Goal: Task Accomplishment & Management: Complete application form

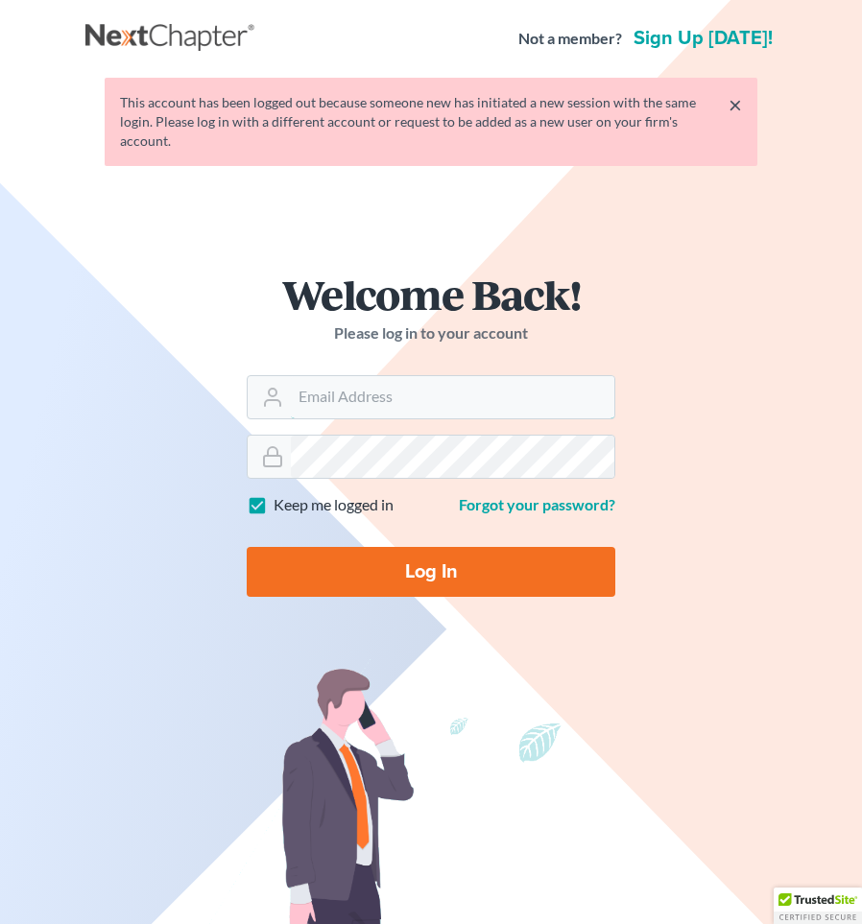
type input "[EMAIL_ADDRESS][DOMAIN_NAME]"
click at [375, 547] on input "Log In" at bounding box center [431, 572] width 368 height 50
type input "Thinking..."
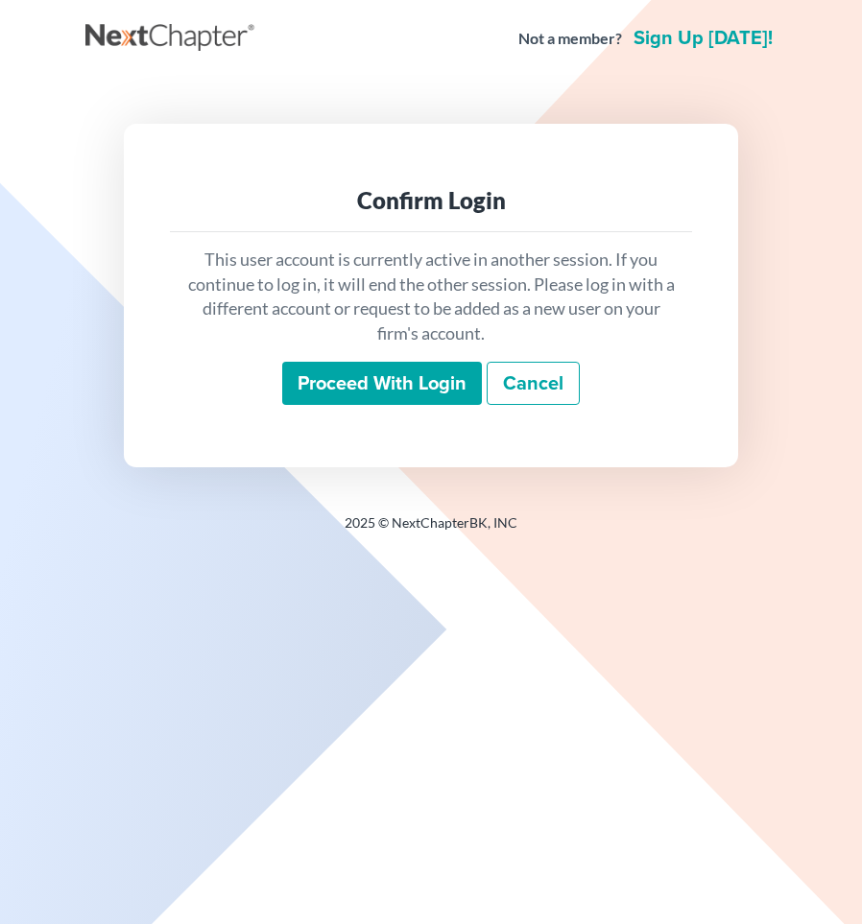
click at [435, 394] on input "Proceed with login" at bounding box center [382, 384] width 200 height 44
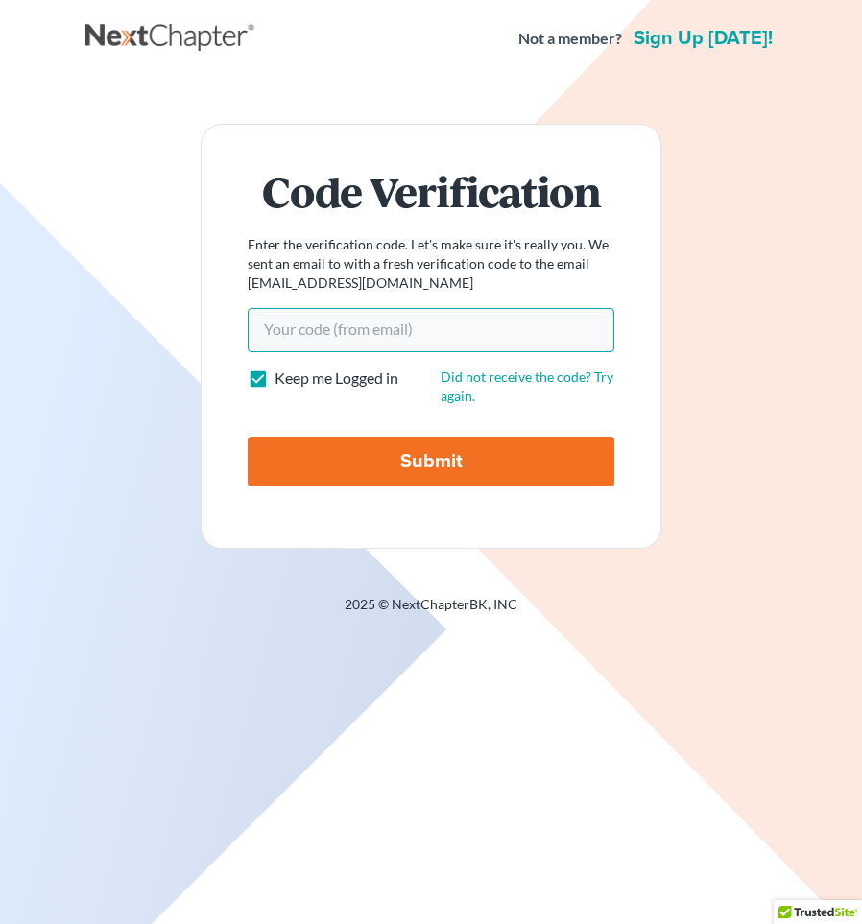
click at [380, 332] on input "Your code(from email)" at bounding box center [431, 330] width 367 height 44
paste input "e692ff"
type input "e692ff"
click at [248, 437] on input "Submit" at bounding box center [431, 462] width 367 height 50
type input "Thinking..."
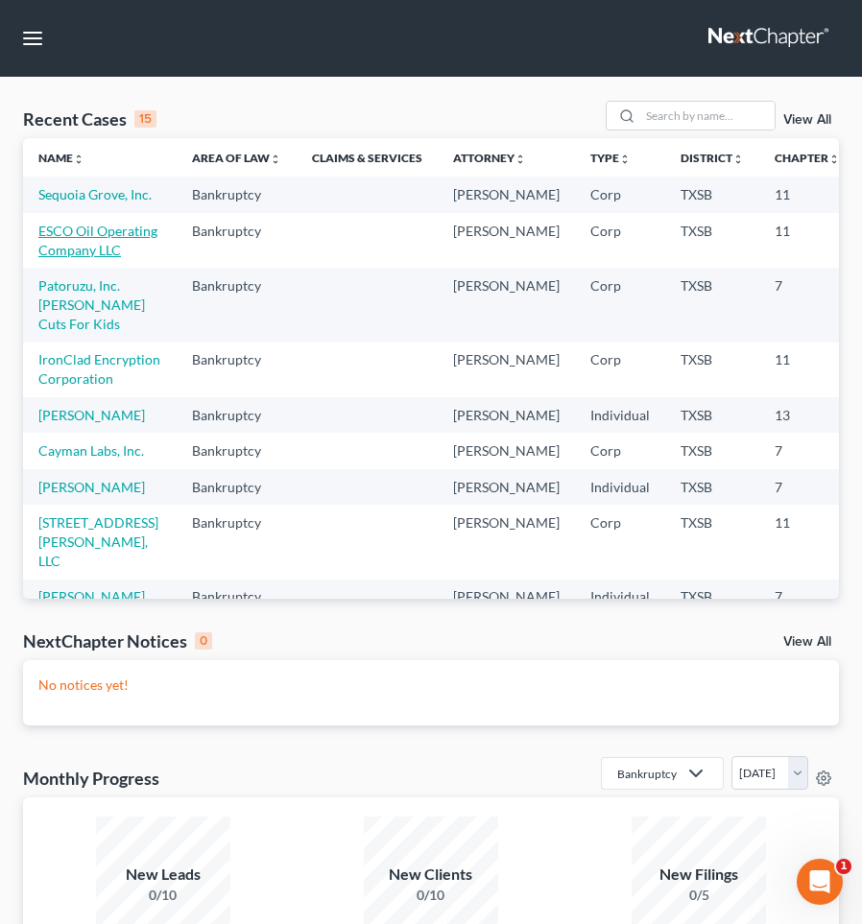
click at [55, 258] on link "ESCO Oil Operating Company LLC" at bounding box center [97, 241] width 119 height 36
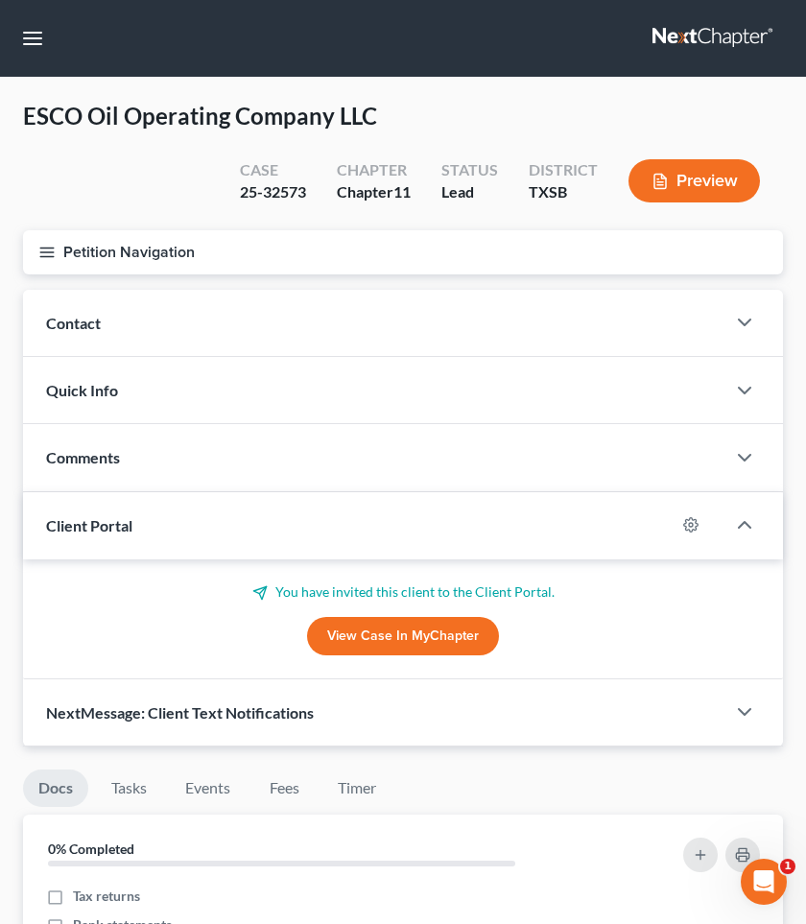
click at [49, 256] on icon "button" at bounding box center [46, 252] width 17 height 17
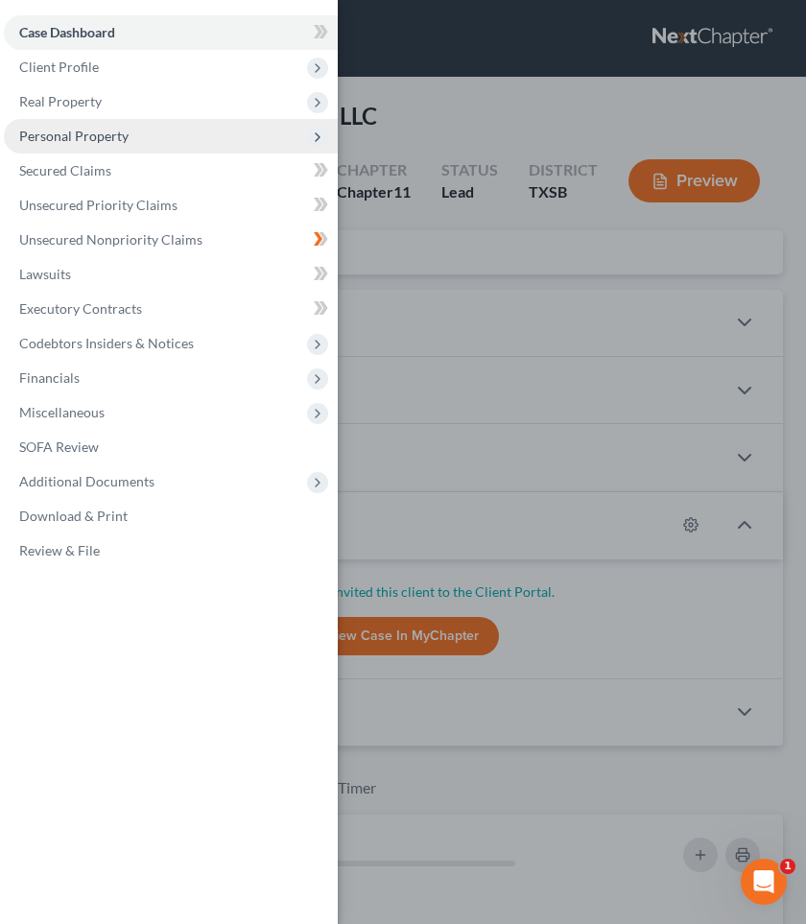
click at [59, 143] on span "Personal Property" at bounding box center [73, 136] width 109 height 16
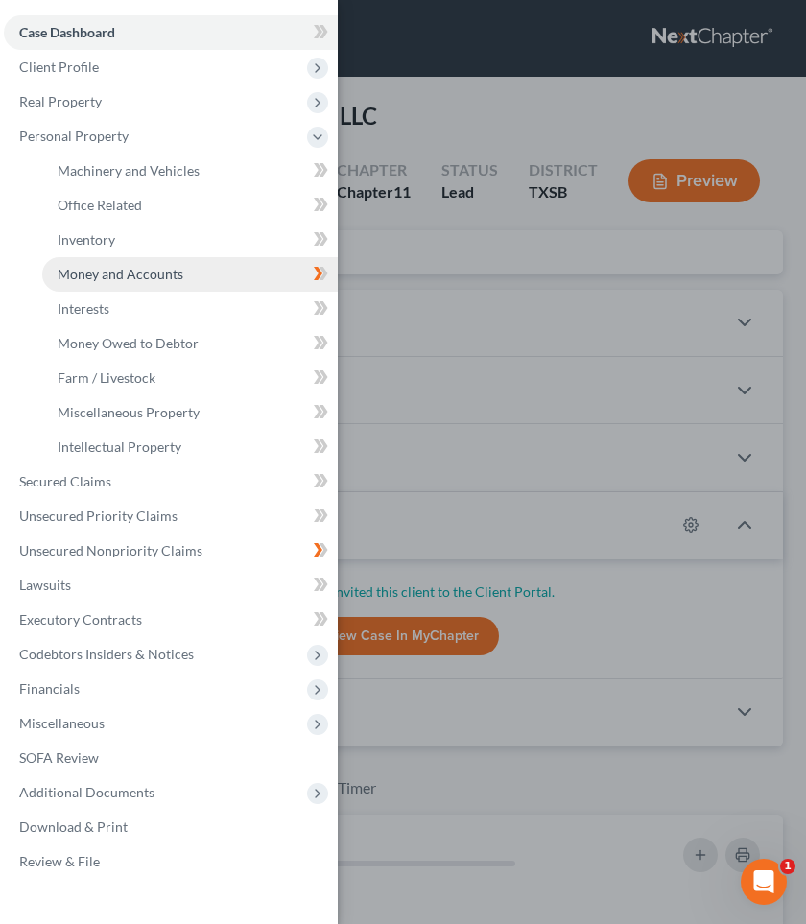
click at [97, 271] on span "Money and Accounts" at bounding box center [121, 274] width 126 height 16
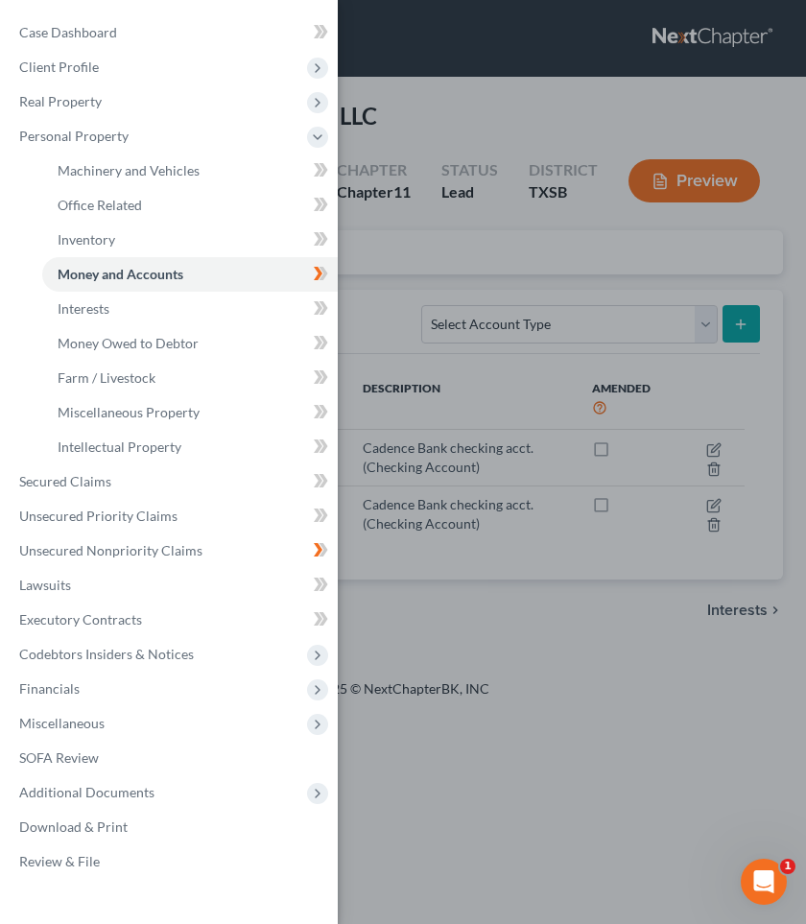
click at [369, 315] on div "Case Dashboard Payments Invoices Payments Payments Credit Report Client Profile" at bounding box center [403, 462] width 806 height 924
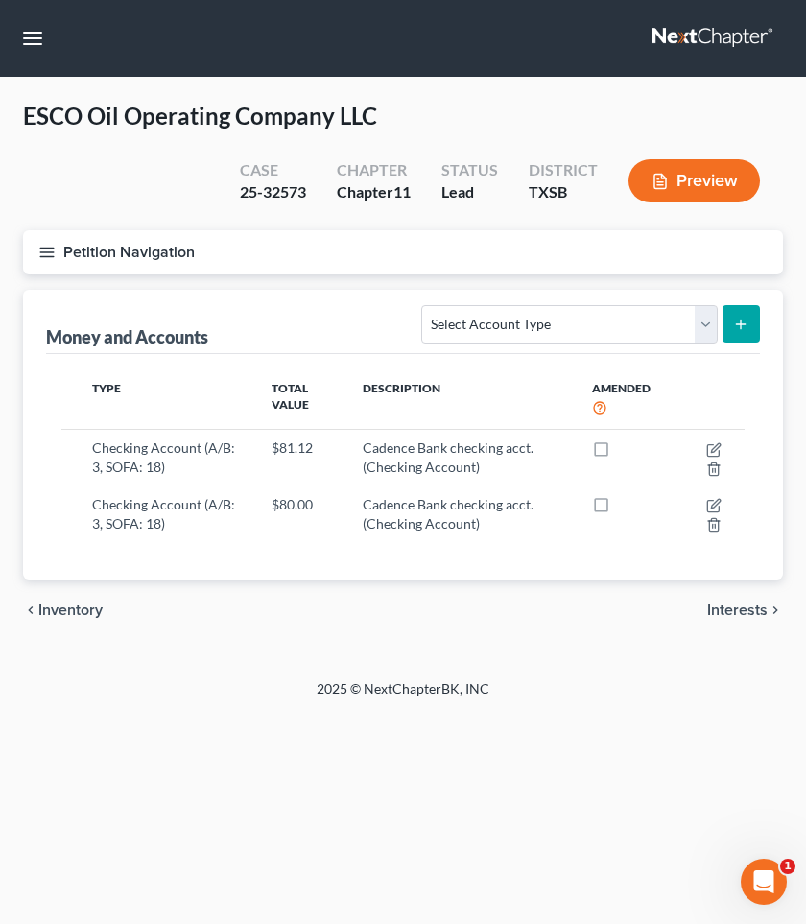
click at [741, 317] on icon "submit" at bounding box center [740, 324] width 15 height 15
click at [700, 322] on select "Select Account Type Brokerage (A/B: 3, SOFA: 18) Cash on Hand (A/B: 2) Certific…" at bounding box center [569, 324] width 296 height 38
select select "checking"
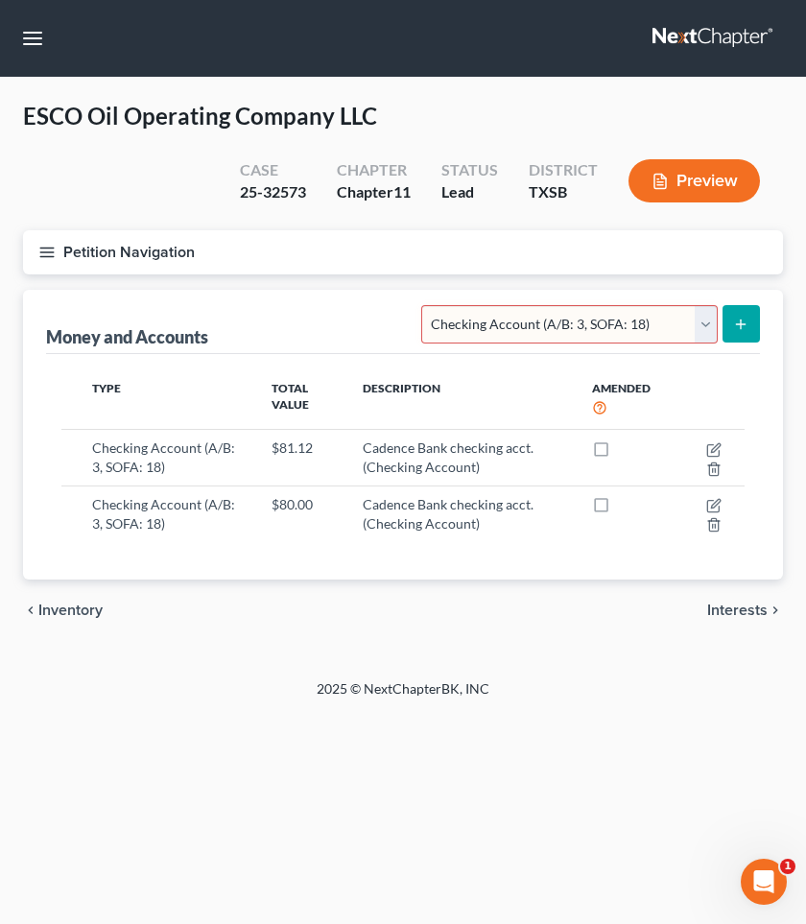
click at [424, 305] on select "Select Account Type Brokerage (A/B: 3, SOFA: 18) Cash on Hand (A/B: 2) Certific…" at bounding box center [569, 324] width 296 height 38
click at [738, 320] on icon "submit" at bounding box center [740, 324] width 15 height 15
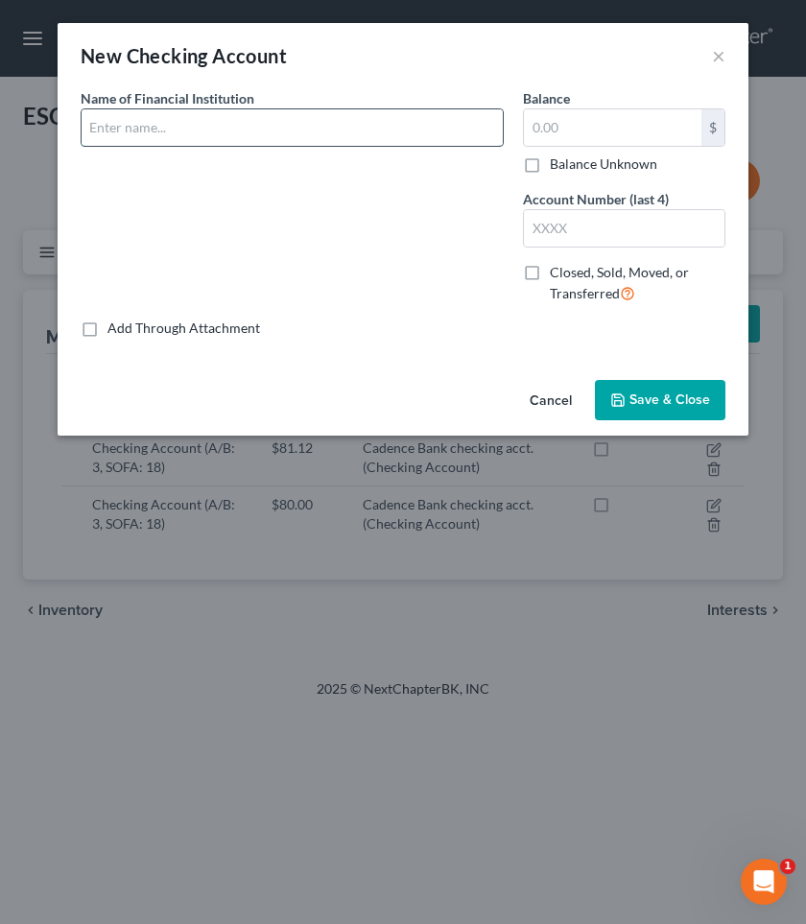
click at [225, 129] on input "text" at bounding box center [292, 127] width 421 height 36
type input "Cadence Bank DIP acct."
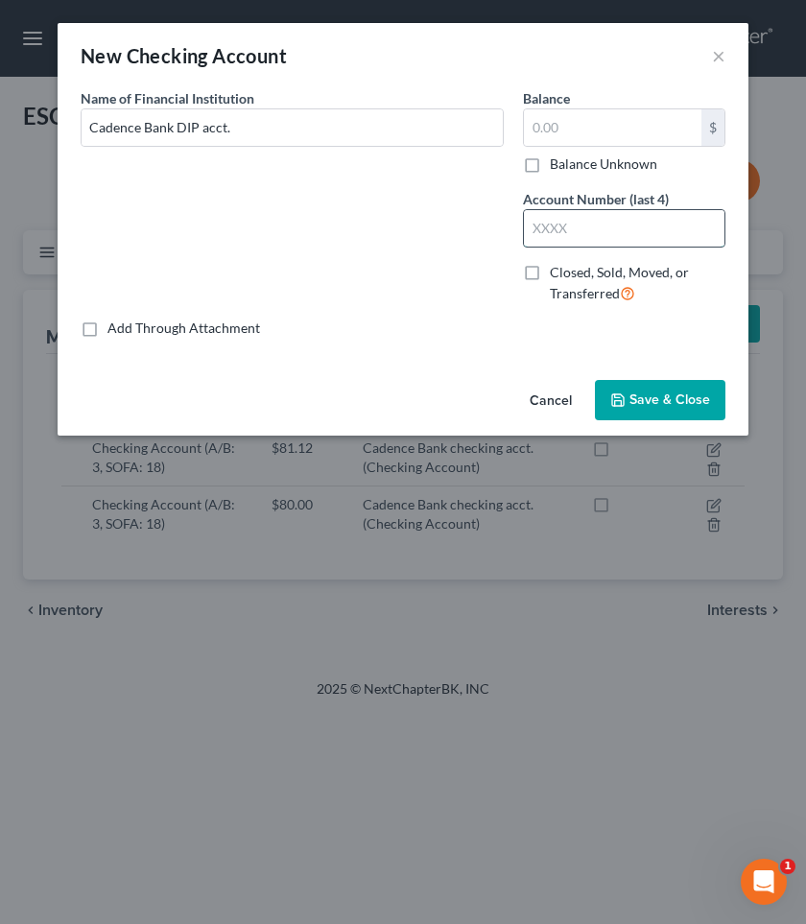
click at [554, 223] on input "text" at bounding box center [624, 228] width 201 height 36
type input "5685"
click at [561, 129] on input "text" at bounding box center [613, 127] width 178 height 36
type input "4,440"
click at [650, 393] on span "Save & Close" at bounding box center [669, 400] width 81 height 16
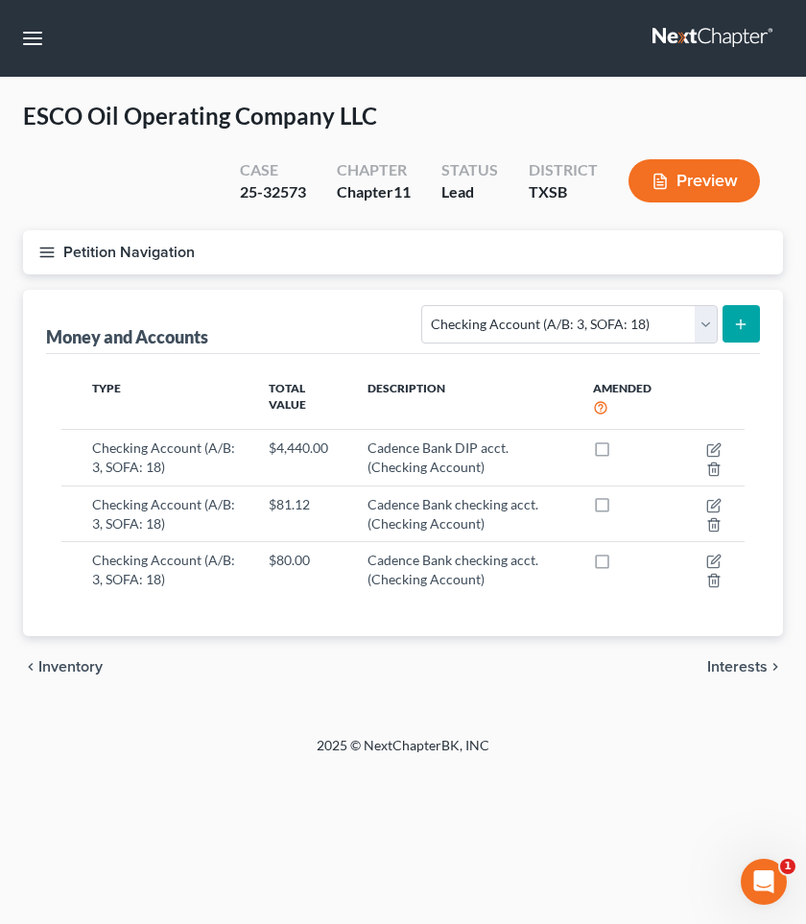
click at [48, 248] on icon "button" at bounding box center [46, 252] width 17 height 17
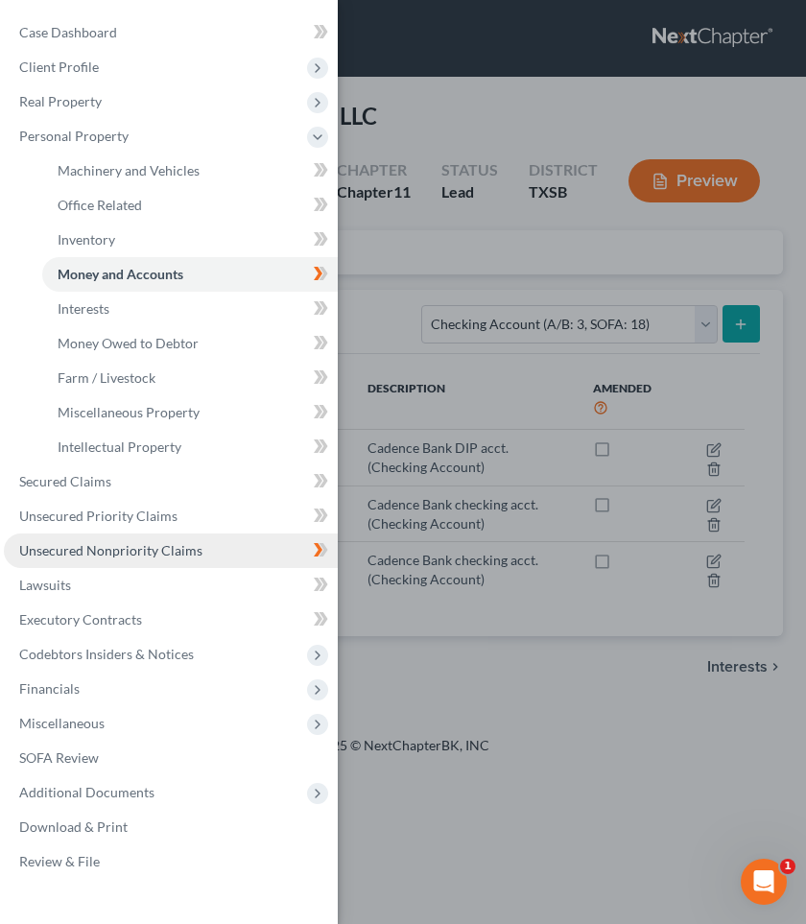
click at [65, 551] on span "Unsecured Nonpriority Claims" at bounding box center [110, 550] width 183 height 16
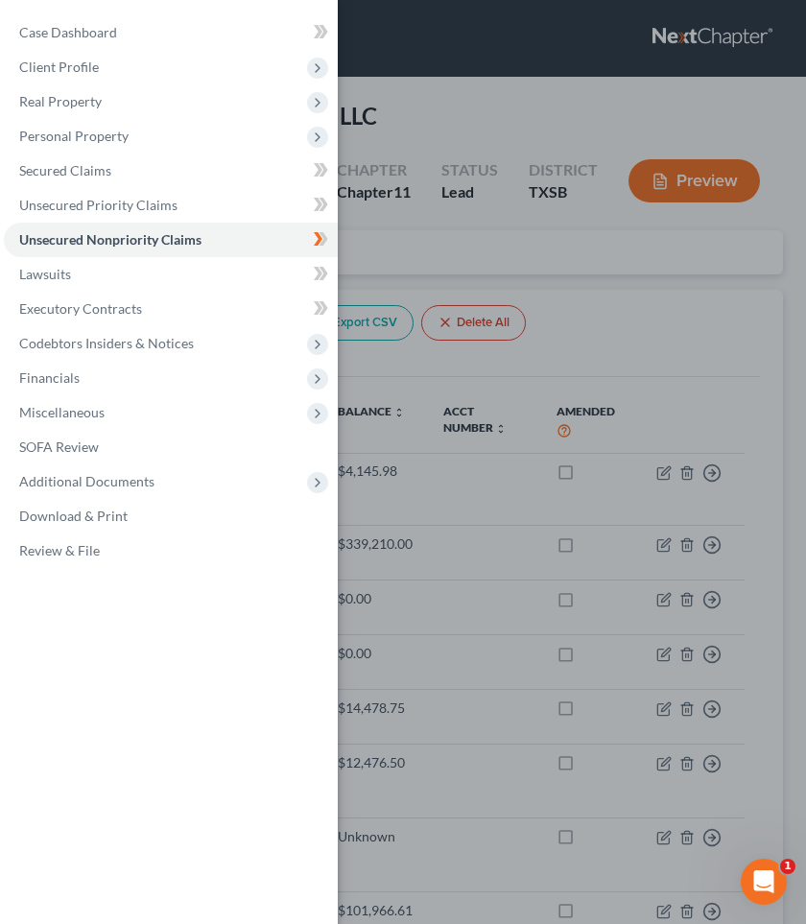
click at [598, 342] on div "Case Dashboard Payments Invoices Payments Payments Credit Report Client Profile" at bounding box center [403, 462] width 806 height 924
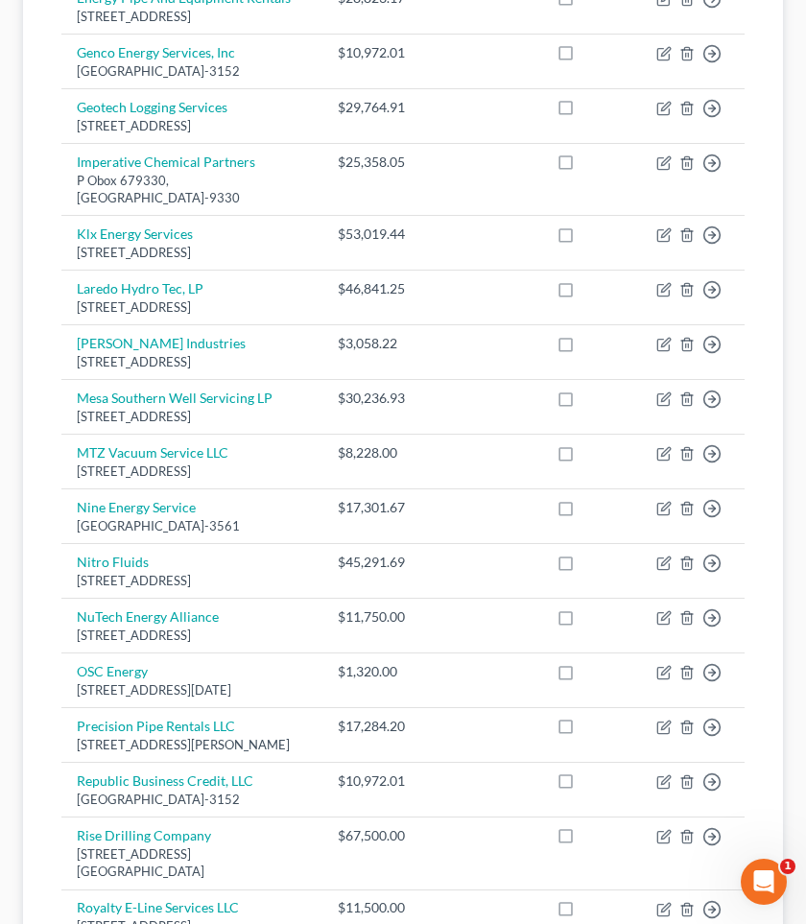
scroll to position [1037, 0]
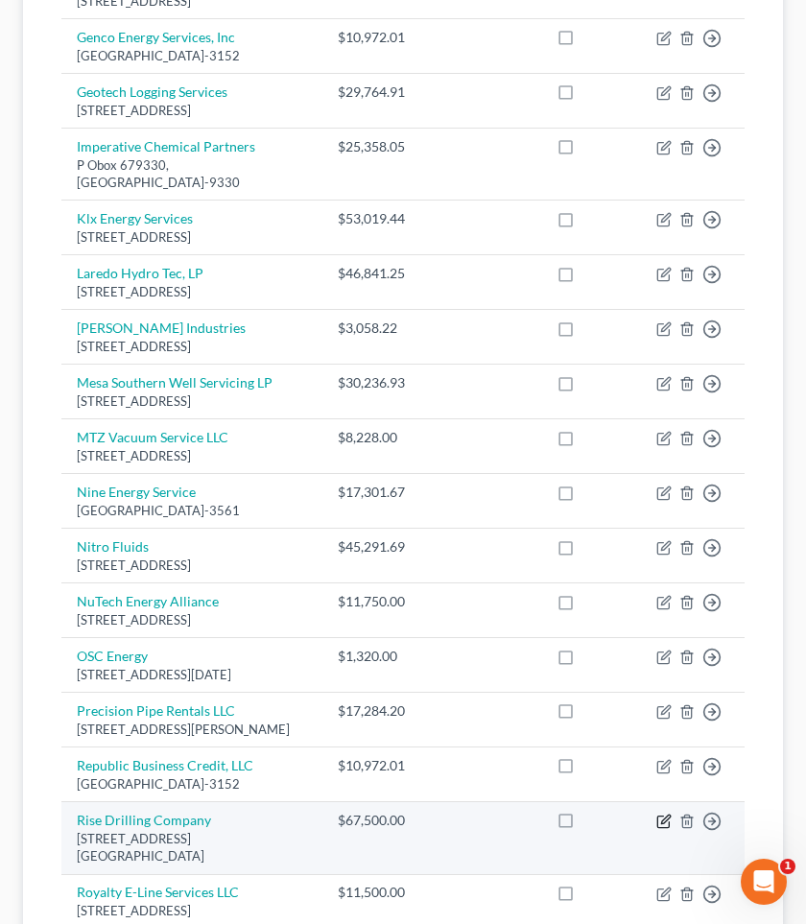
click at [662, 814] on icon "button" at bounding box center [663, 821] width 15 height 15
select select "45"
select select "14"
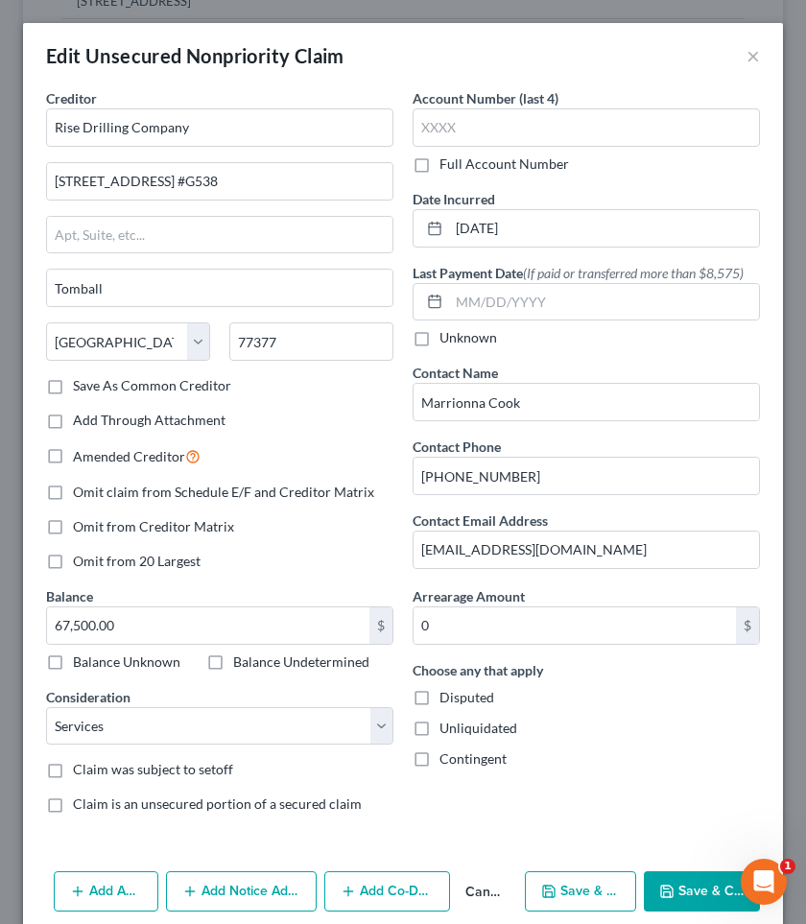
click at [439, 698] on label "Disputed" at bounding box center [466, 697] width 55 height 19
click at [447, 698] on input "Disputed" at bounding box center [453, 694] width 12 height 12
checkbox input "true"
click at [673, 890] on icon "button" at bounding box center [667, 892] width 12 height 12
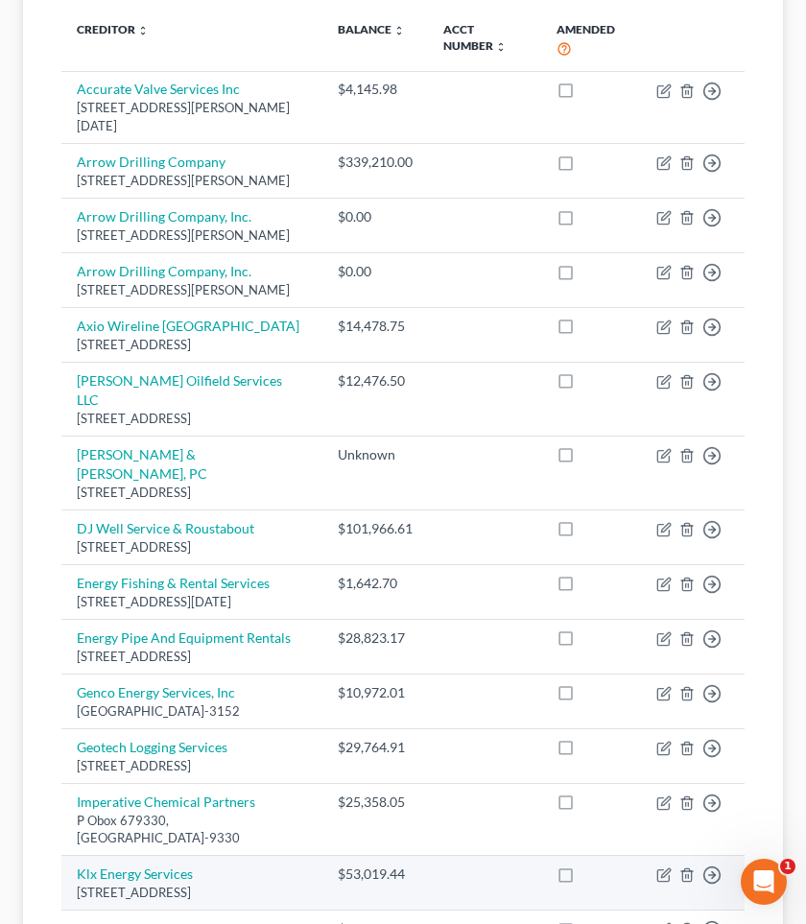
scroll to position [0, 0]
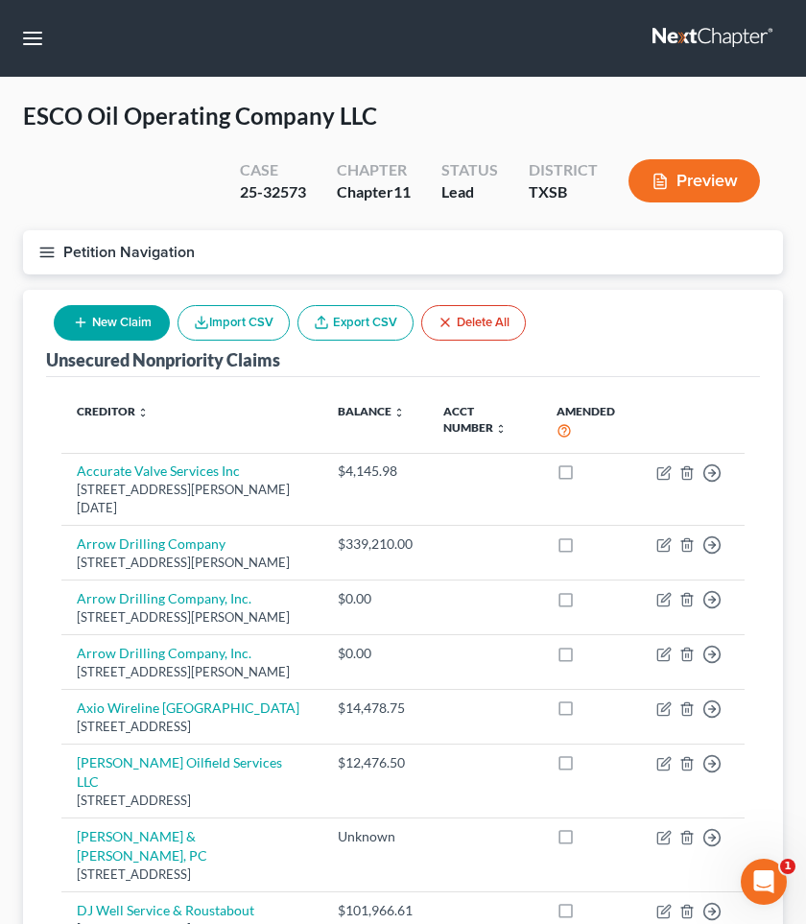
click at [50, 248] on line "button" at bounding box center [46, 248] width 13 height 0
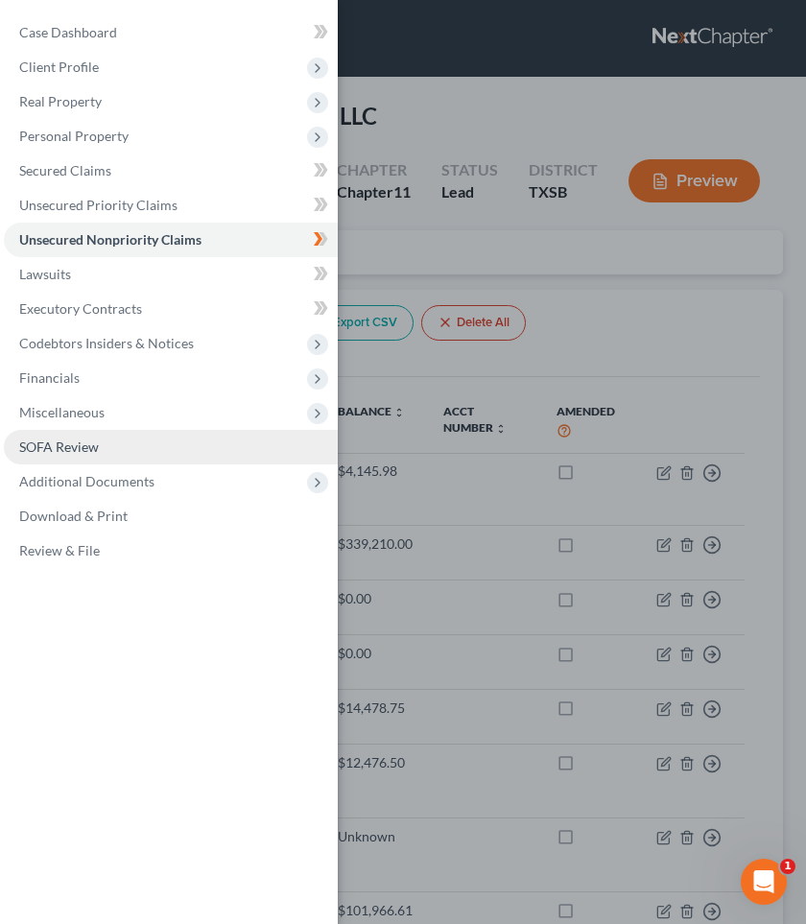
click at [47, 446] on span "SOFA Review" at bounding box center [59, 447] width 80 height 16
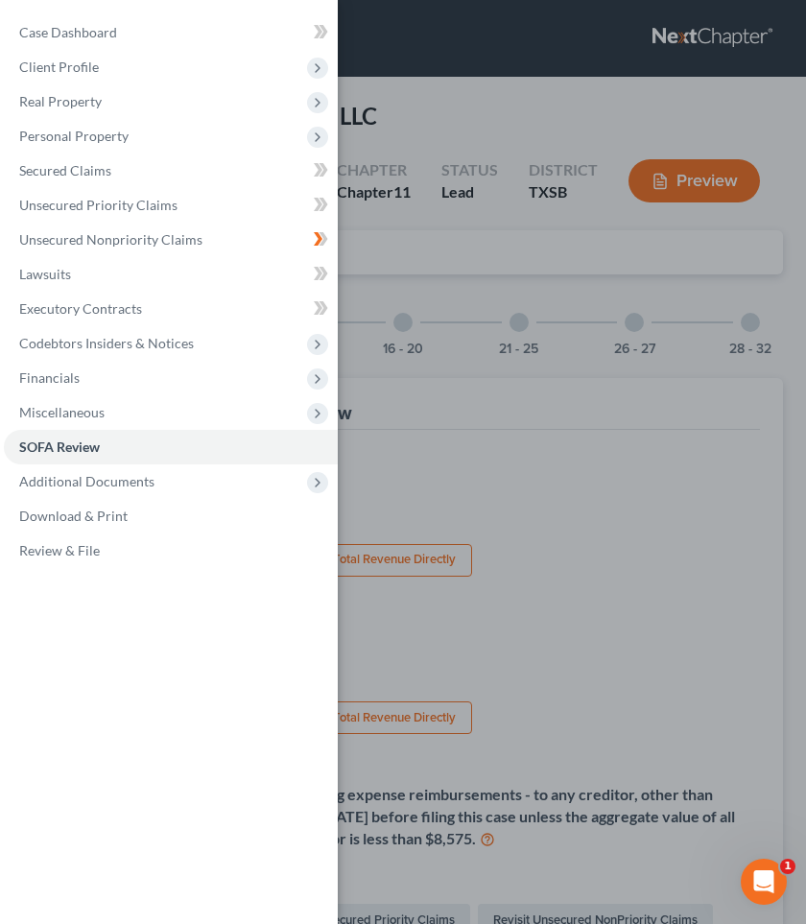
click at [447, 454] on div "Case Dashboard Payments Invoices Payments Payments Credit Report Client Profile" at bounding box center [403, 462] width 806 height 924
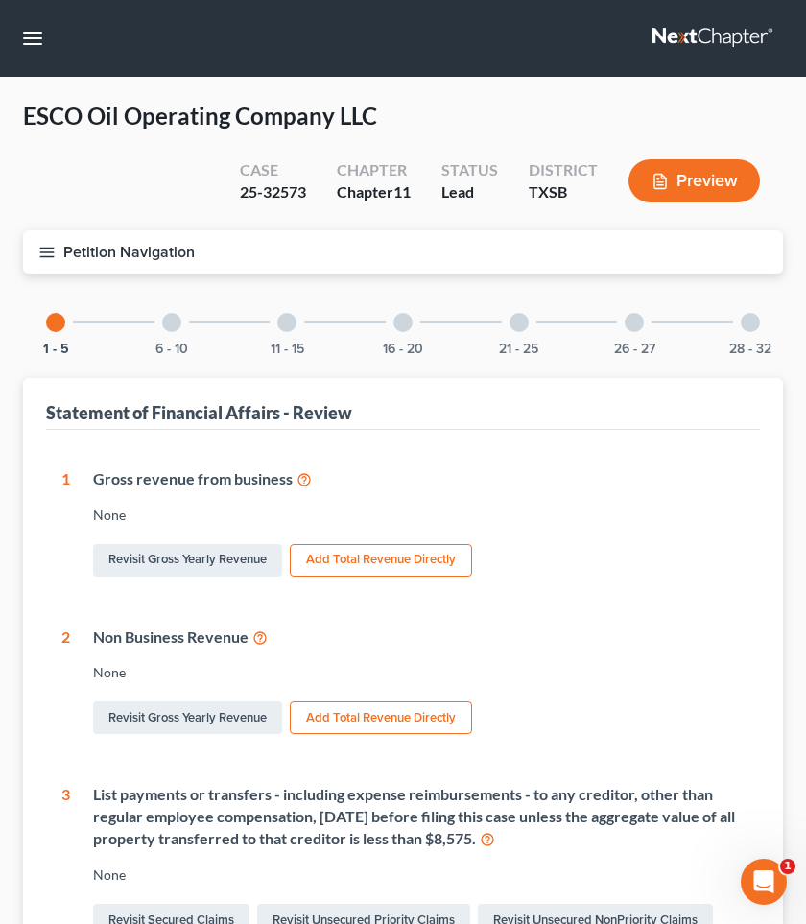
click at [289, 330] on div "11 - 15" at bounding box center [286, 322] width 65 height 65
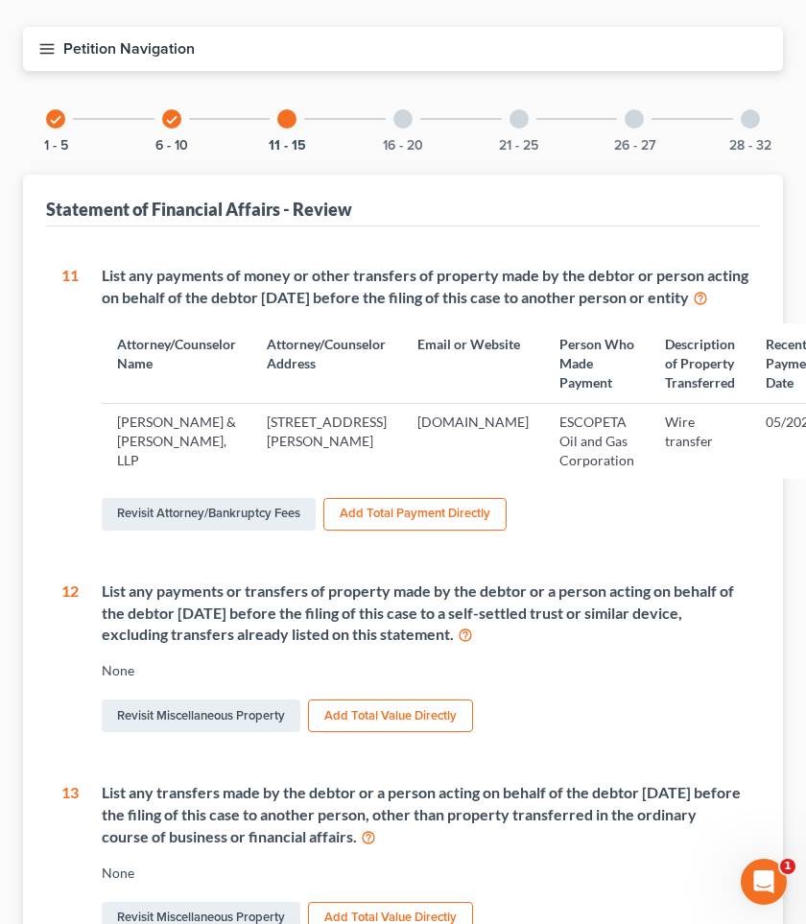
scroll to position [214, 0]
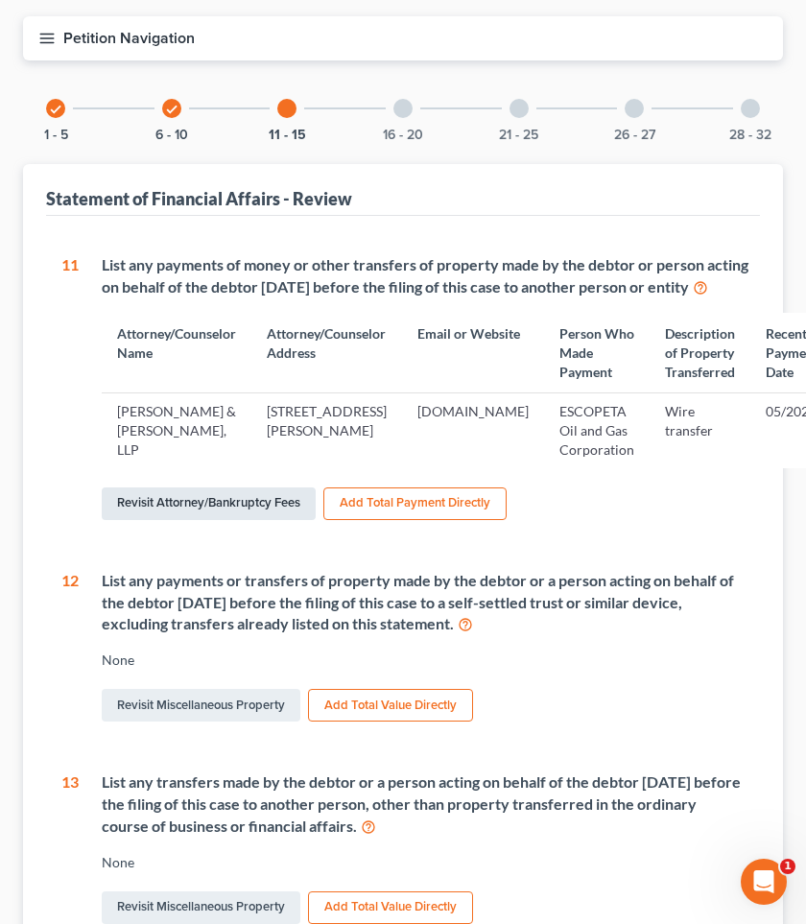
click at [248, 499] on link "Revisit Attorney/Bankruptcy Fees" at bounding box center [209, 503] width 214 height 33
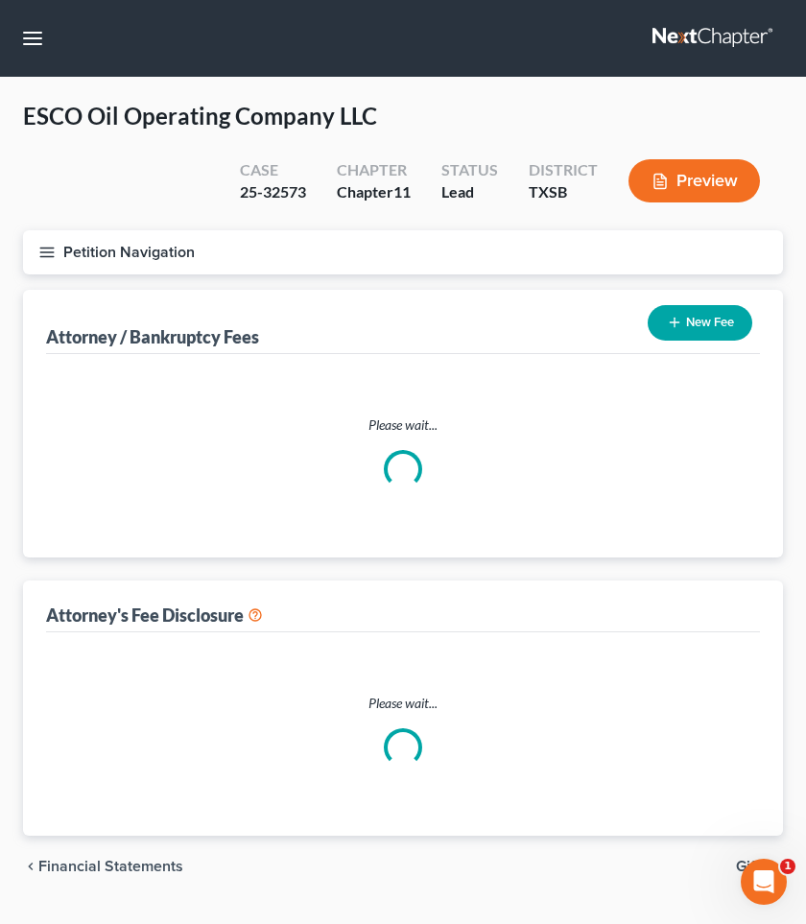
select select "2"
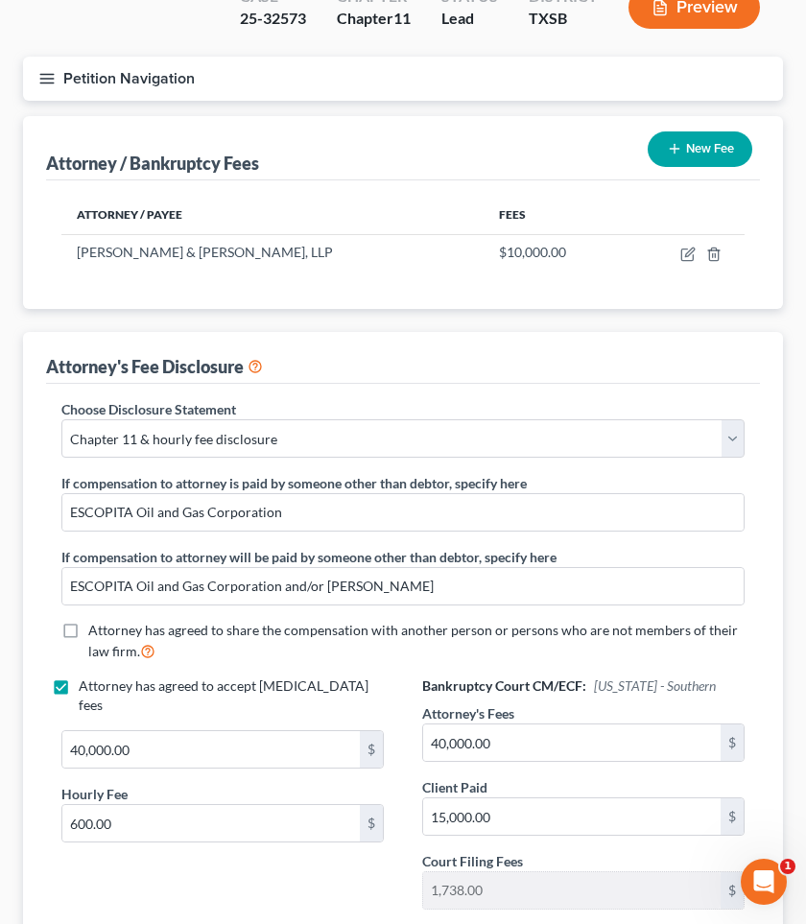
scroll to position [179, 0]
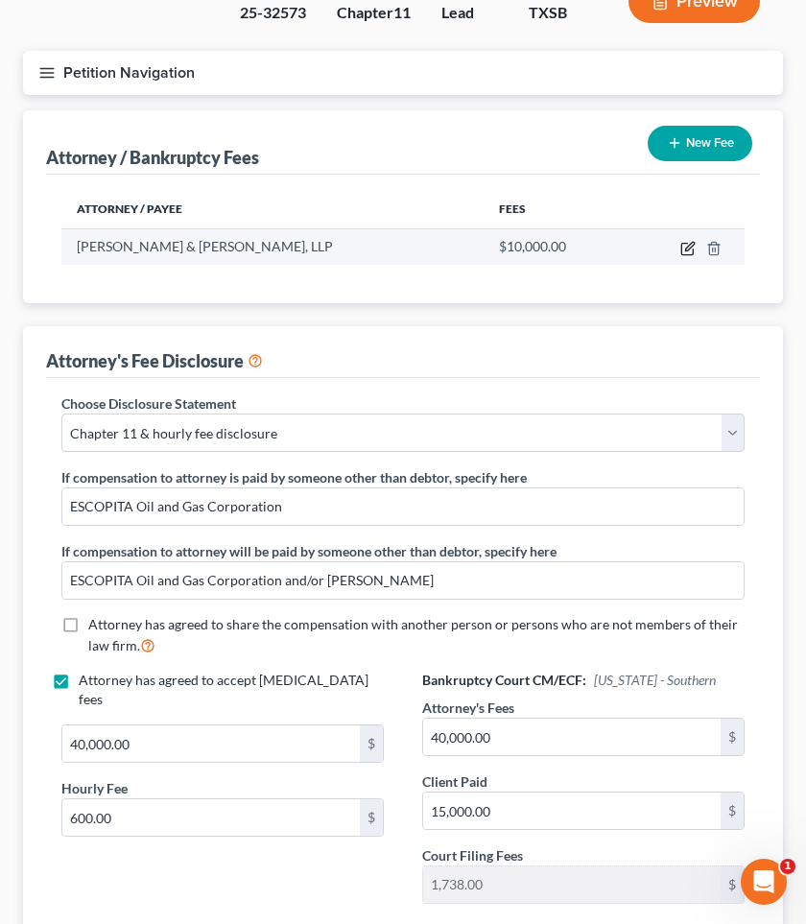
click at [687, 249] on icon "button" at bounding box center [687, 248] width 15 height 15
select select "45"
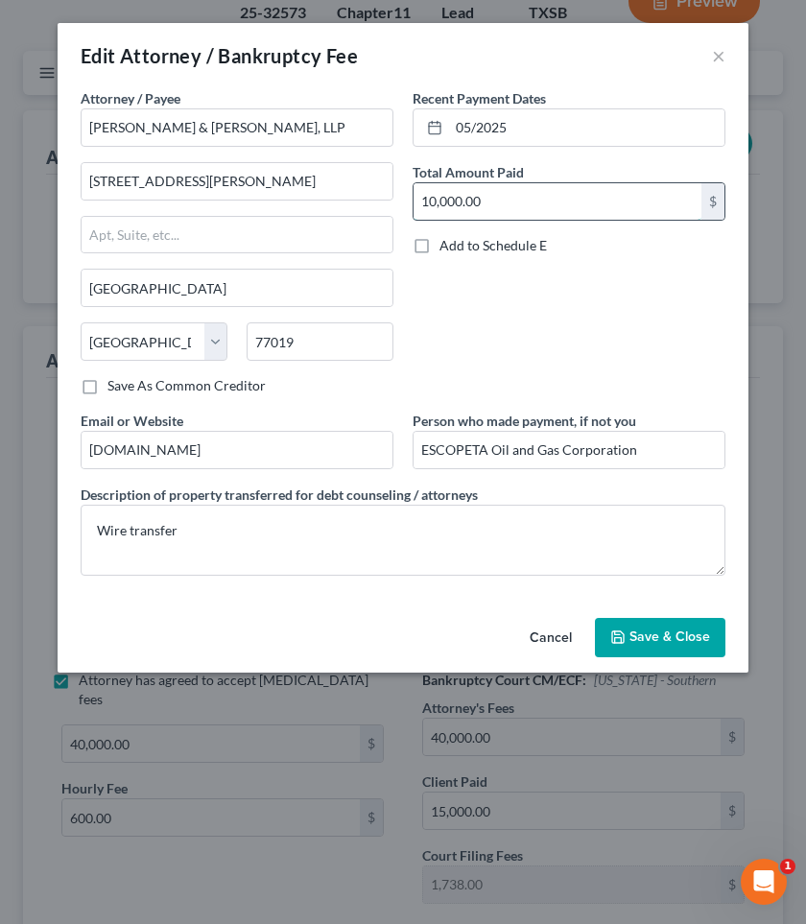
click at [429, 203] on input "10,000.00" at bounding box center [558, 201] width 288 height 36
type input "30,000.00"
click at [519, 133] on input "05/2025" at bounding box center [586, 127] width 275 height 36
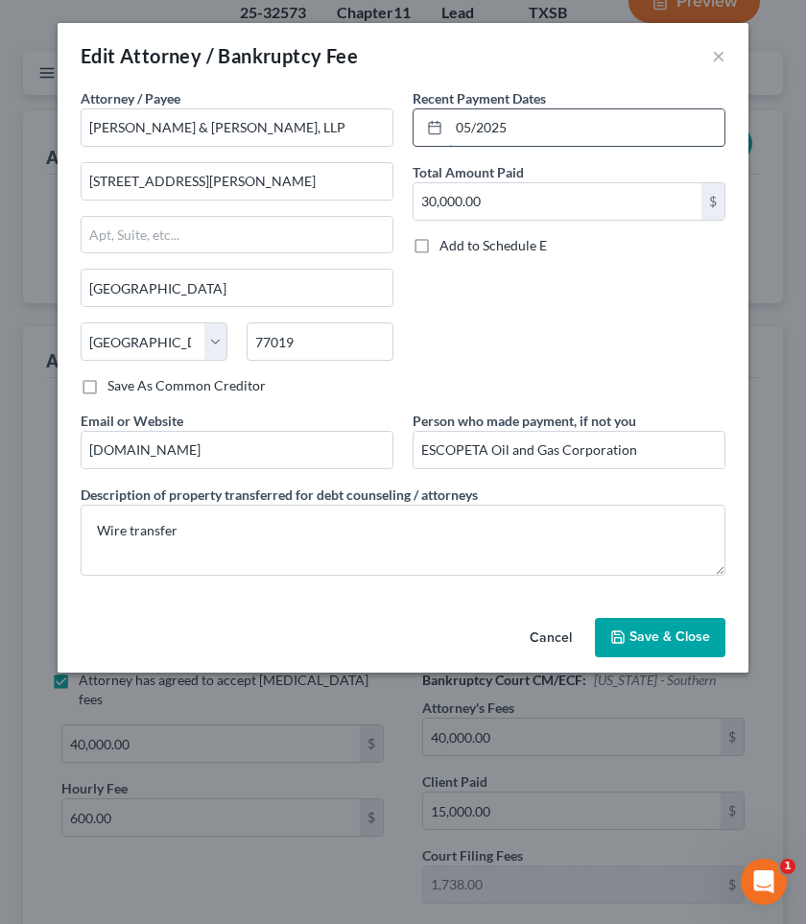
drag, startPoint x: 519, startPoint y: 133, endPoint x: 441, endPoint y: 118, distance: 79.2
click at [441, 118] on div "05/2025" at bounding box center [569, 127] width 313 height 38
click at [434, 127] on line at bounding box center [435, 127] width 12 height 0
click at [433, 129] on icon at bounding box center [434, 127] width 15 height 15
drag, startPoint x: 514, startPoint y: 127, endPoint x: 442, endPoint y: 125, distance: 72.0
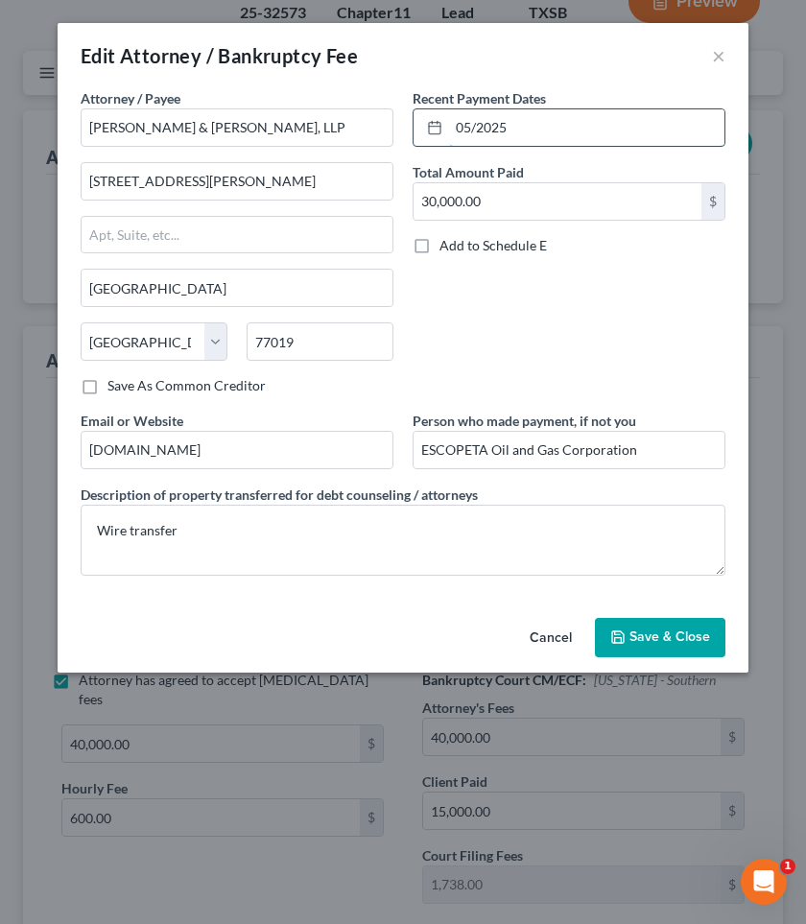
click at [442, 125] on div "05/2025" at bounding box center [569, 127] width 313 height 38
type input "4/29/2025, 6/17/2025, 7/18/2025, 8/18/2025, 9/24/2025"
click at [646, 635] on span "Save & Close" at bounding box center [669, 637] width 81 height 16
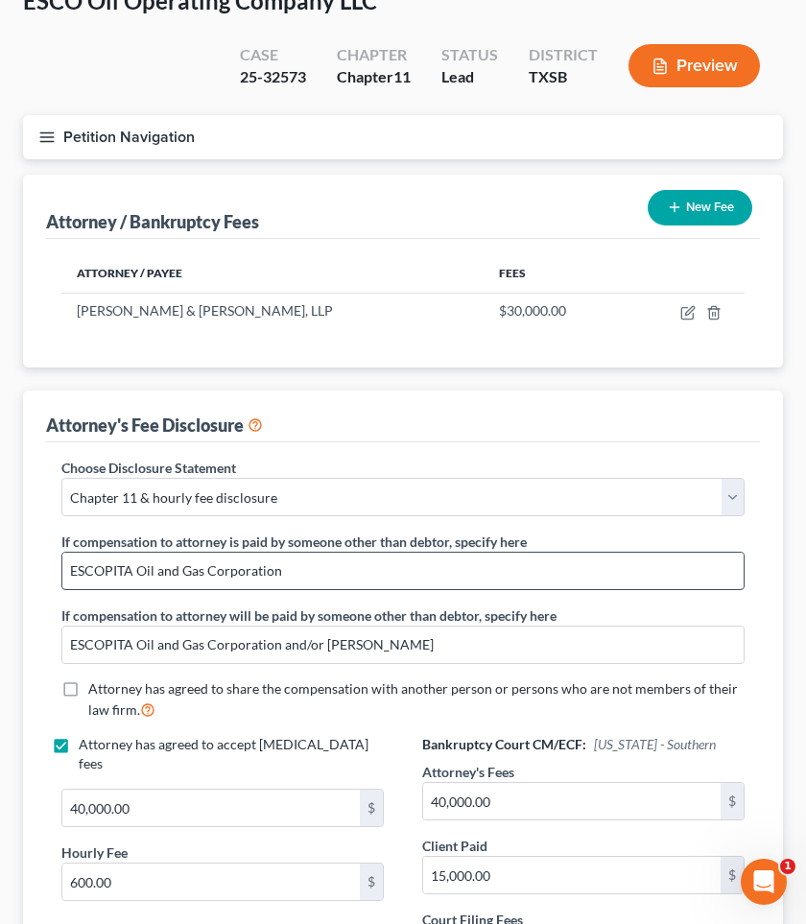
scroll to position [109, 0]
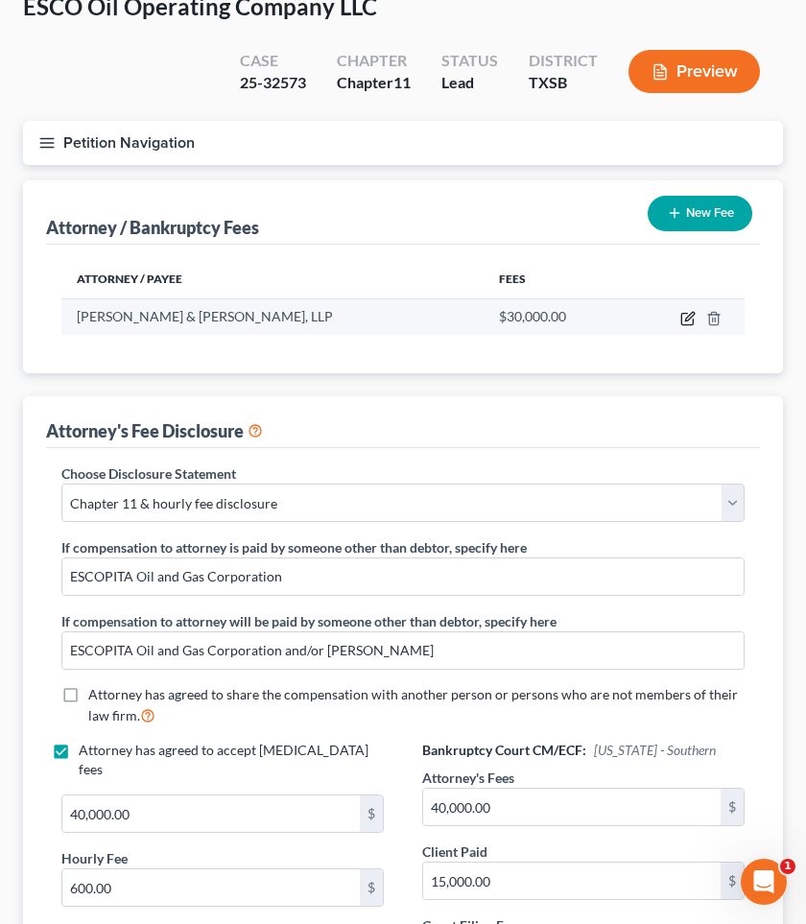
click at [684, 316] on icon "button" at bounding box center [687, 318] width 15 height 15
select select "45"
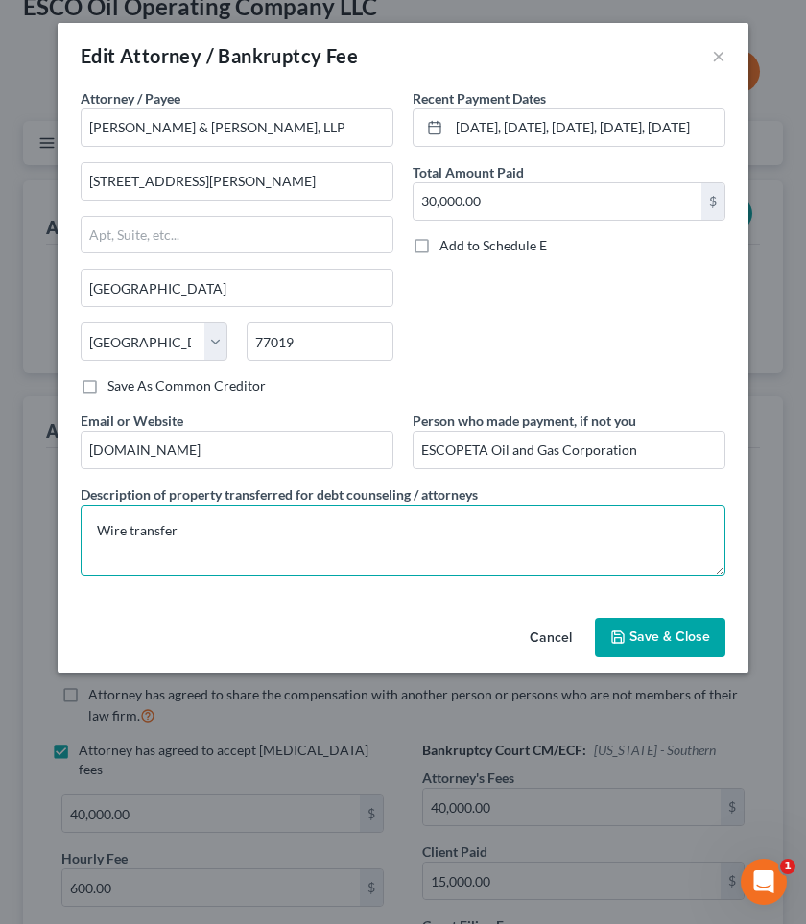
click at [188, 531] on textarea "Wire transfer" at bounding box center [403, 540] width 645 height 71
type textarea "Wire transfers: $10,000 on 4/29/2025 and $5,000 on 6/17/2025, 7/18/2025, 8/18/2…"
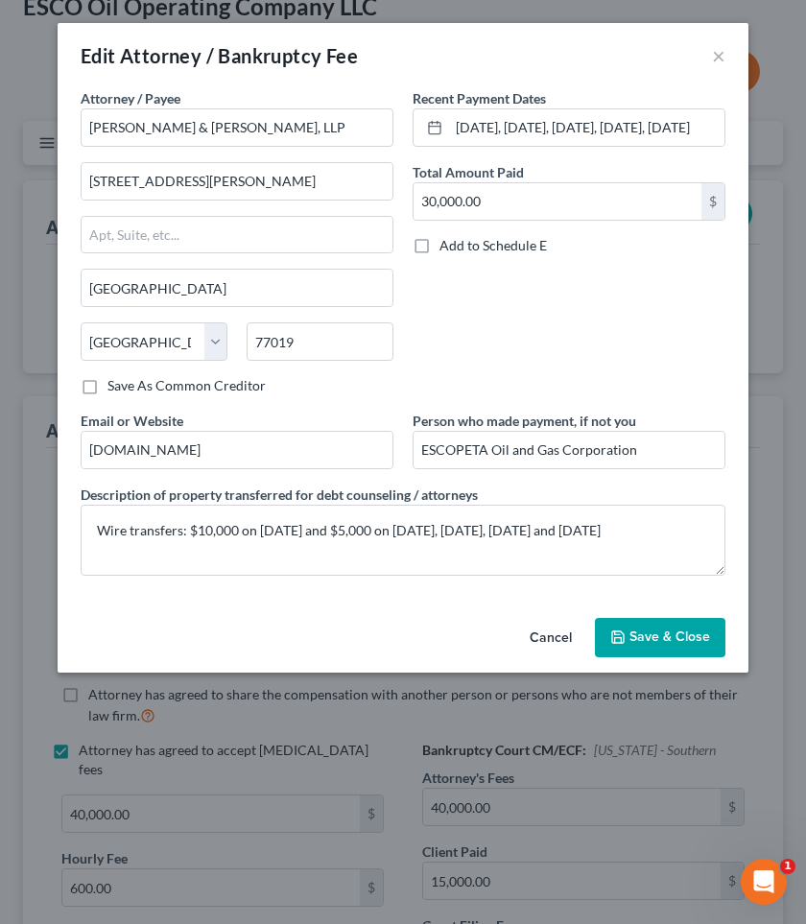
click at [681, 627] on button "Save & Close" at bounding box center [660, 638] width 131 height 40
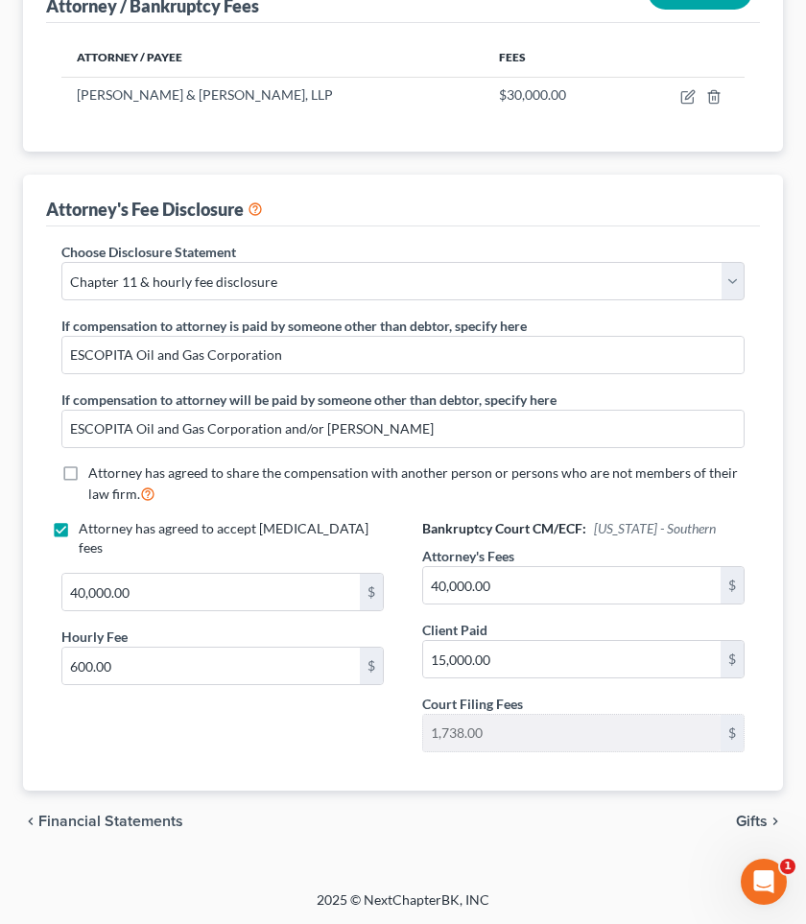
scroll to position [0, 0]
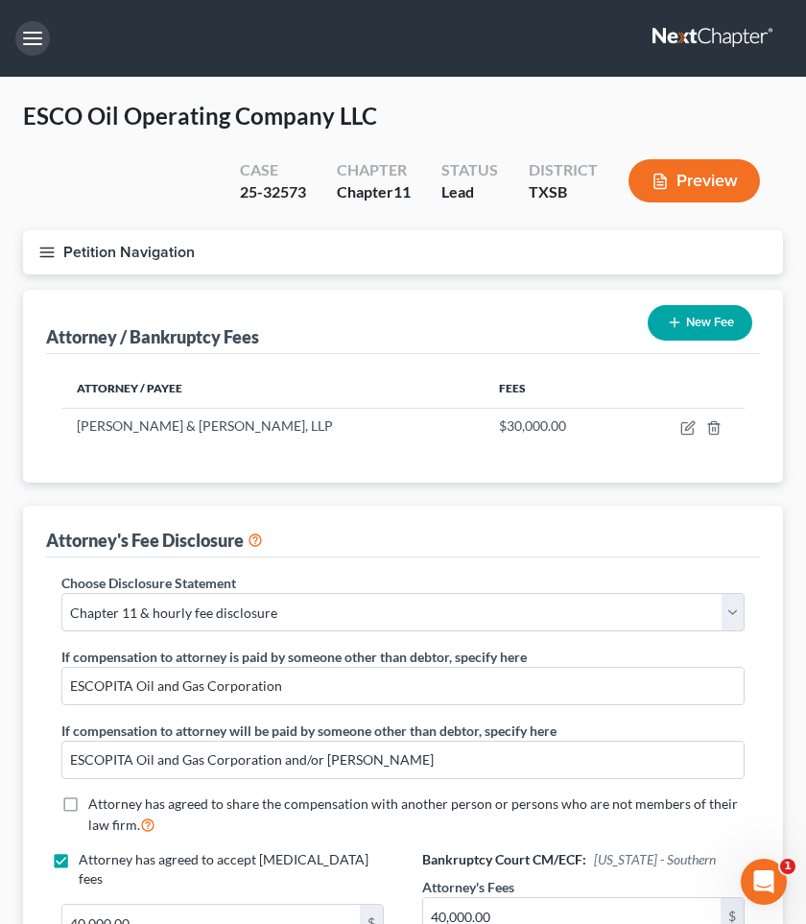
click at [30, 35] on button "button" at bounding box center [32, 38] width 35 height 35
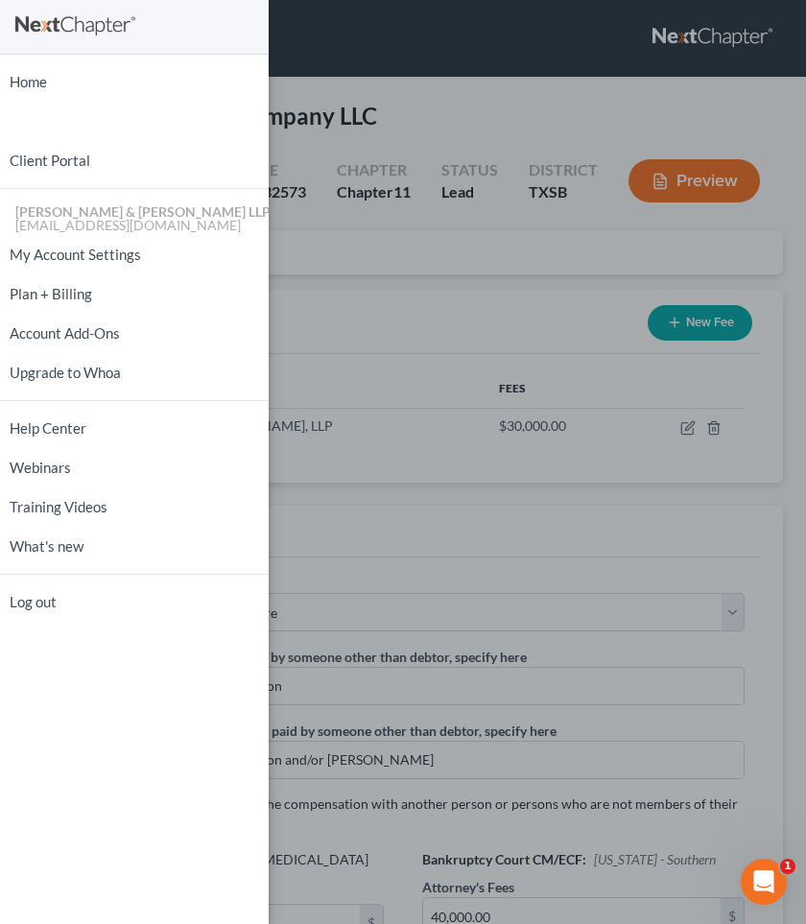
click at [408, 78] on div "Home New Case Client Portal Pendergraft & Simon LLP whaddock@pendergraftsimon.c…" at bounding box center [403, 462] width 806 height 924
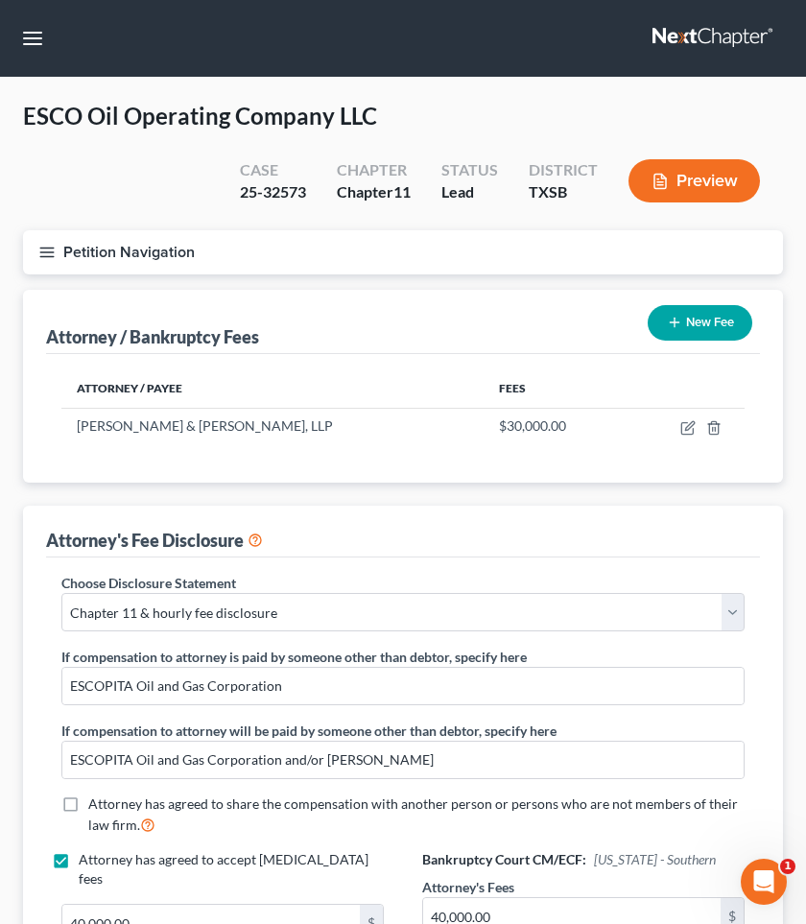
click at [66, 265] on button "Petition Navigation" at bounding box center [403, 252] width 760 height 44
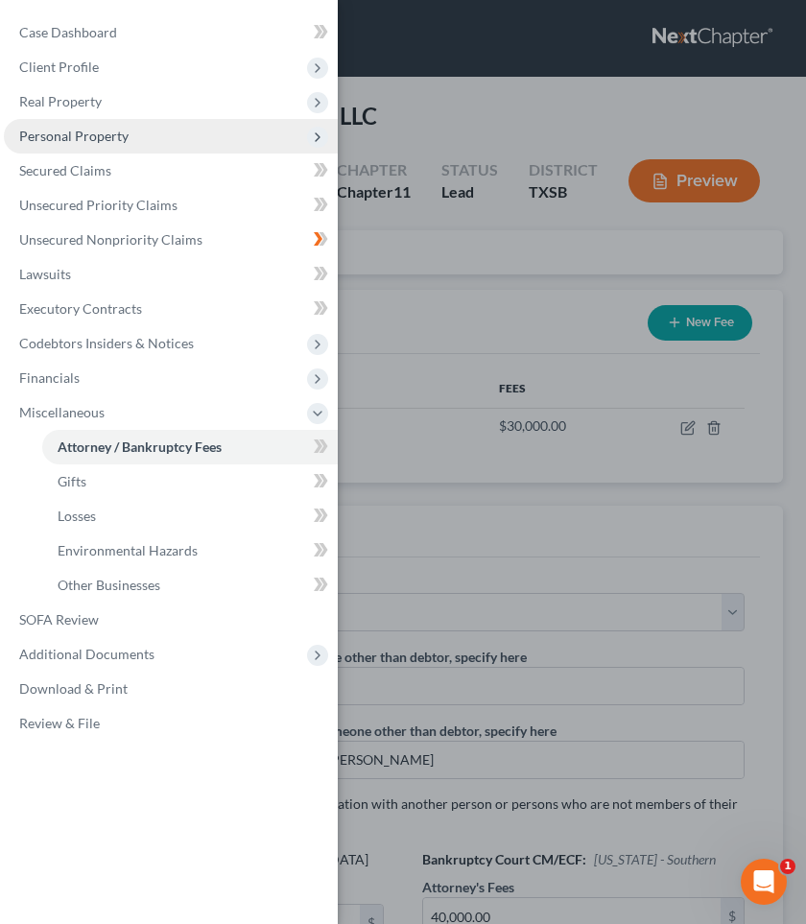
click at [70, 135] on span "Personal Property" at bounding box center [73, 136] width 109 height 16
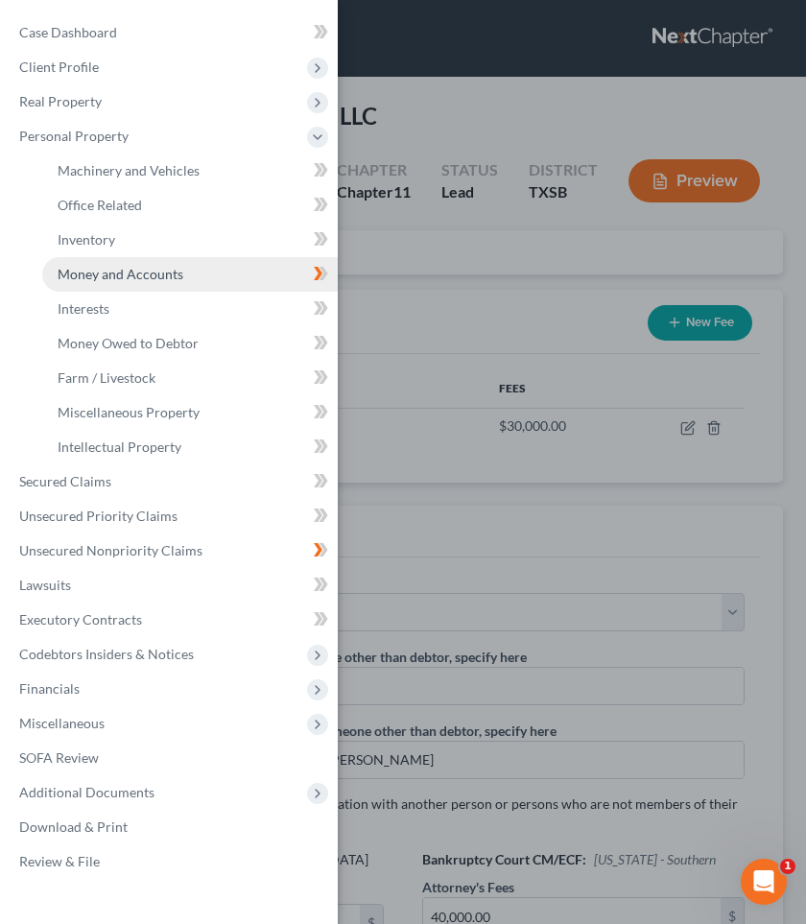
click at [160, 273] on span "Money and Accounts" at bounding box center [121, 274] width 126 height 16
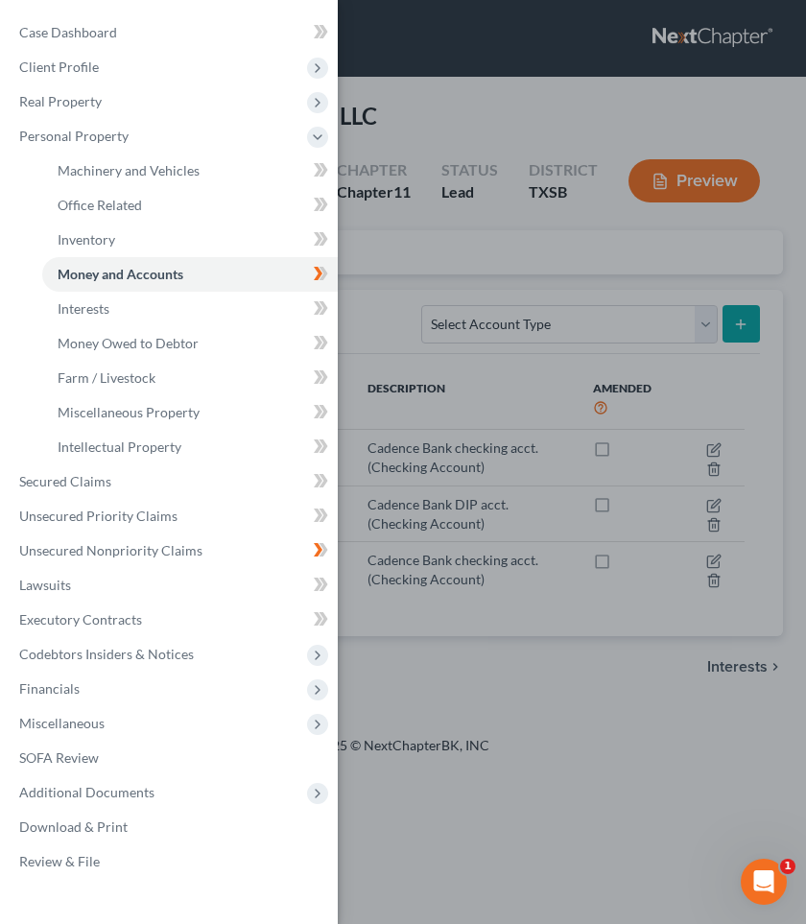
click at [447, 236] on div "Case Dashboard Payments Invoices Payments Payments Credit Report Client Profile" at bounding box center [403, 462] width 806 height 924
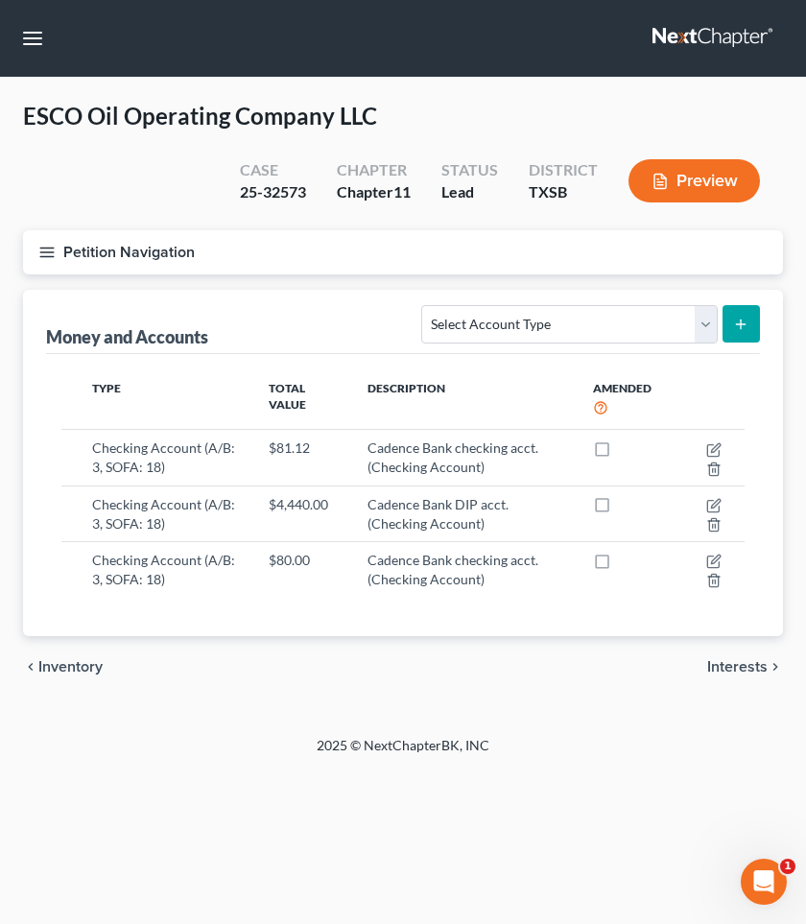
click at [124, 242] on button "Petition Navigation" at bounding box center [403, 252] width 760 height 44
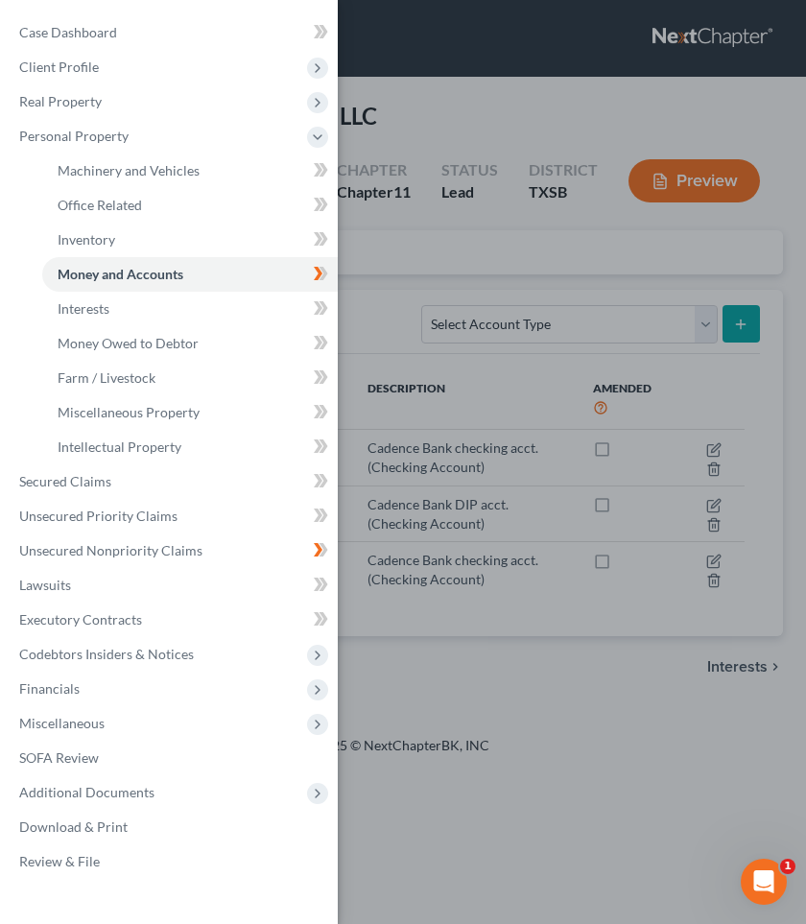
click at [413, 253] on div "Case Dashboard Payments Invoices Payments Payments Credit Report Client Profile" at bounding box center [403, 462] width 806 height 924
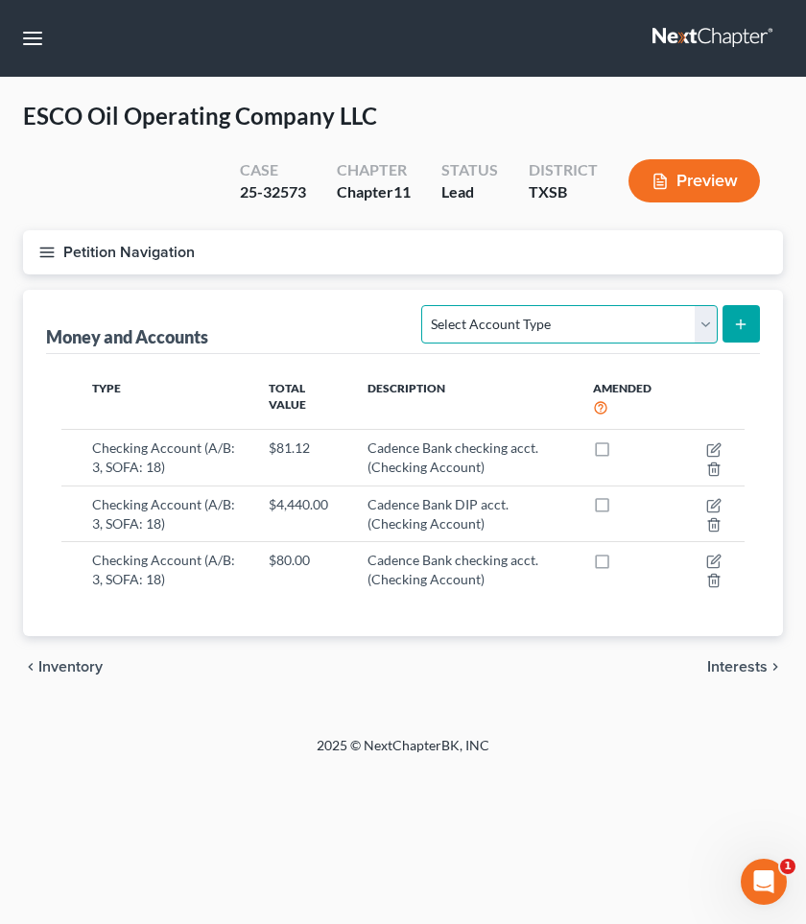
click at [708, 321] on select "Select Account Type Brokerage (A/B: 3, SOFA: 18) Cash on Hand (A/B: 2) Certific…" at bounding box center [569, 324] width 296 height 38
click at [148, 261] on button "Petition Navigation" at bounding box center [403, 252] width 760 height 44
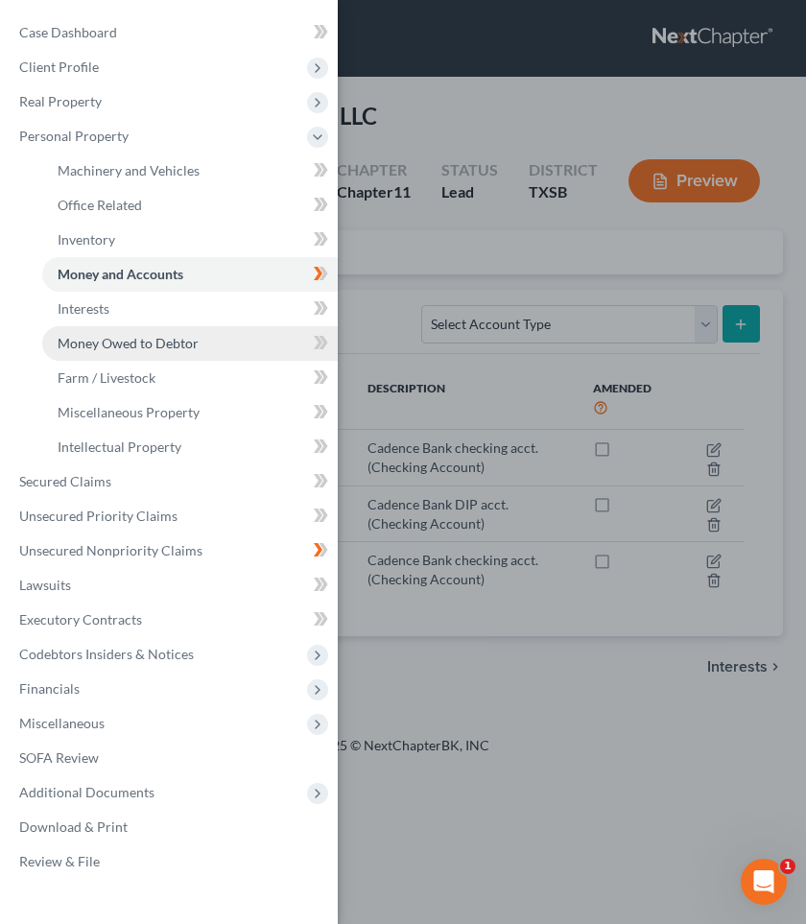
click at [149, 349] on span "Money Owed to Debtor" at bounding box center [128, 343] width 141 height 16
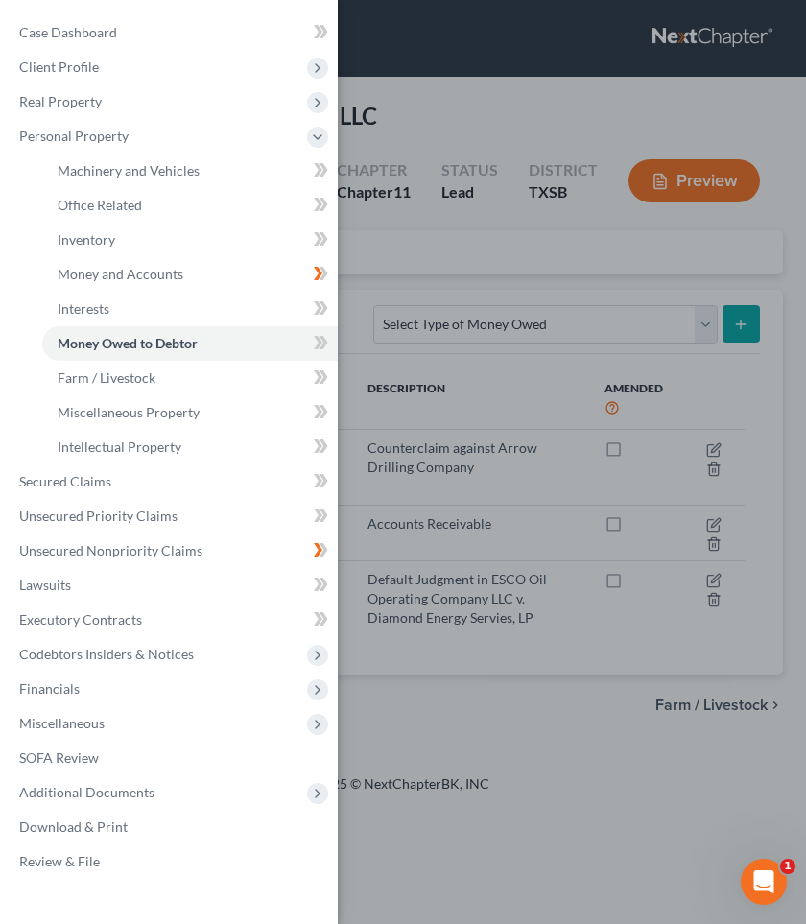
click at [477, 266] on div "Case Dashboard Payments Invoices Payments Payments Credit Report Client Profile" at bounding box center [403, 462] width 806 height 924
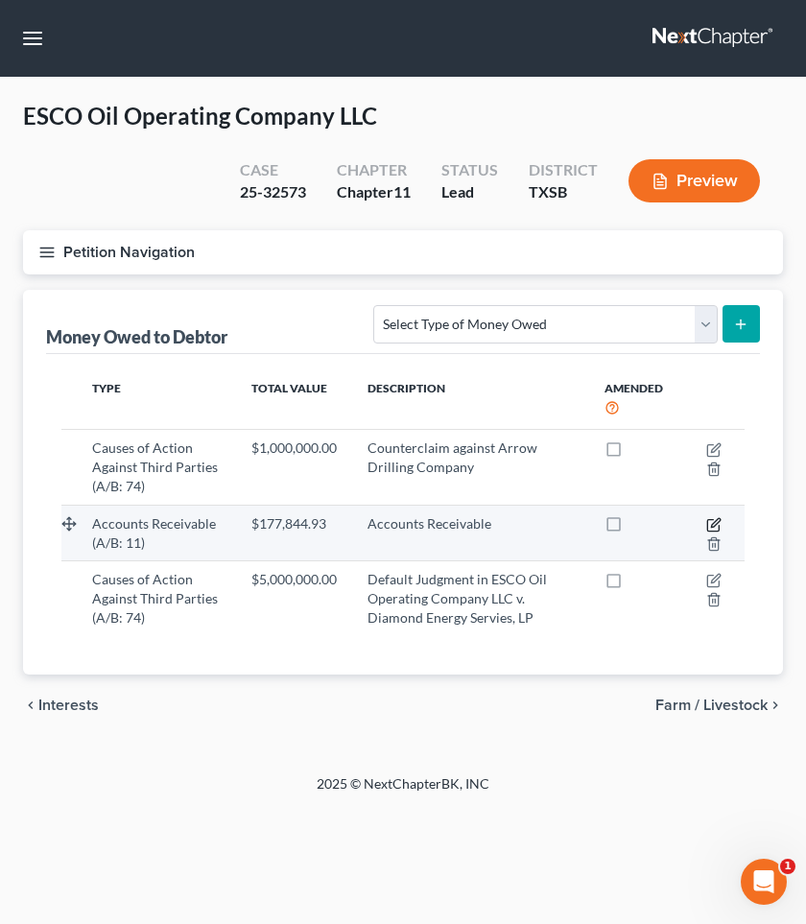
click at [712, 522] on icon "button" at bounding box center [715, 522] width 9 height 9
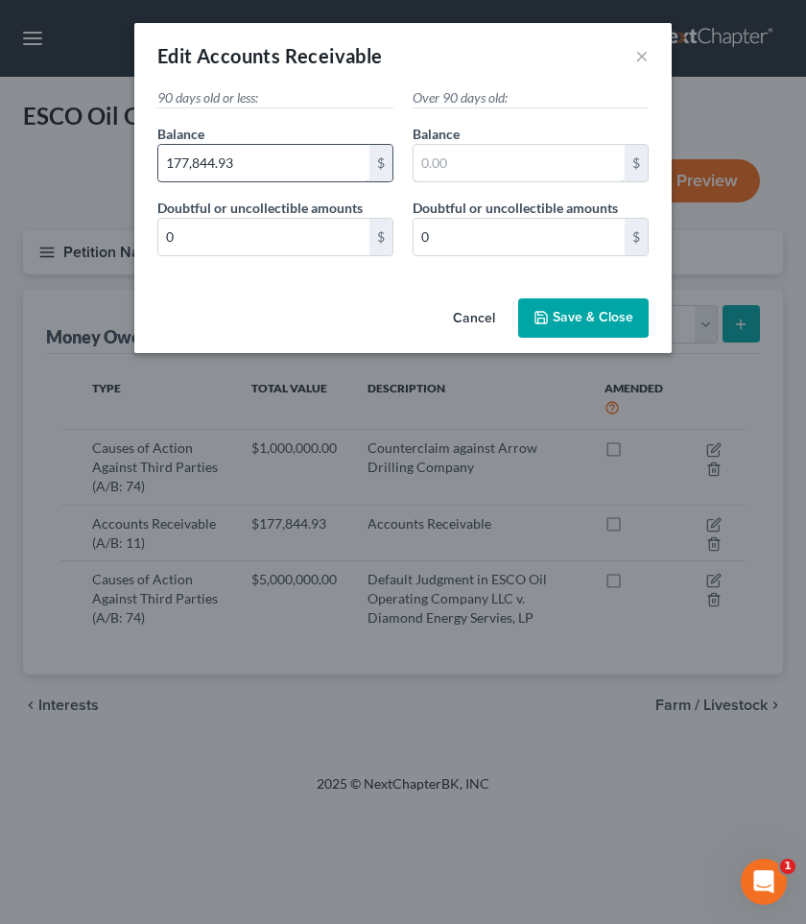
type input "0"
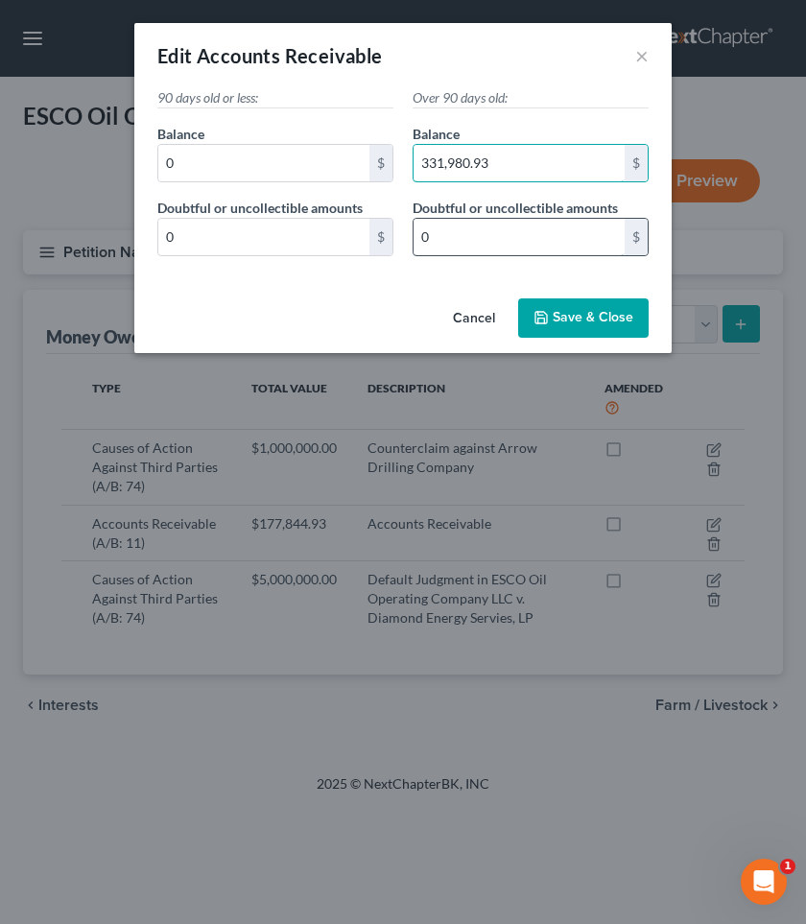
type input "331,980.93"
click at [460, 238] on input "0" at bounding box center [519, 237] width 211 height 36
type input "165,990.47"
click at [600, 321] on span "Save & Close" at bounding box center [593, 318] width 81 height 16
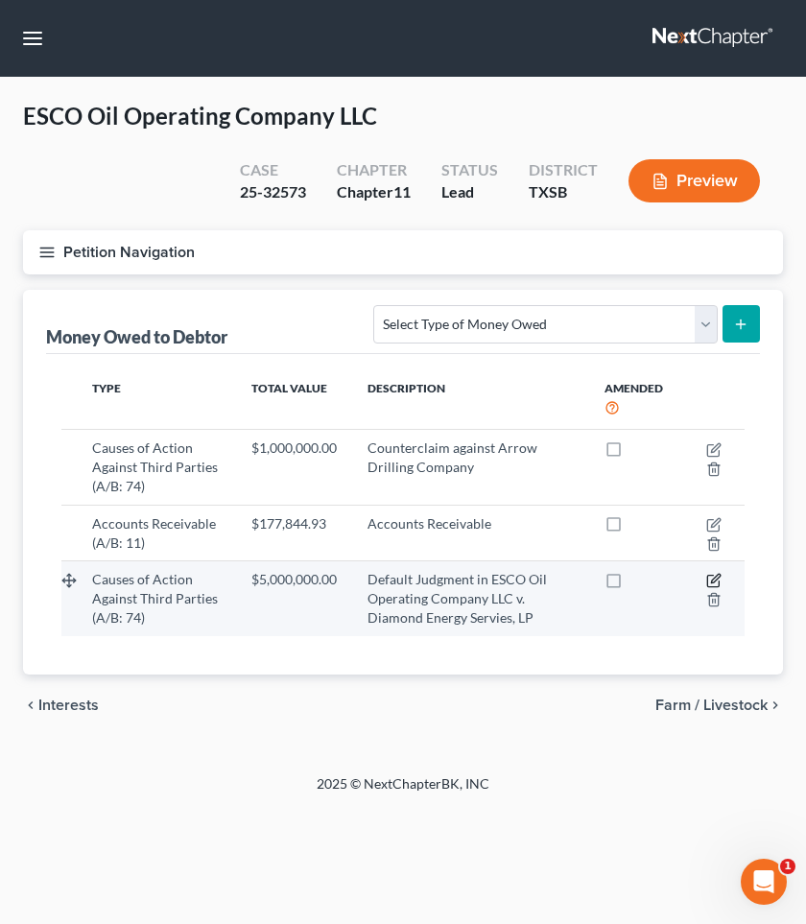
click at [715, 582] on icon "button" at bounding box center [713, 580] width 15 height 15
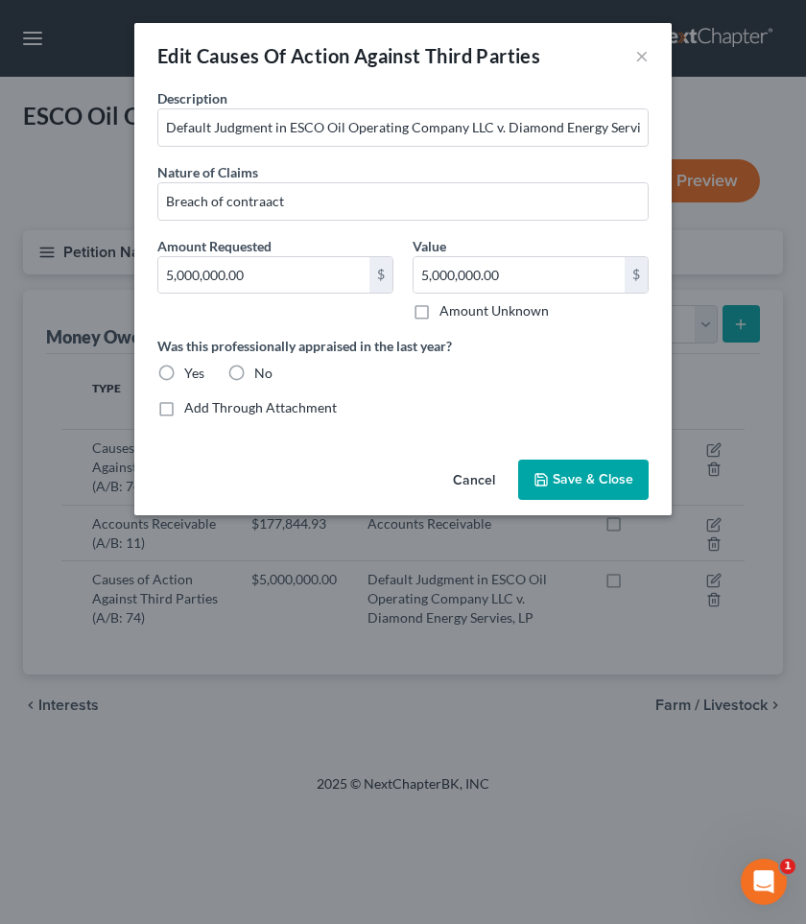
click at [439, 311] on label "Amount Unknown" at bounding box center [493, 310] width 109 height 19
click at [447, 311] on input "Amount Unknown" at bounding box center [453, 307] width 12 height 12
checkbox input "true"
type input "0.00"
click at [439, 313] on label "Amount Unknown" at bounding box center [493, 310] width 109 height 19
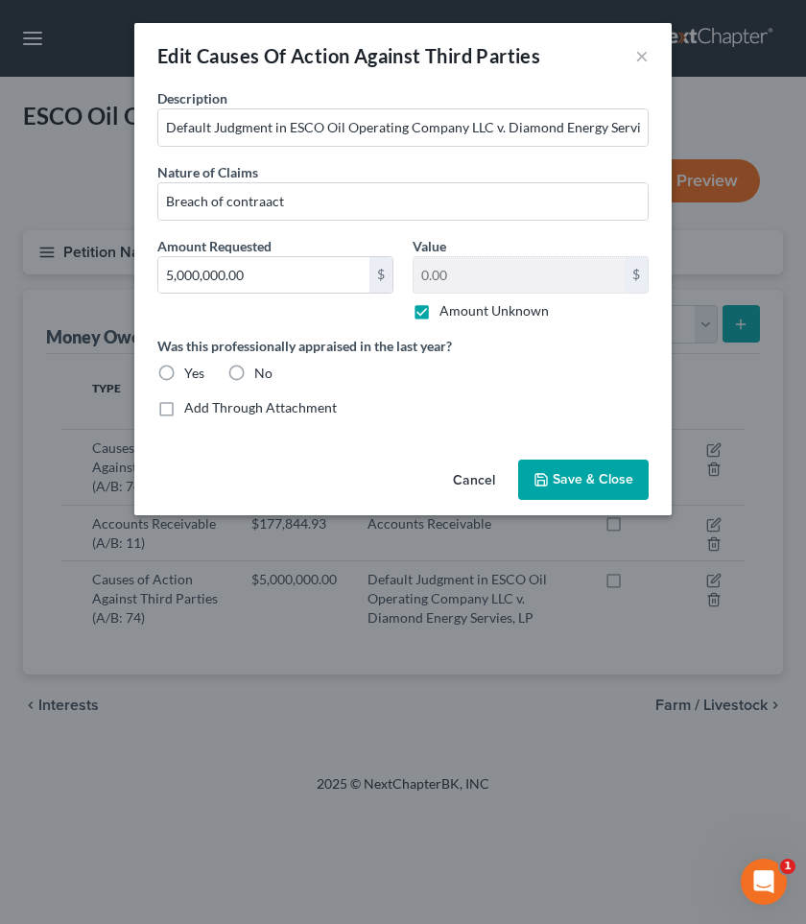
click at [447, 313] on input "Amount Unknown" at bounding box center [453, 307] width 12 height 12
checkbox input "false"
click at [254, 374] on label "No" at bounding box center [263, 373] width 18 height 19
click at [262, 374] on input "No" at bounding box center [268, 370] width 12 height 12
radio input "true"
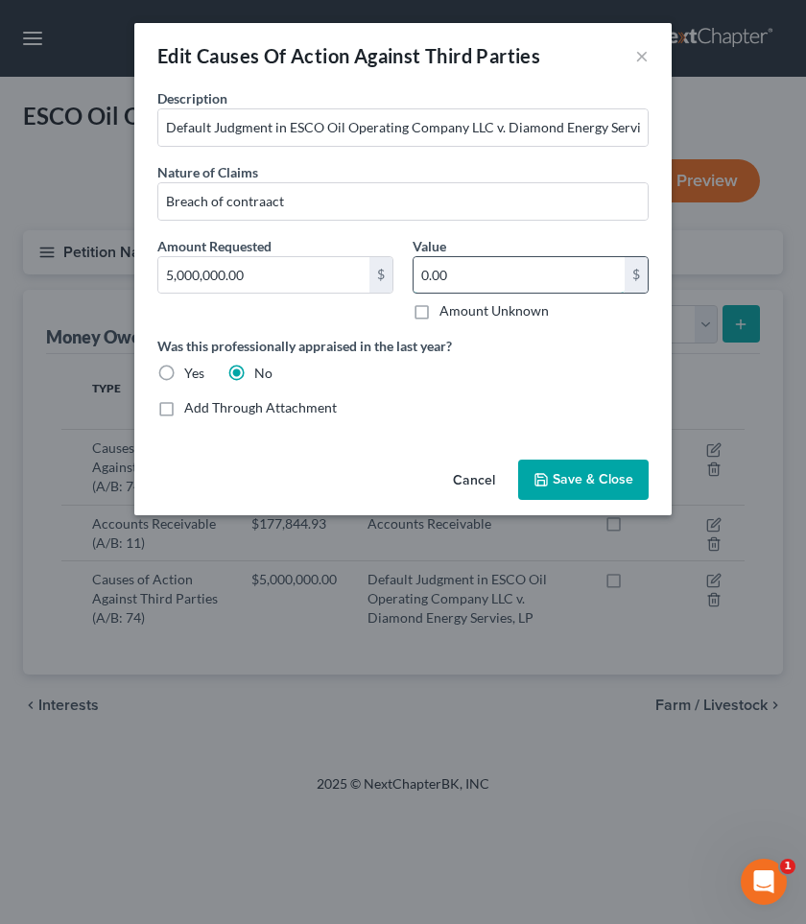
click at [474, 283] on input "0.00" at bounding box center [519, 275] width 211 height 36
type input "5,000,000"
click at [593, 463] on button "Save & Close" at bounding box center [583, 480] width 131 height 40
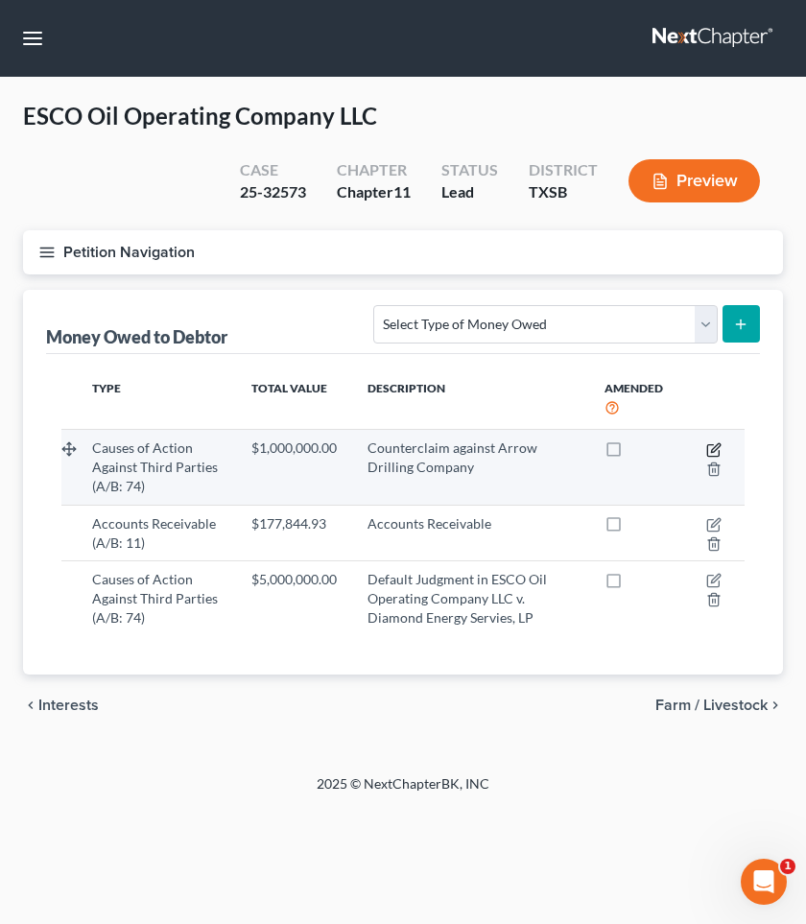
click at [712, 446] on icon "button" at bounding box center [713, 449] width 15 height 15
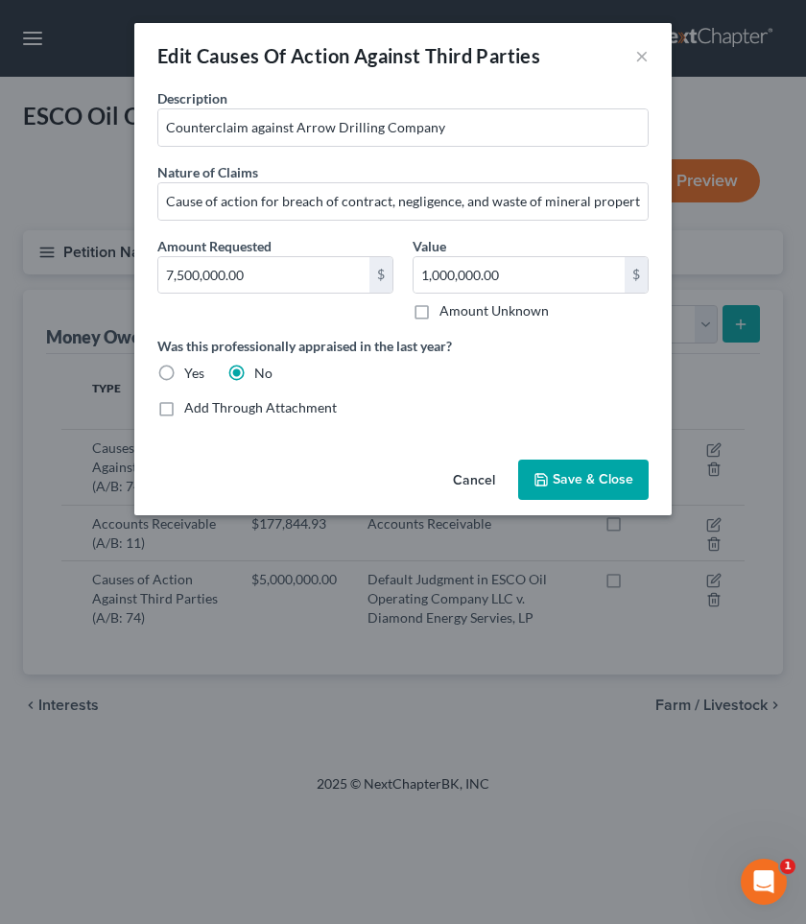
click at [471, 478] on button "Cancel" at bounding box center [474, 481] width 73 height 38
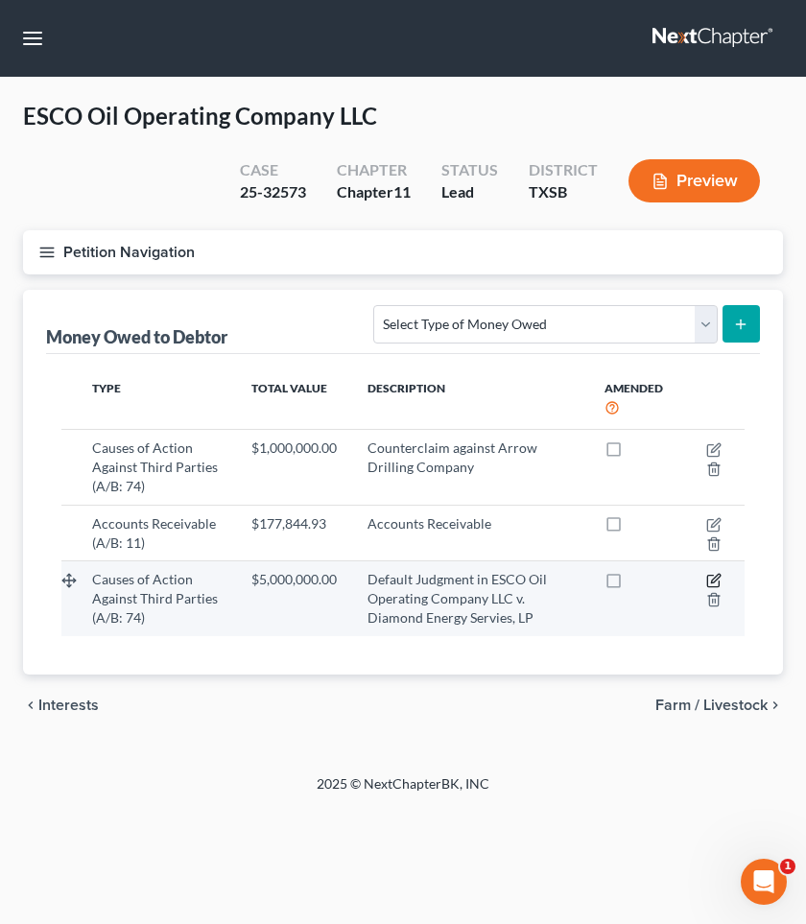
click at [715, 581] on icon "button" at bounding box center [715, 579] width 9 height 9
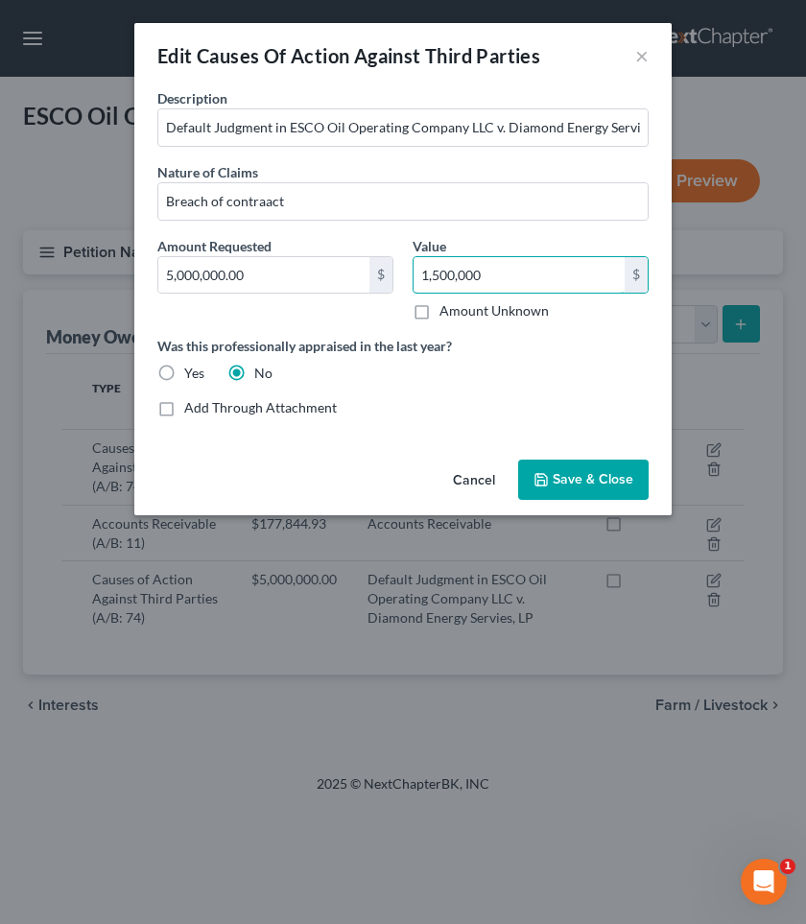
type input "1,500,000"
click at [561, 469] on button "Save & Close" at bounding box center [583, 480] width 131 height 40
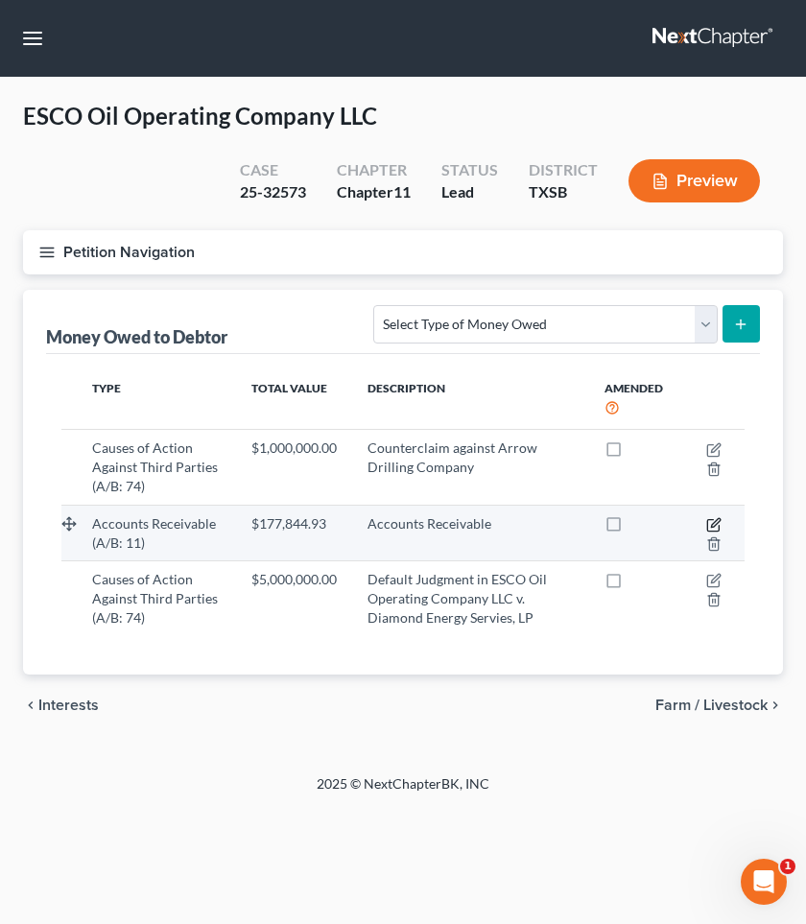
click at [714, 521] on icon "button" at bounding box center [715, 522] width 9 height 9
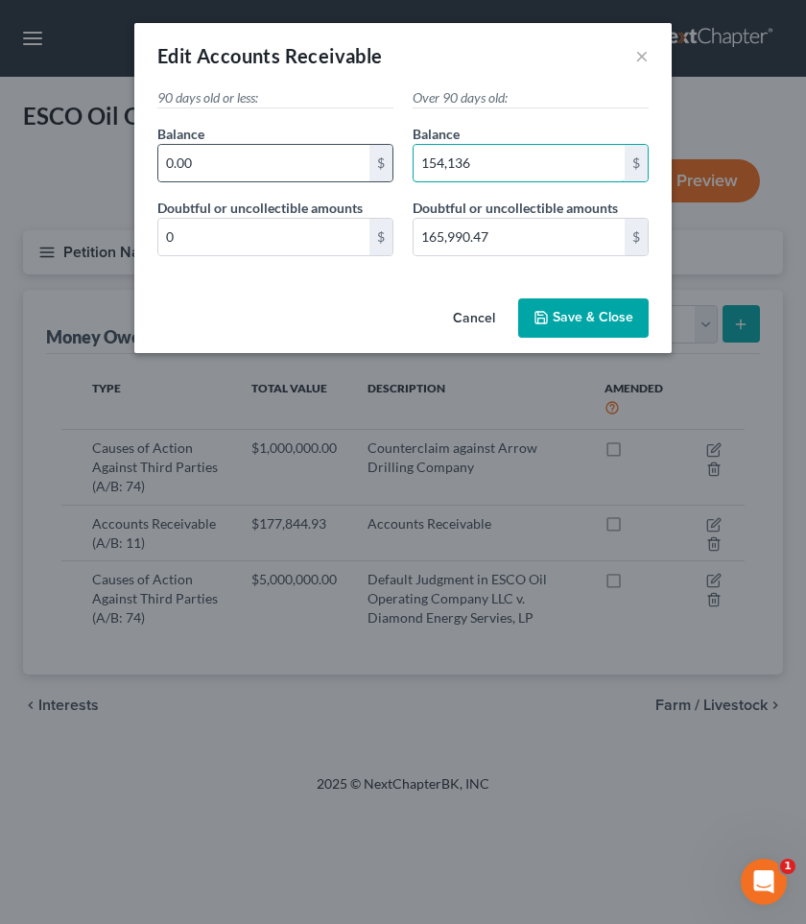
type input "154,136"
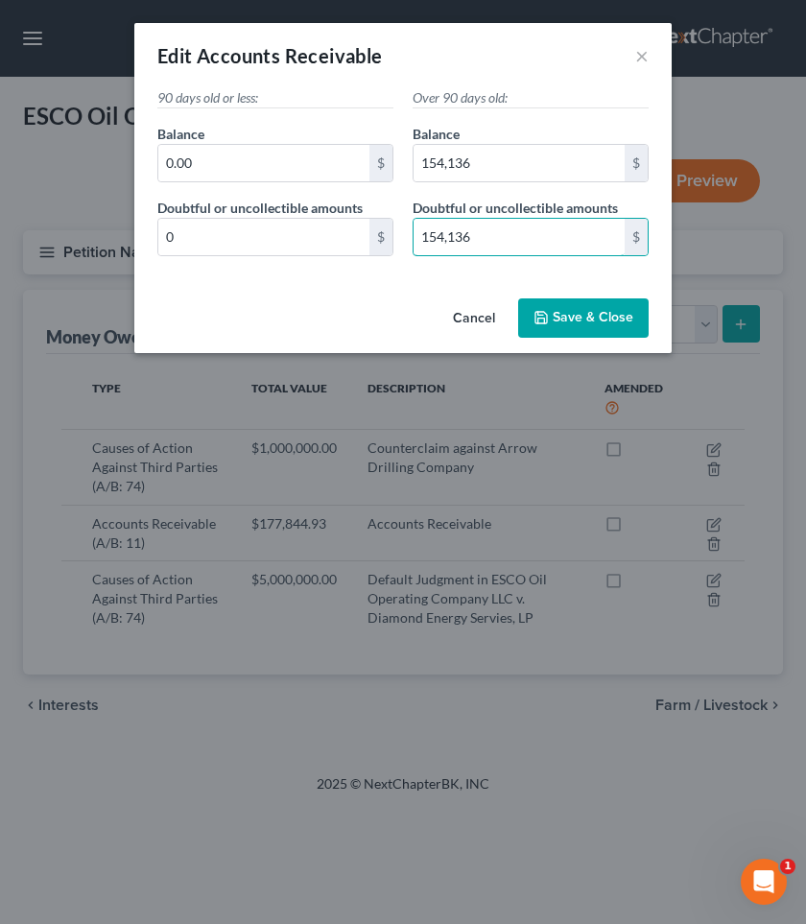
type input "154,136"
click at [593, 309] on button "Save & Close" at bounding box center [583, 318] width 131 height 40
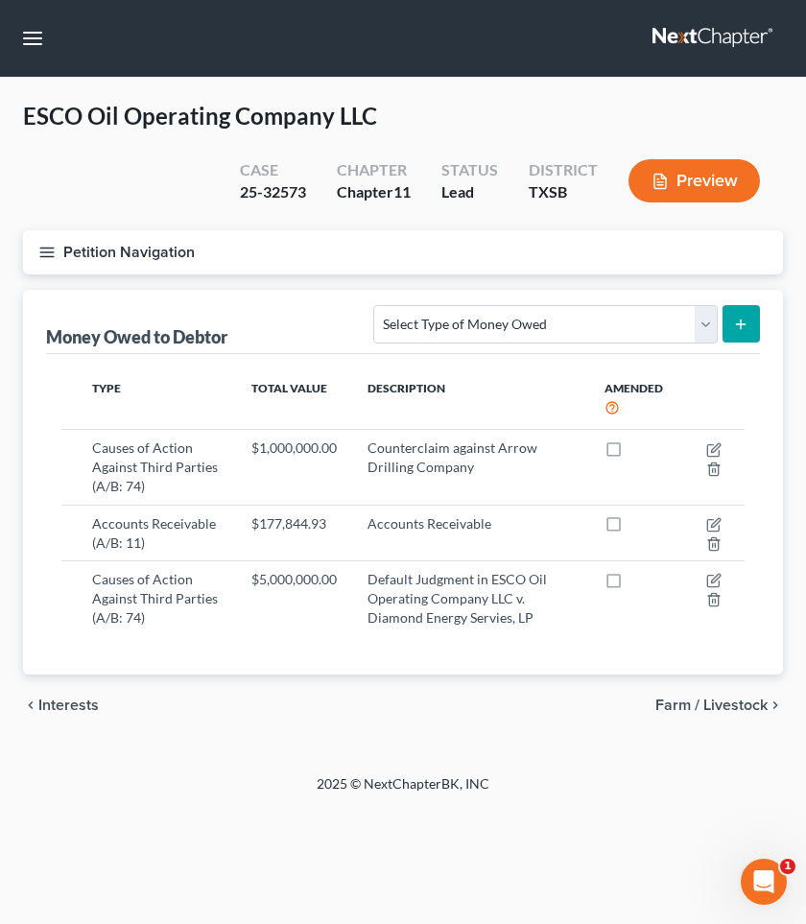
click at [49, 253] on icon "button" at bounding box center [46, 252] width 17 height 17
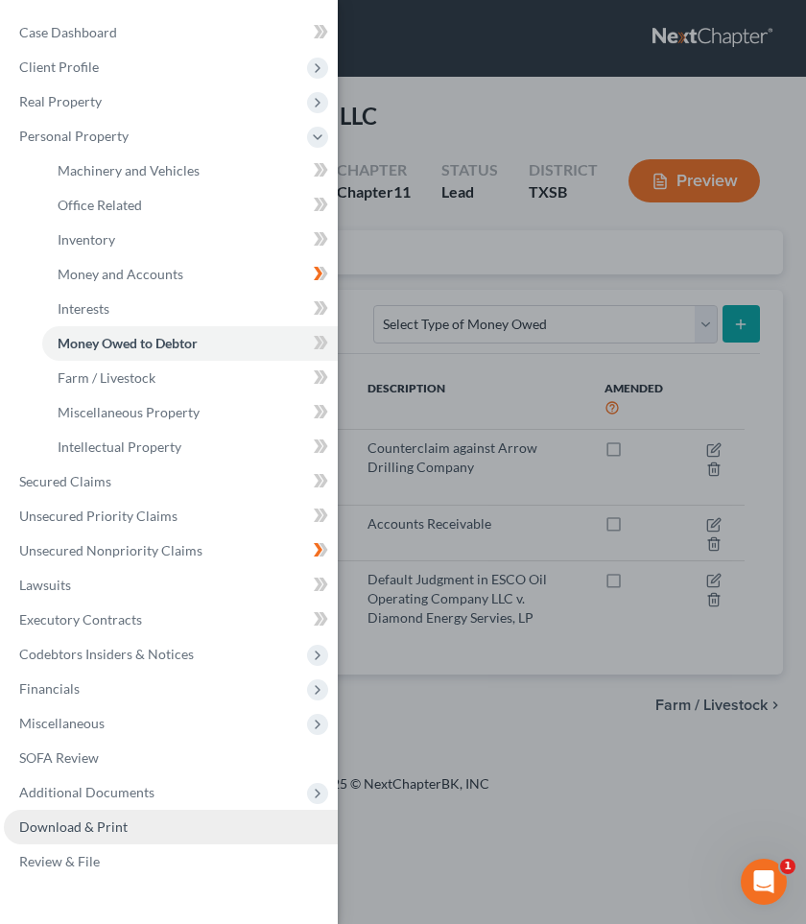
click at [80, 827] on span "Download & Print" at bounding box center [73, 827] width 108 height 16
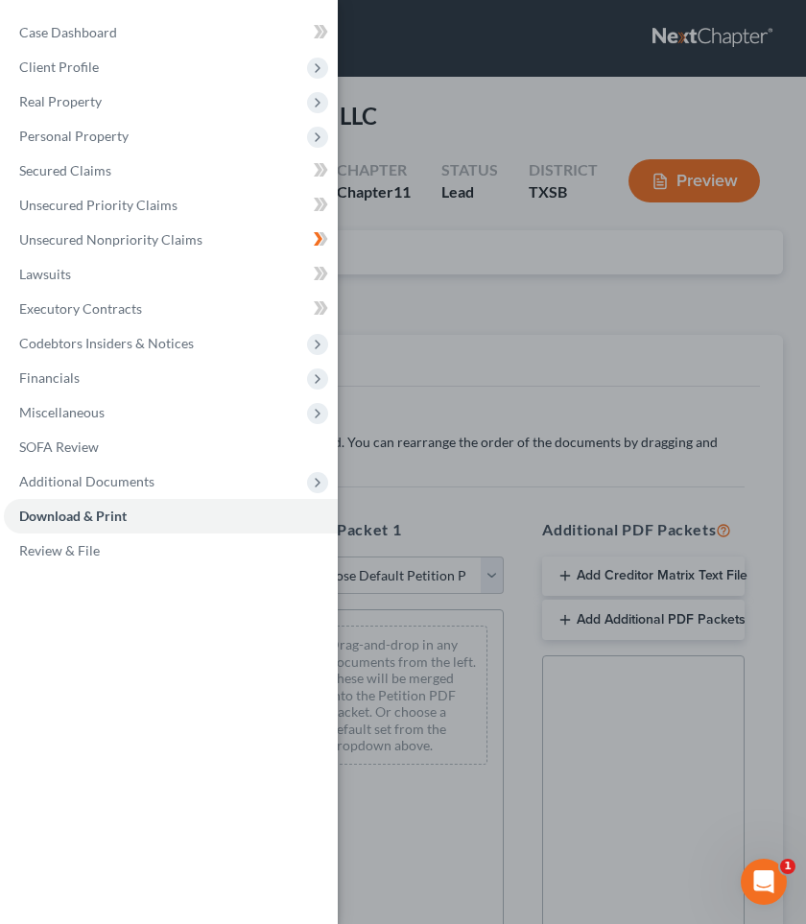
click at [487, 371] on div "Case Dashboard Payments Invoices Payments Payments Credit Report Client Profile" at bounding box center [403, 462] width 806 height 924
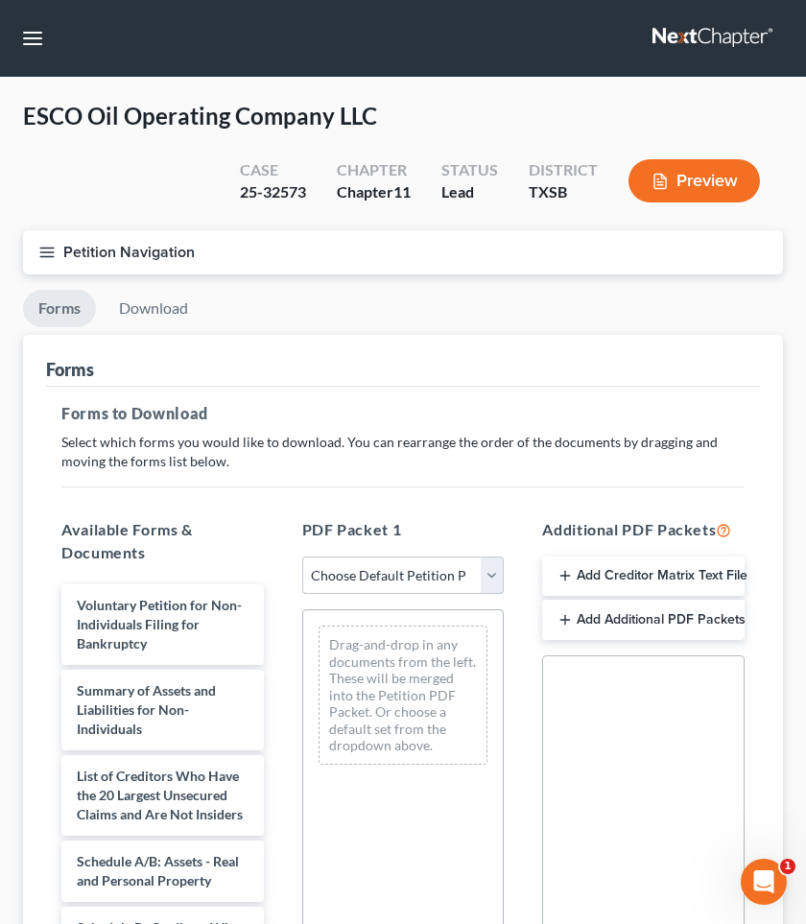
click at [486, 578] on select "Choose Default Petition PDF Packet Complete Bankruptcy Petition (all forms and …" at bounding box center [403, 576] width 202 height 38
select select "2"
click at [302, 557] on select "Choose Default Petition PDF Packet Complete Bankruptcy Petition (all forms and …" at bounding box center [403, 576] width 202 height 38
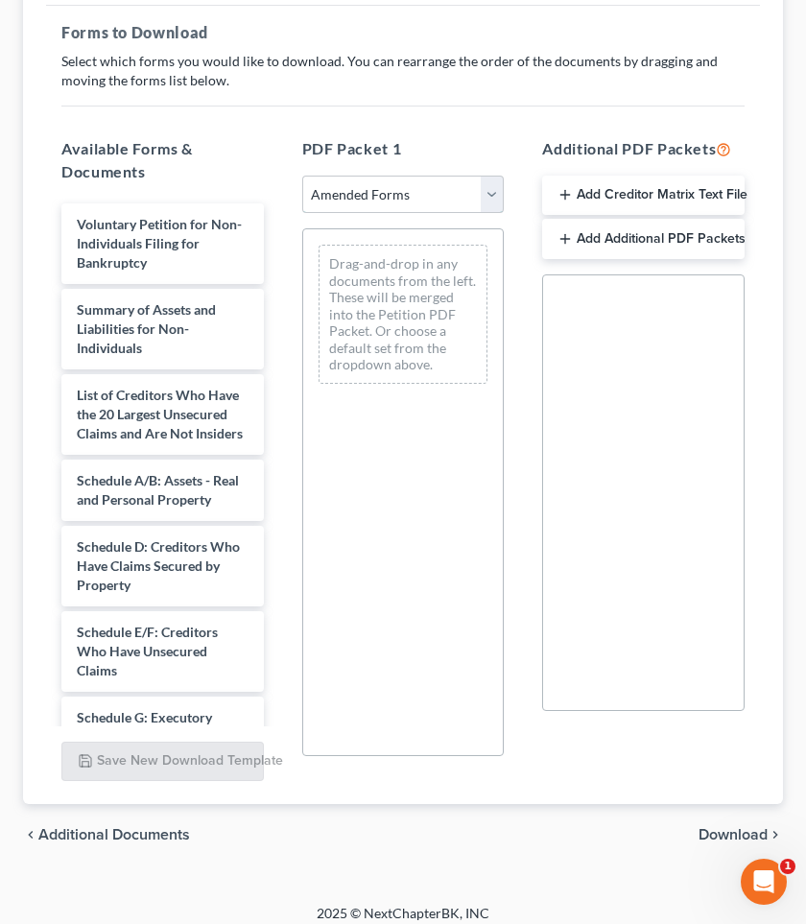
scroll to position [394, 0]
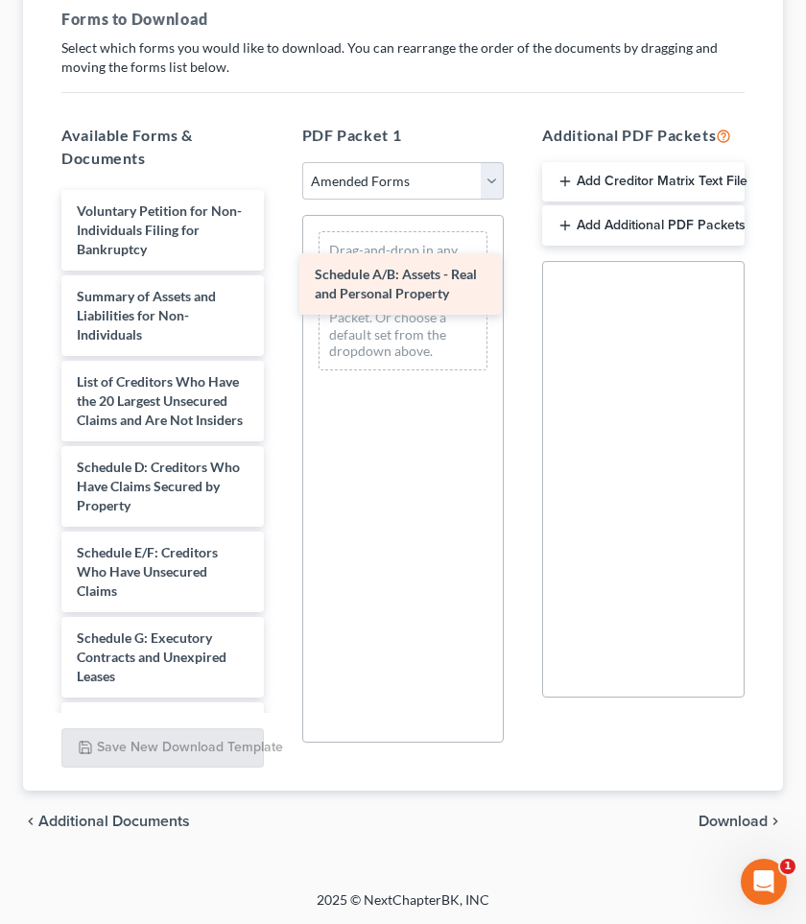
drag, startPoint x: 143, startPoint y: 461, endPoint x: 385, endPoint y: 263, distance: 312.3
click at [279, 263] on div "Schedule A/B: Assets - Real and Personal Property Voluntary Petition for Non-In…" at bounding box center [162, 675] width 233 height 971
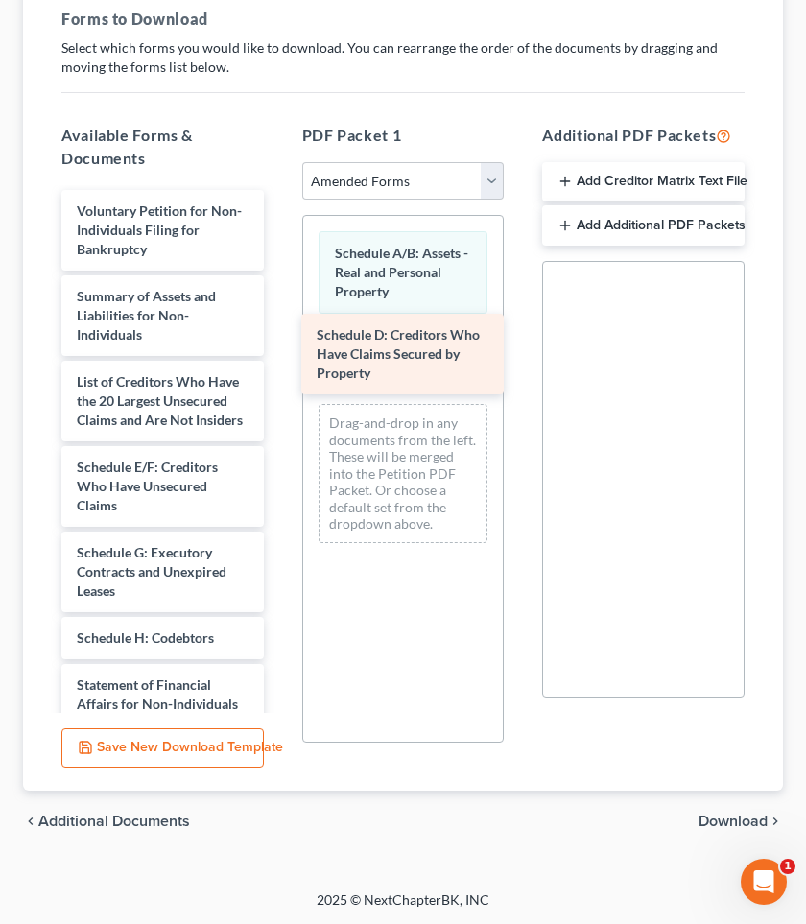
drag, startPoint x: 138, startPoint y: 473, endPoint x: 378, endPoint y: 342, distance: 273.6
click at [279, 342] on div "Schedule D: Creditors Who Have Claims Secured by Property Voluntary Petition fo…" at bounding box center [162, 633] width 233 height 886
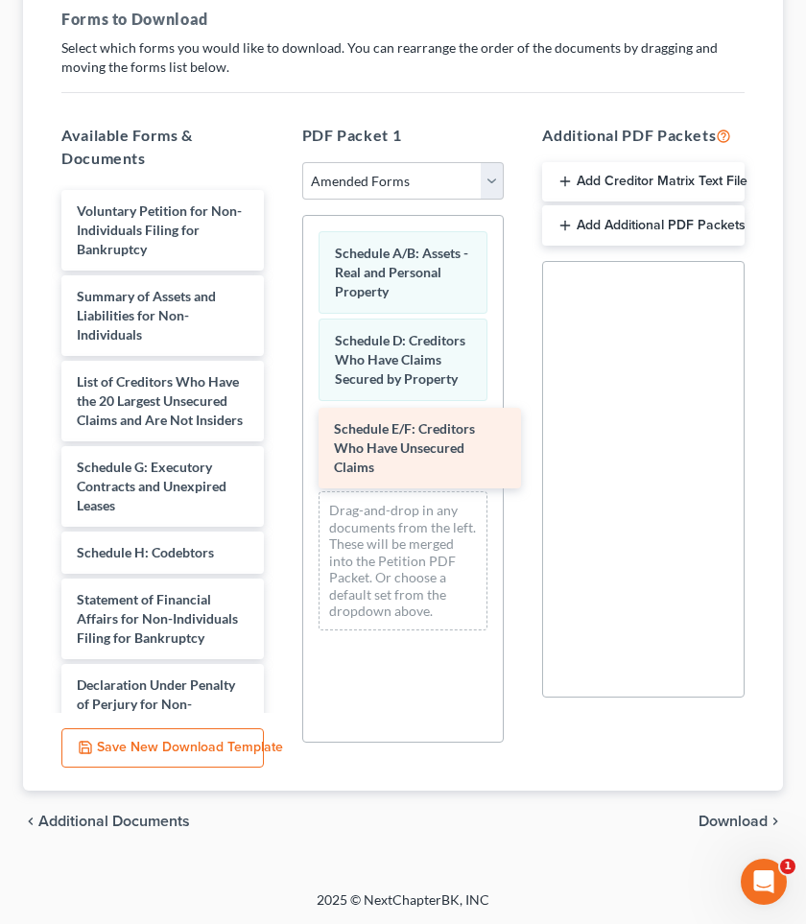
drag, startPoint x: 137, startPoint y: 481, endPoint x: 394, endPoint y: 443, distance: 259.9
click at [279, 443] on div "Schedule E/F: Creditors Who Have Unsecured Claims Voluntary Petition for Non-In…" at bounding box center [162, 590] width 233 height 800
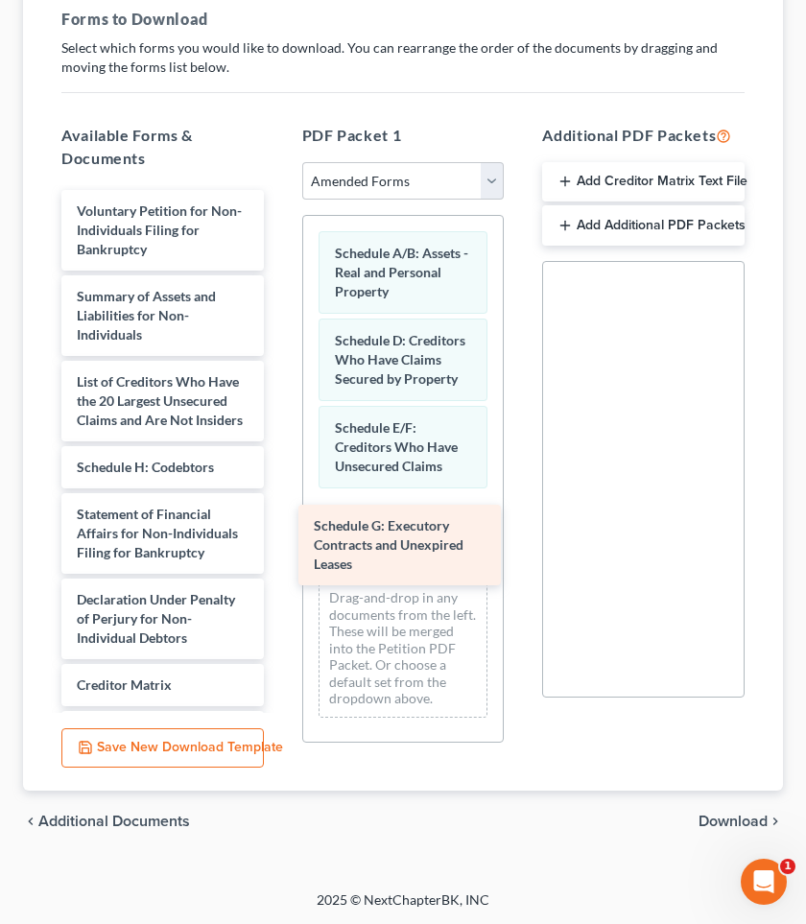
drag, startPoint x: 169, startPoint y: 480, endPoint x: 406, endPoint y: 539, distance: 244.4
click at [279, 539] on div "Schedule G: Executory Contracts and Unexpired Leases Voluntary Petition for Non…" at bounding box center [162, 547] width 233 height 715
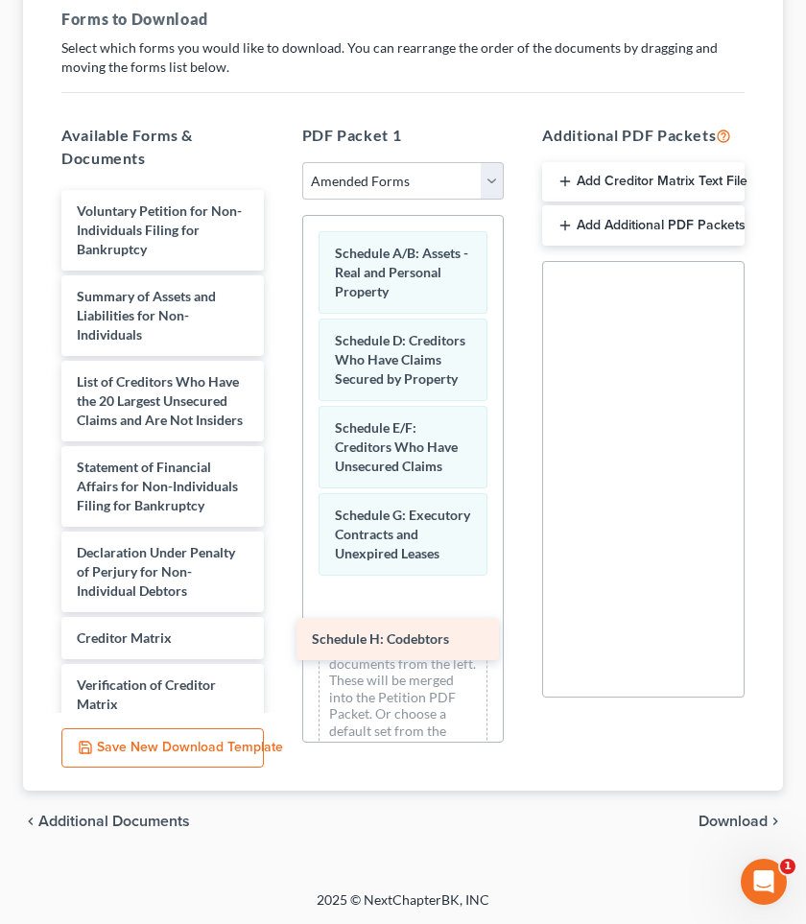
drag, startPoint x: 187, startPoint y: 478, endPoint x: 422, endPoint y: 651, distance: 291.7
click at [279, 651] on div "Schedule H: Codebtors Voluntary Petition for Non-Individuals Filing for Bankrup…" at bounding box center [162, 524] width 233 height 668
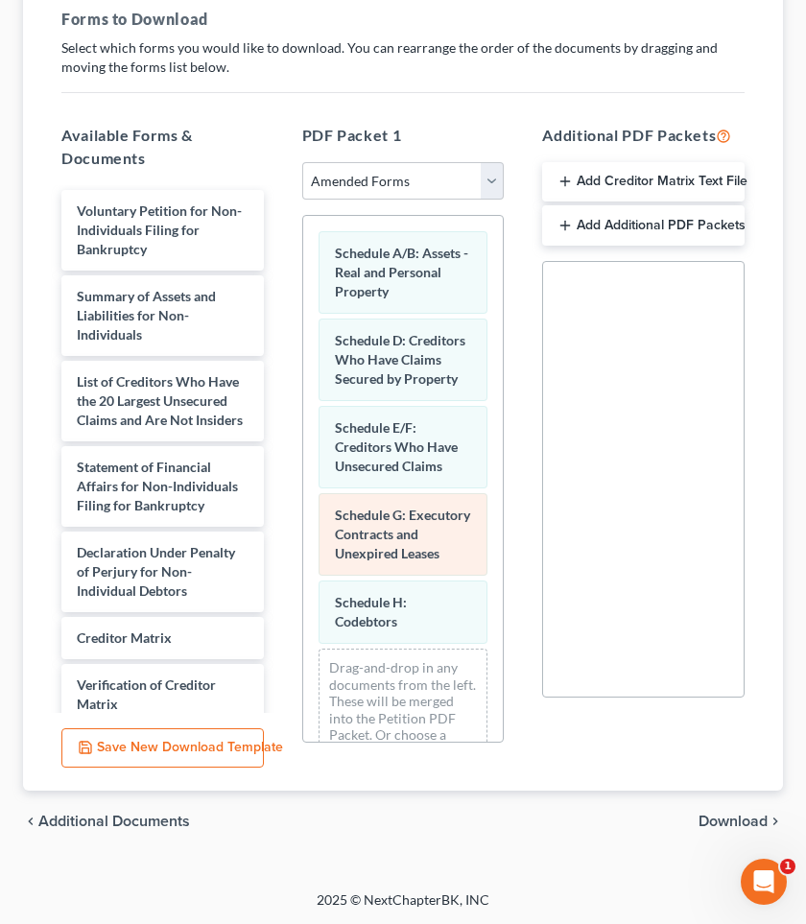
scroll to position [41, 0]
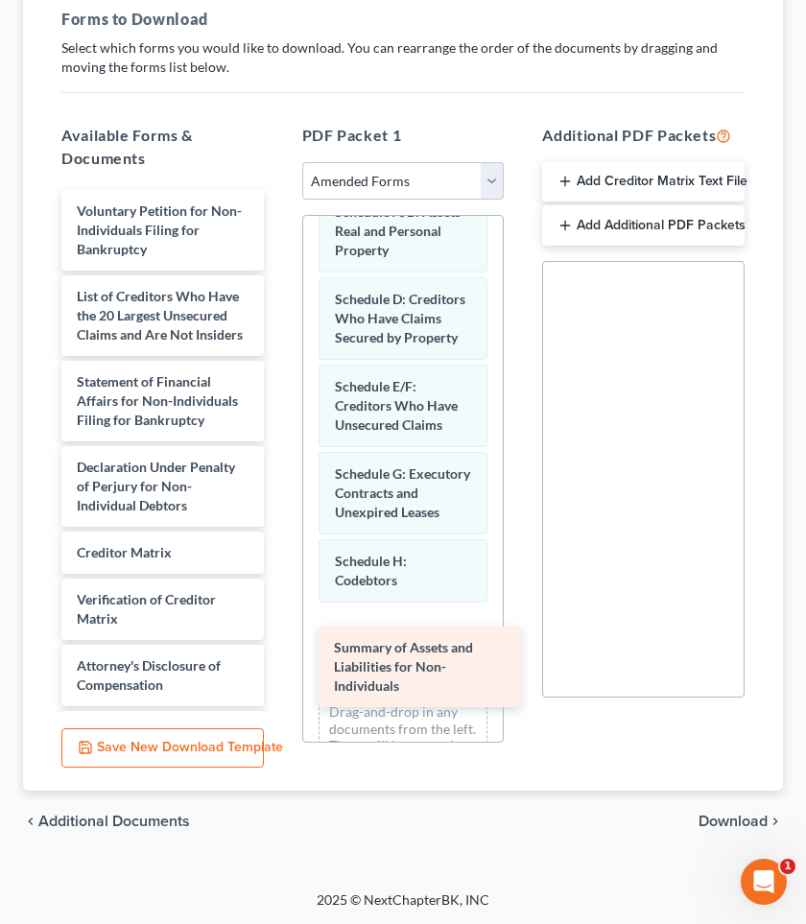
drag, startPoint x: 143, startPoint y: 305, endPoint x: 399, endPoint y: 655, distance: 433.9
click at [279, 655] on div "Summary of Assets and Liabilities for Non-Individuals Voluntary Petition for No…" at bounding box center [162, 481] width 233 height 582
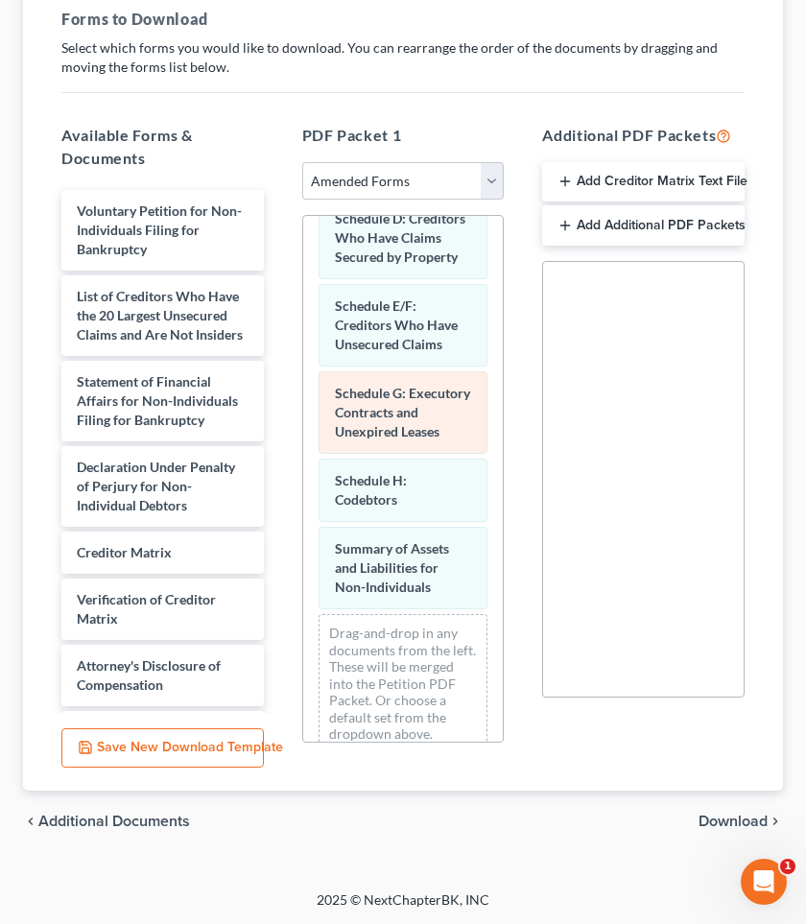
scroll to position [129, 0]
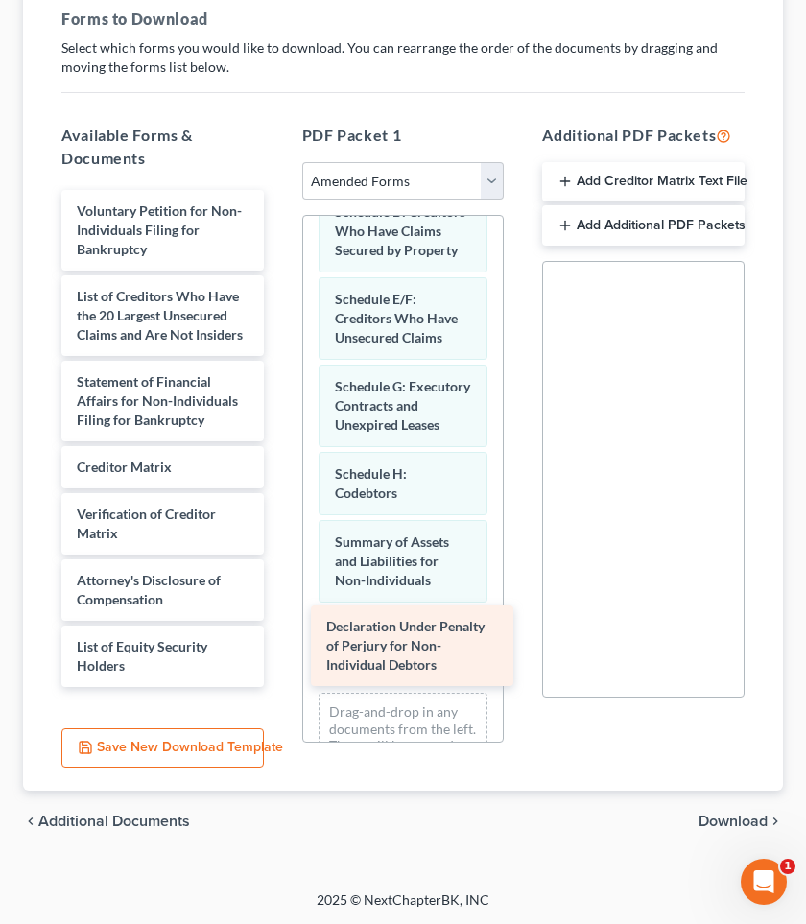
drag, startPoint x: 125, startPoint y: 471, endPoint x: 375, endPoint y: 630, distance: 296.8
click at [279, 630] on div "Declaration Under Penalty of Perjury for Non-Individual Debtors Voluntary Petit…" at bounding box center [162, 438] width 233 height 497
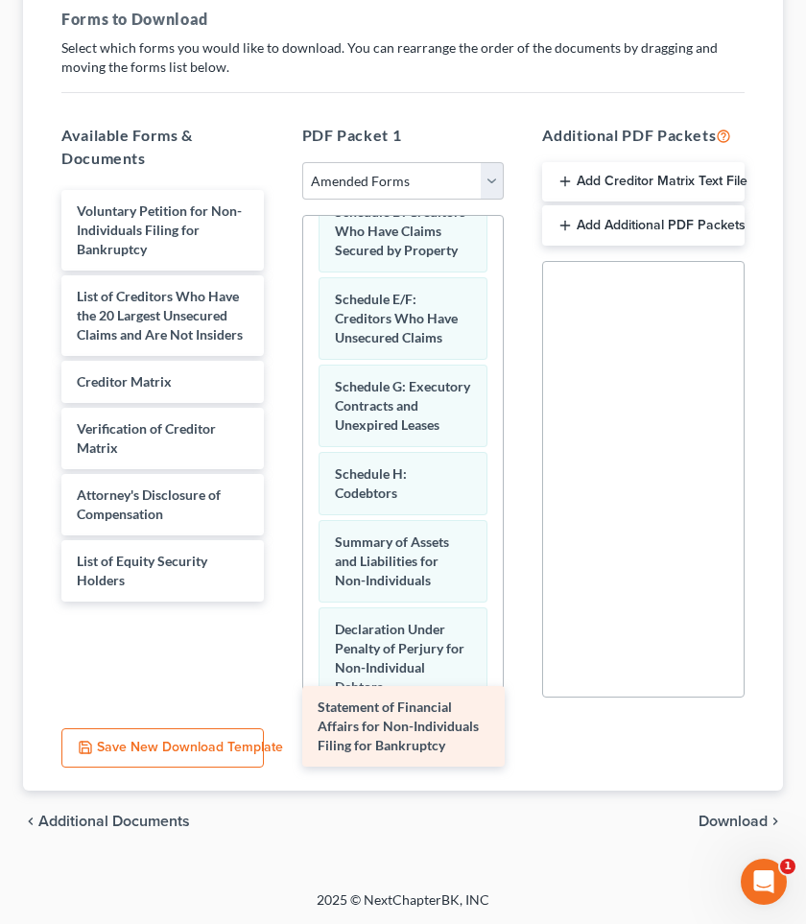
drag, startPoint x: 155, startPoint y: 402, endPoint x: 396, endPoint y: 728, distance: 405.5
click at [279, 602] on div "Statement of Financial Affairs for Non-Individuals Filing for Bankruptcy Volunt…" at bounding box center [162, 396] width 233 height 412
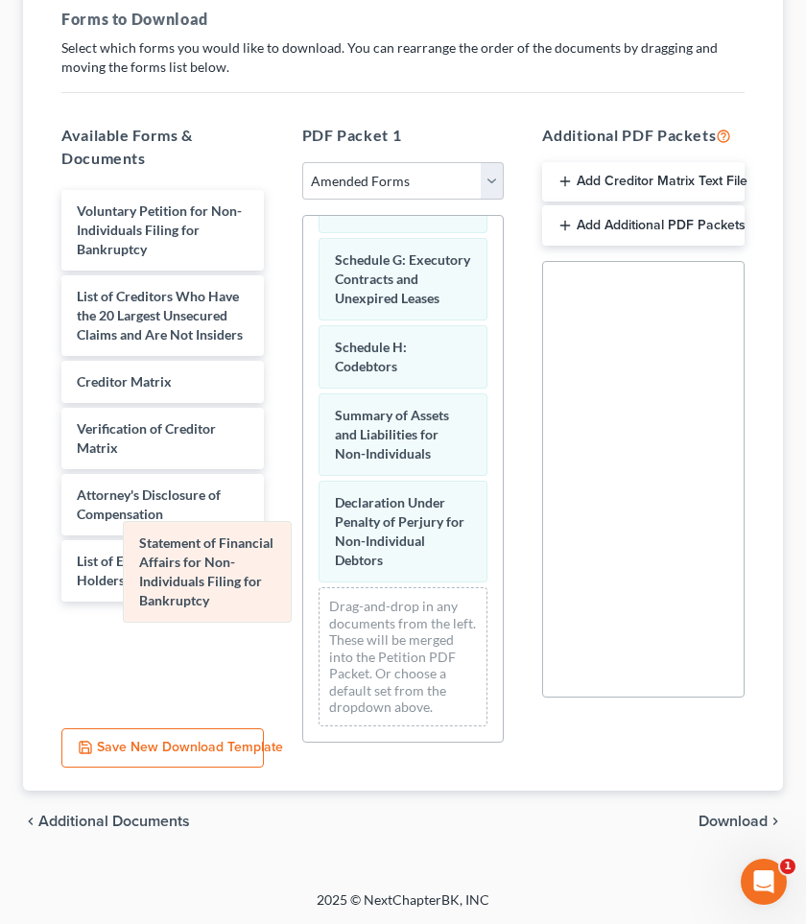
scroll to position [235, 0]
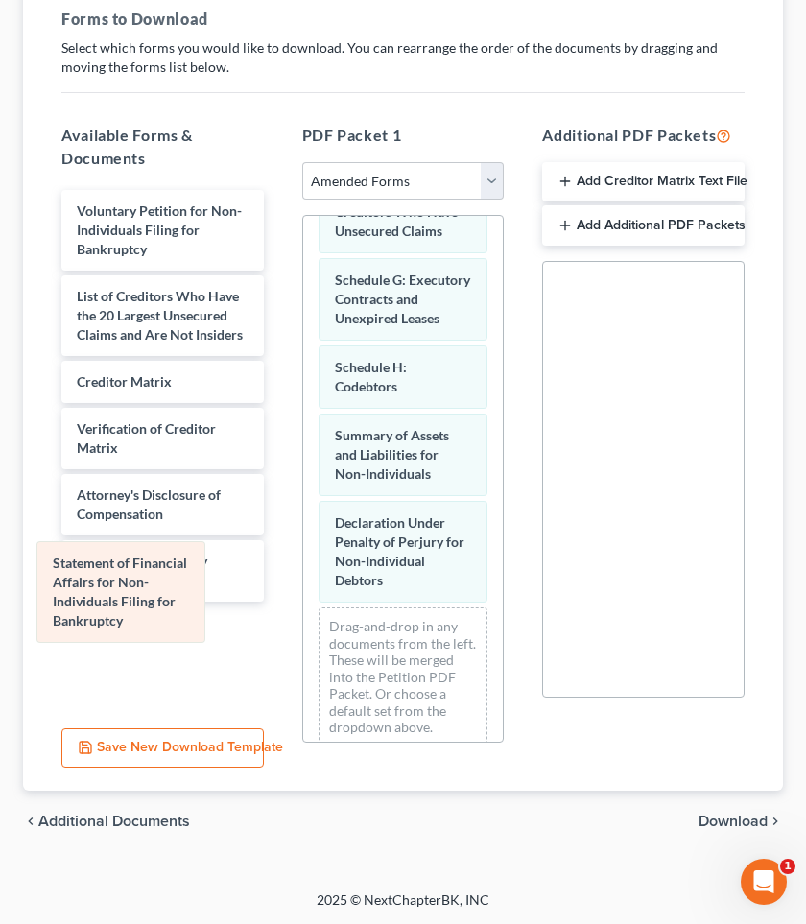
drag, startPoint x: 400, startPoint y: 558, endPoint x: 118, endPoint y: 618, distance: 288.5
click at [303, 618] on div "Statement of Financial Affairs for Non-Individuals Filing for Bankruptcy Schedu…" at bounding box center [403, 371] width 201 height 781
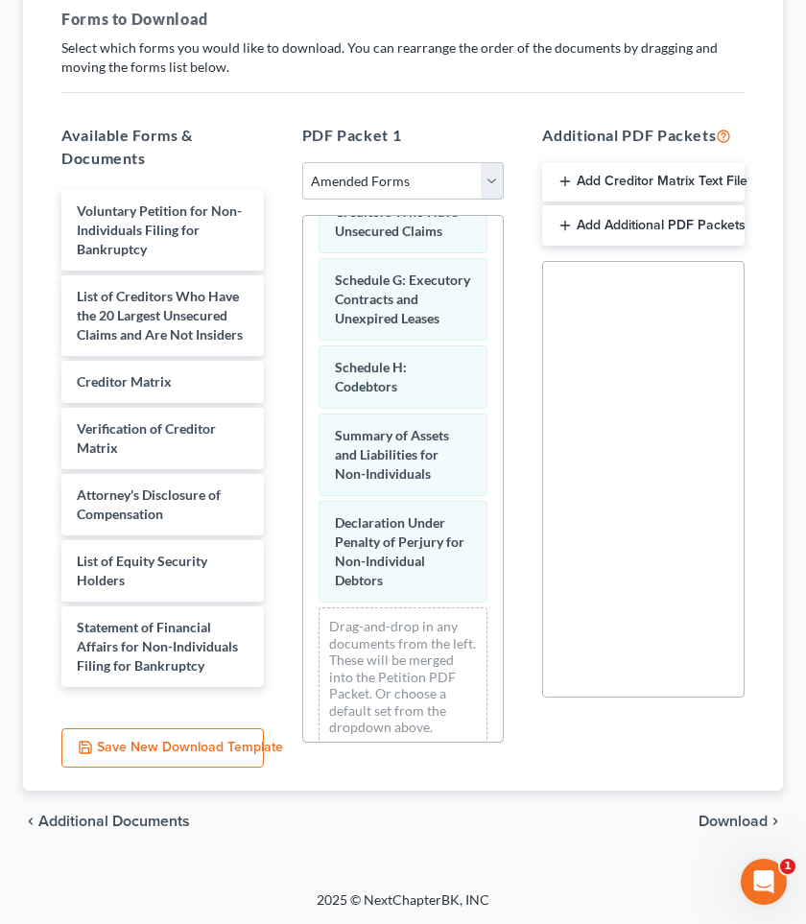
click at [721, 818] on span "Download" at bounding box center [733, 821] width 69 height 15
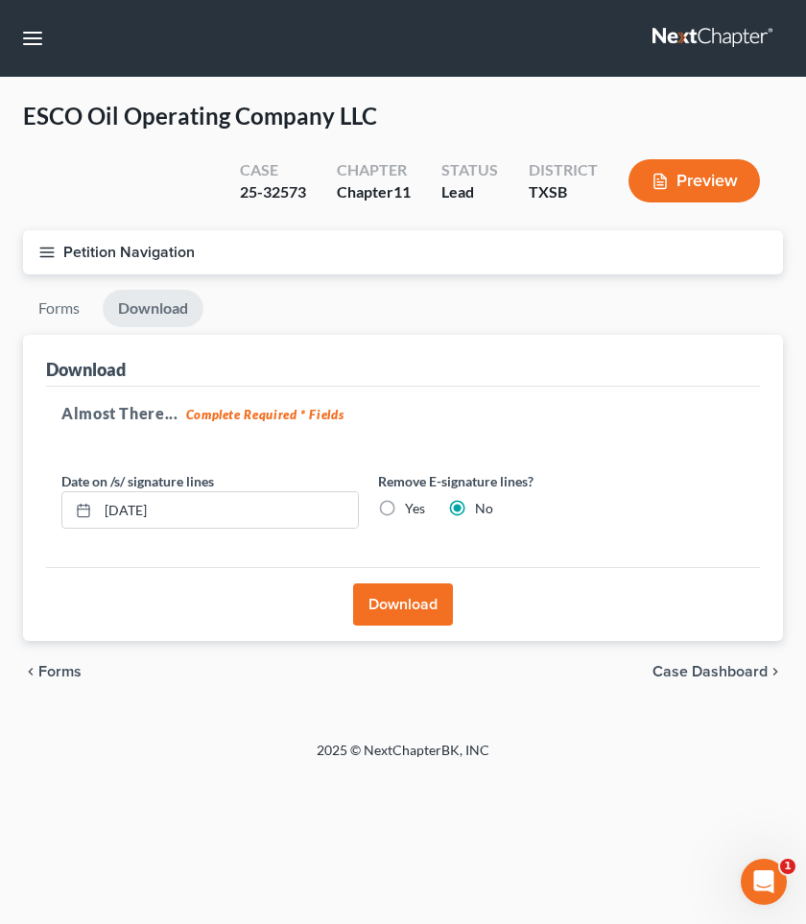
click at [405, 505] on label "Yes" at bounding box center [415, 508] width 20 height 19
click at [413, 505] on input "Yes" at bounding box center [419, 505] width 12 height 12
radio input "true"
radio input "false"
click at [402, 613] on button "Download" at bounding box center [403, 604] width 100 height 42
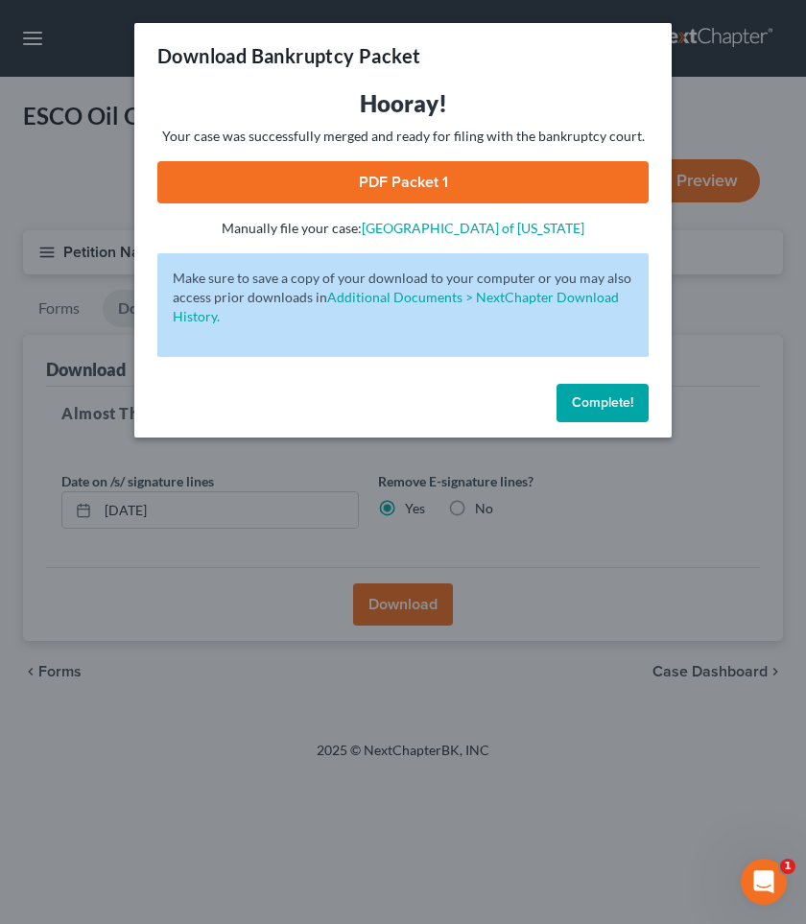
click at [349, 182] on link "PDF Packet 1" at bounding box center [402, 182] width 491 height 42
click at [594, 396] on span "Complete!" at bounding box center [602, 402] width 61 height 16
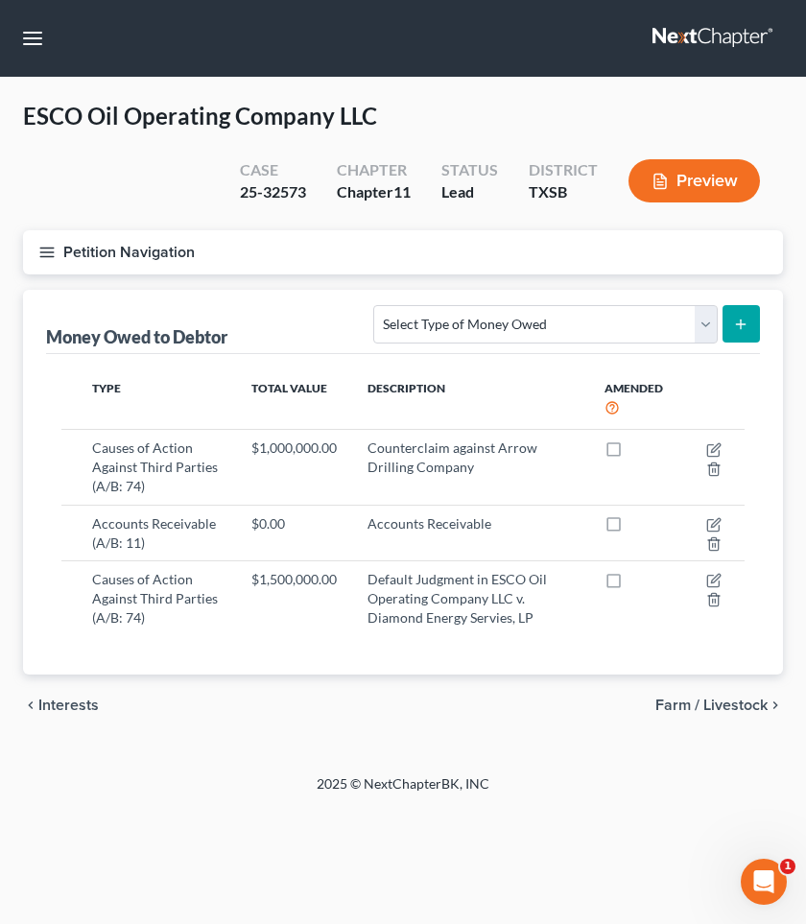
click at [111, 242] on button "Petition Navigation" at bounding box center [403, 252] width 760 height 44
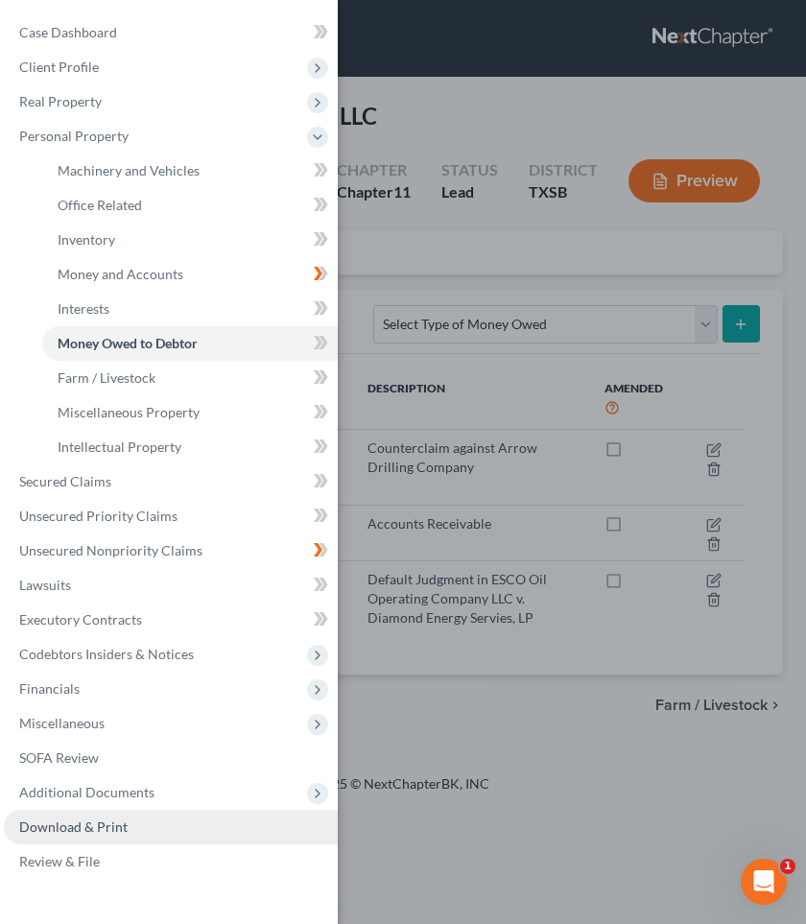
click at [97, 825] on span "Download & Print" at bounding box center [73, 827] width 108 height 16
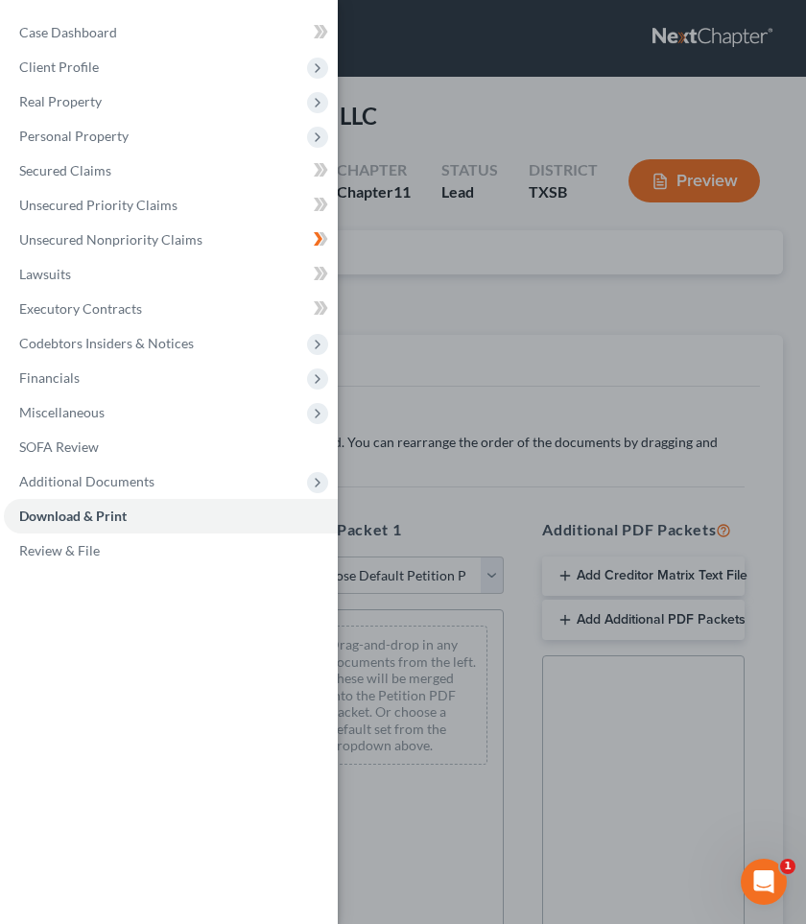
click at [453, 474] on div "Case Dashboard Payments Invoices Payments Payments Credit Report Client Profile" at bounding box center [403, 462] width 806 height 924
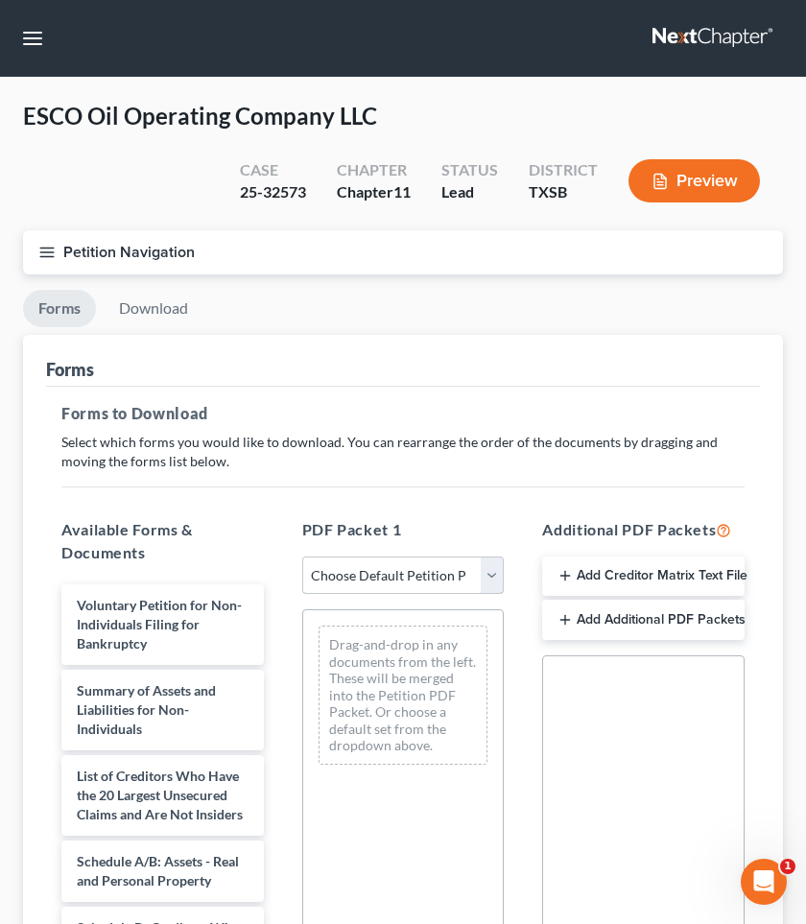
click at [408, 579] on select "Choose Default Petition PDF Packet Complete Bankruptcy Petition (all forms and …" at bounding box center [403, 576] width 202 height 38
select select "2"
click at [302, 557] on select "Choose Default Petition PDF Packet Complete Bankruptcy Petition (all forms and …" at bounding box center [403, 576] width 202 height 38
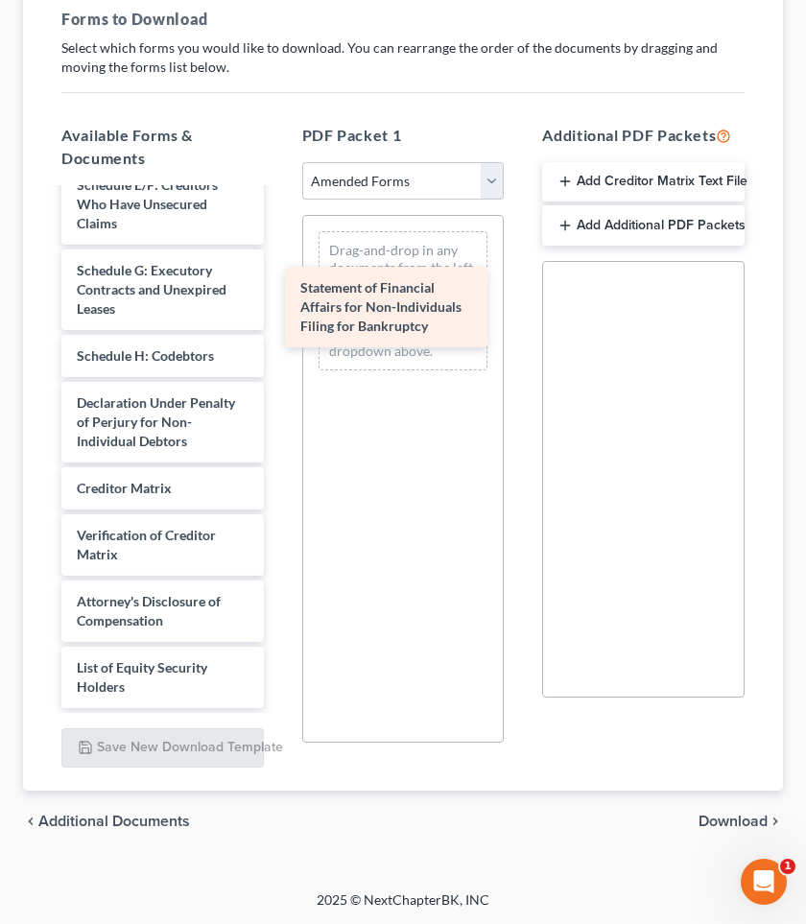
scroll to position [434, 0]
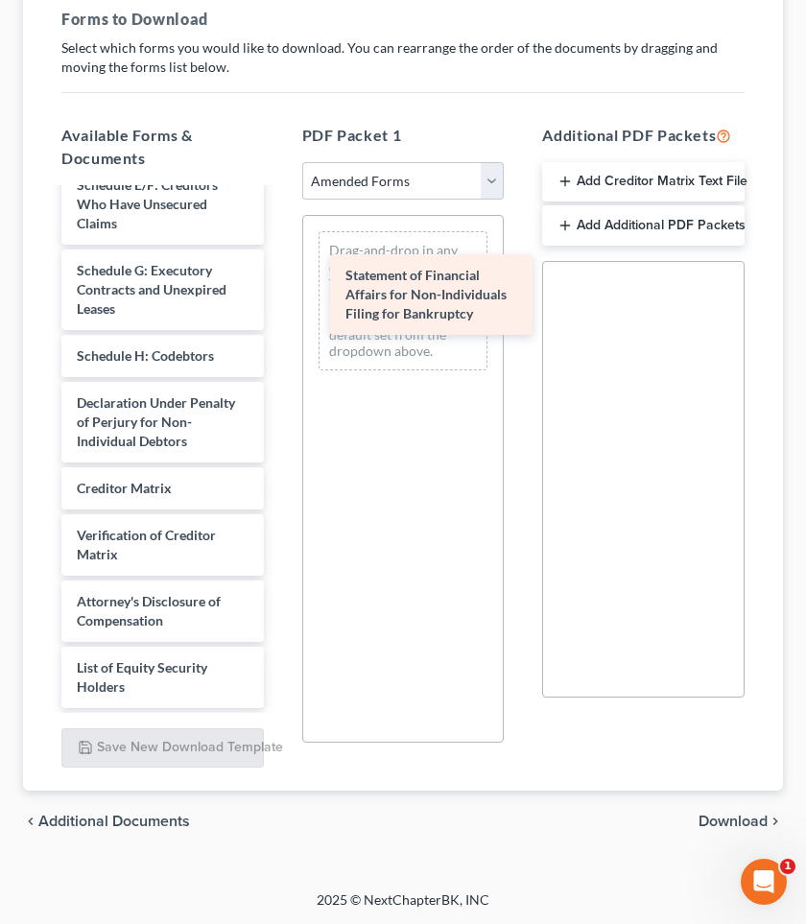
drag, startPoint x: 134, startPoint y: 330, endPoint x: 403, endPoint y: 289, distance: 271.8
click at [279, 289] on div "Statement of Financial Affairs for Non-Individuals Filing for Bankruptcy Volunt…" at bounding box center [162, 232] width 233 height 952
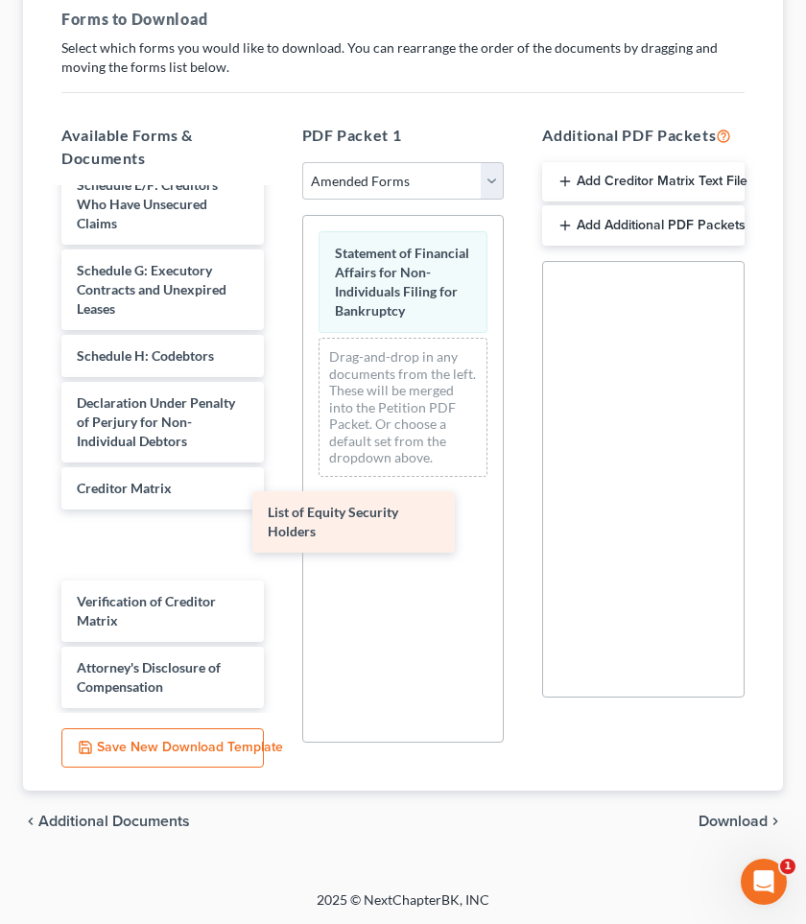
scroll to position [368, 0]
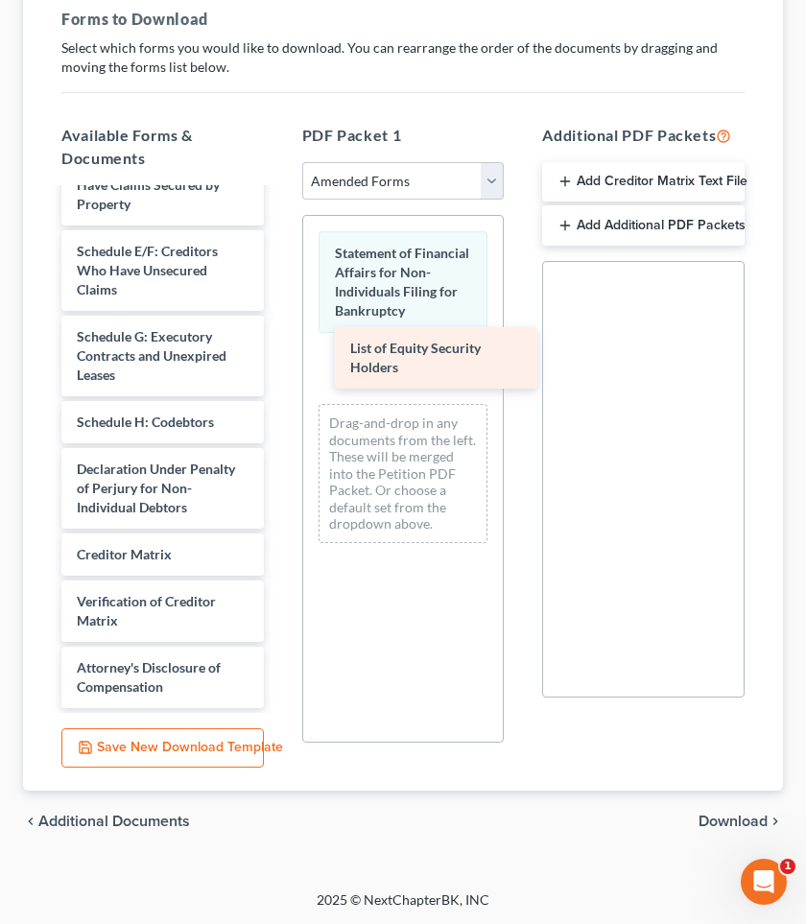
drag, startPoint x: 164, startPoint y: 669, endPoint x: 446, endPoint y: 324, distance: 445.3
click at [279, 324] on div "List of Equity Security Holders Voluntary Petition for Non-Individuals Filing f…" at bounding box center [162, 265] width 233 height 886
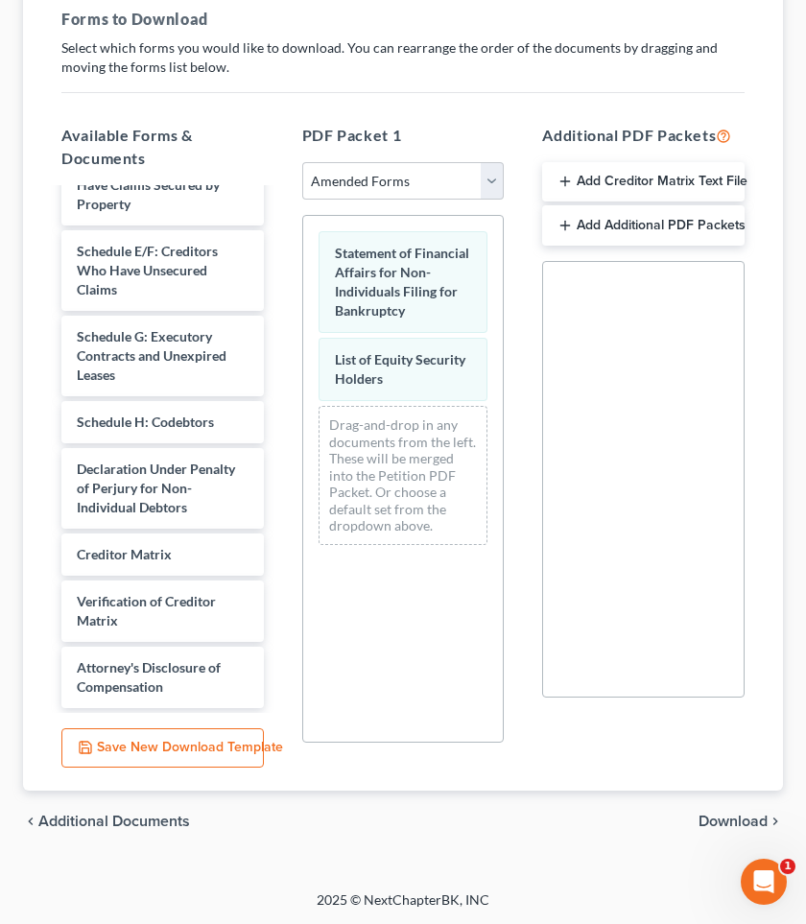
click at [721, 819] on span "Download" at bounding box center [733, 821] width 69 height 15
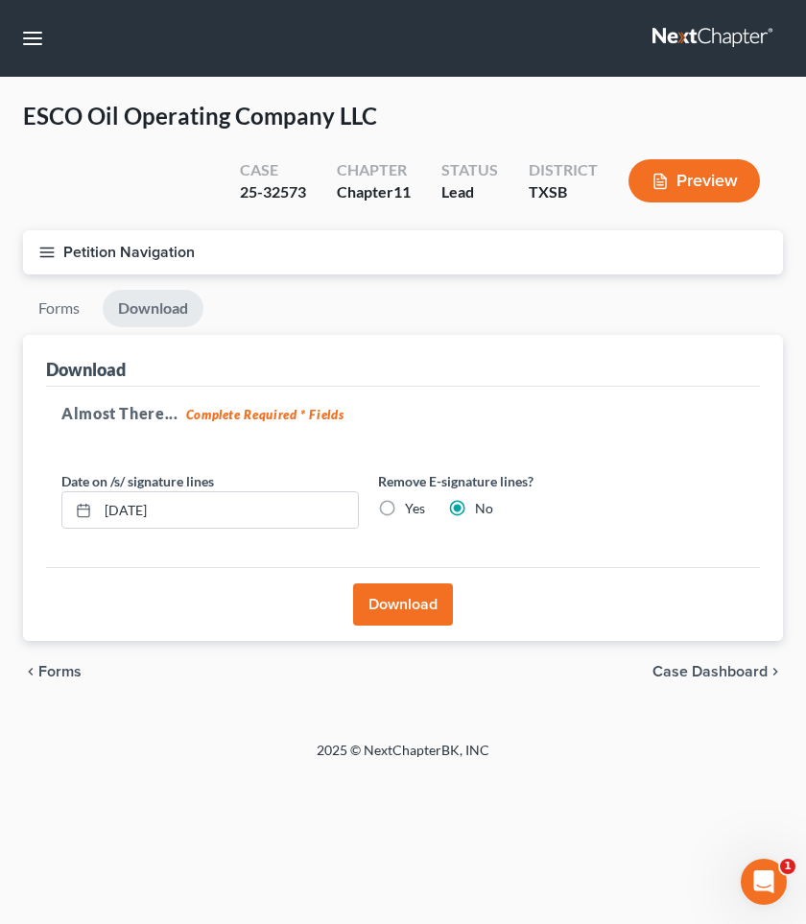
scroll to position [0, 0]
click at [405, 504] on label "Yes" at bounding box center [415, 508] width 20 height 19
click at [413, 504] on input "Yes" at bounding box center [419, 505] width 12 height 12
radio input "true"
radio input "false"
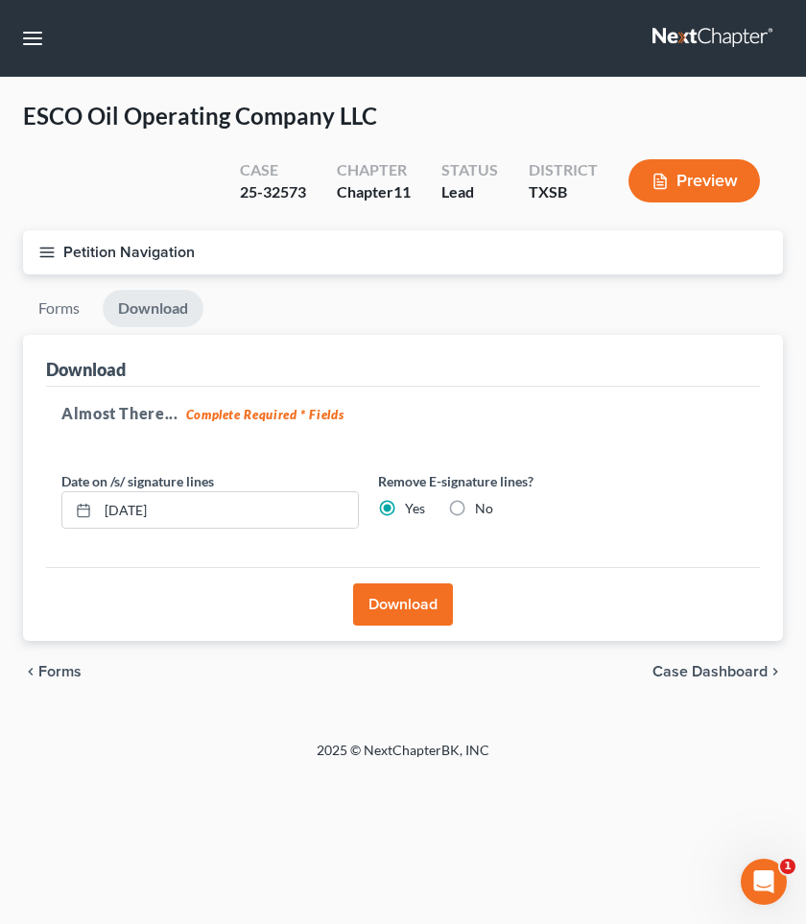
click at [388, 608] on button "Download" at bounding box center [403, 604] width 100 height 42
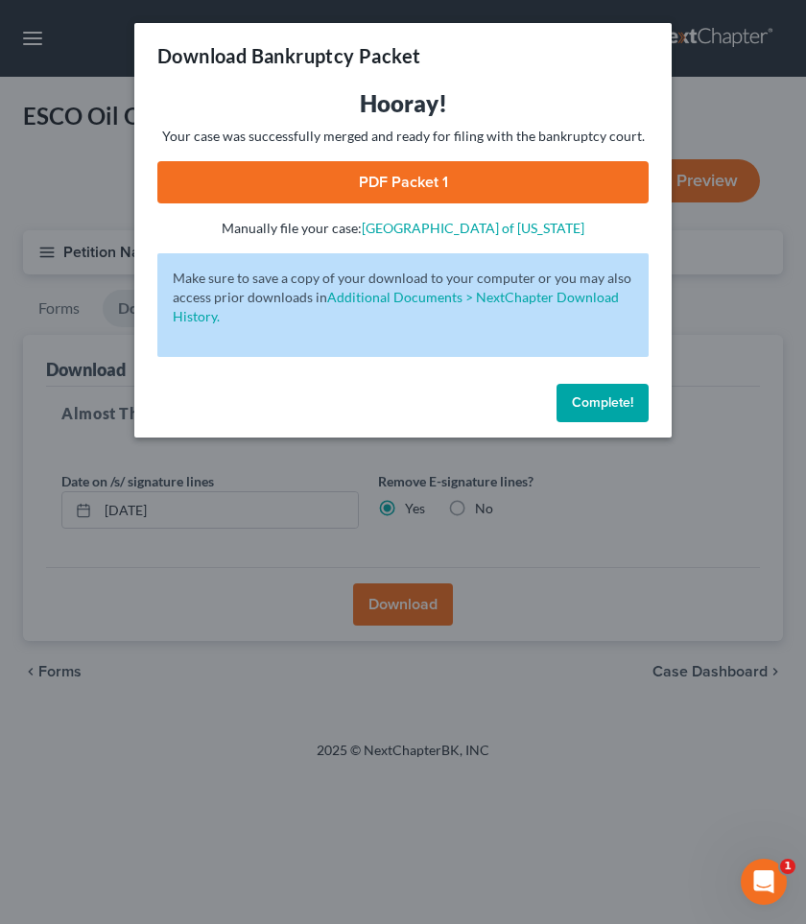
click at [306, 186] on link "PDF Packet 1" at bounding box center [402, 182] width 491 height 42
click at [583, 389] on button "Complete!" at bounding box center [603, 403] width 92 height 38
